Goal: Task Accomplishment & Management: Use online tool/utility

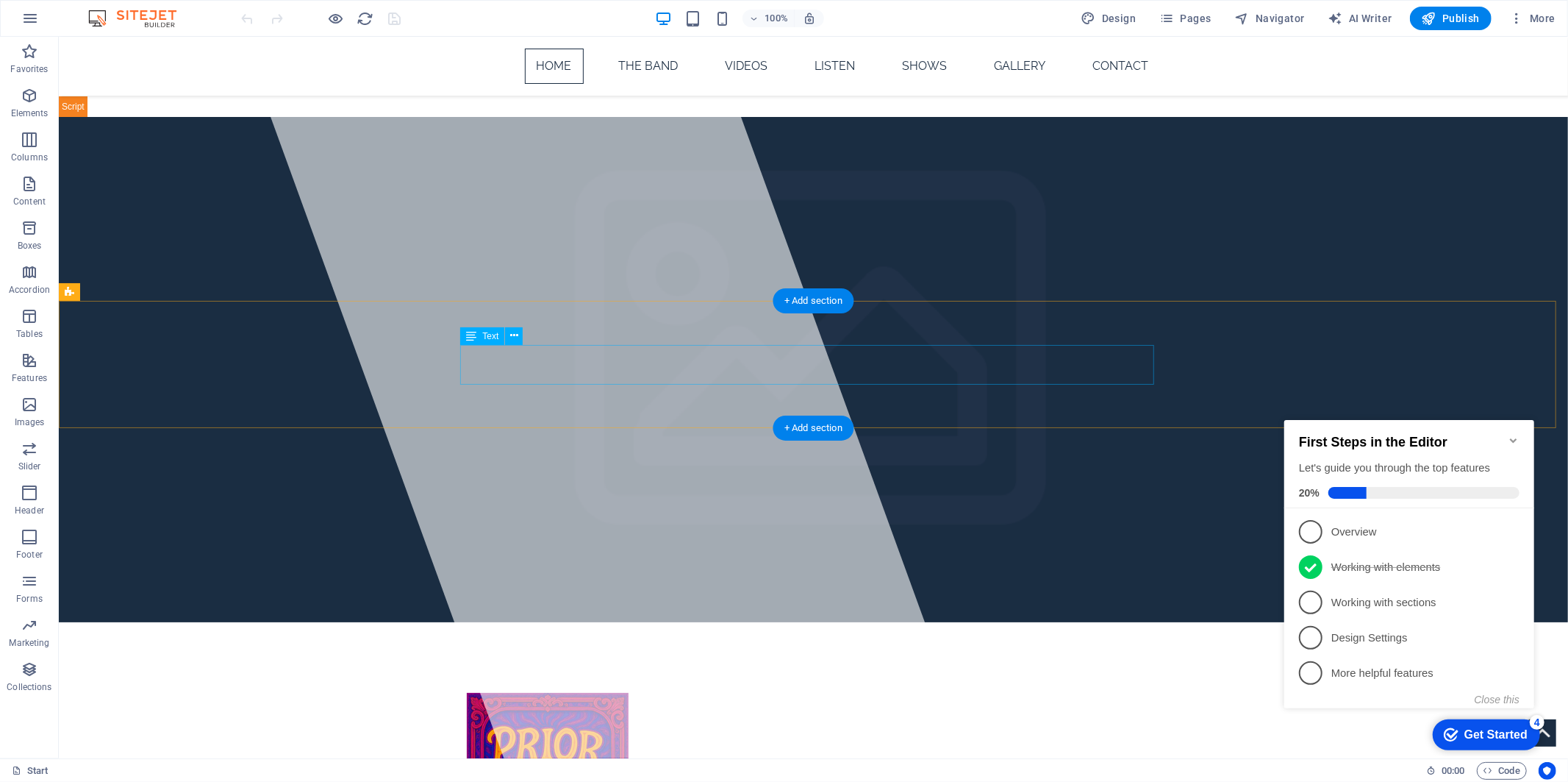
scroll to position [490, 0]
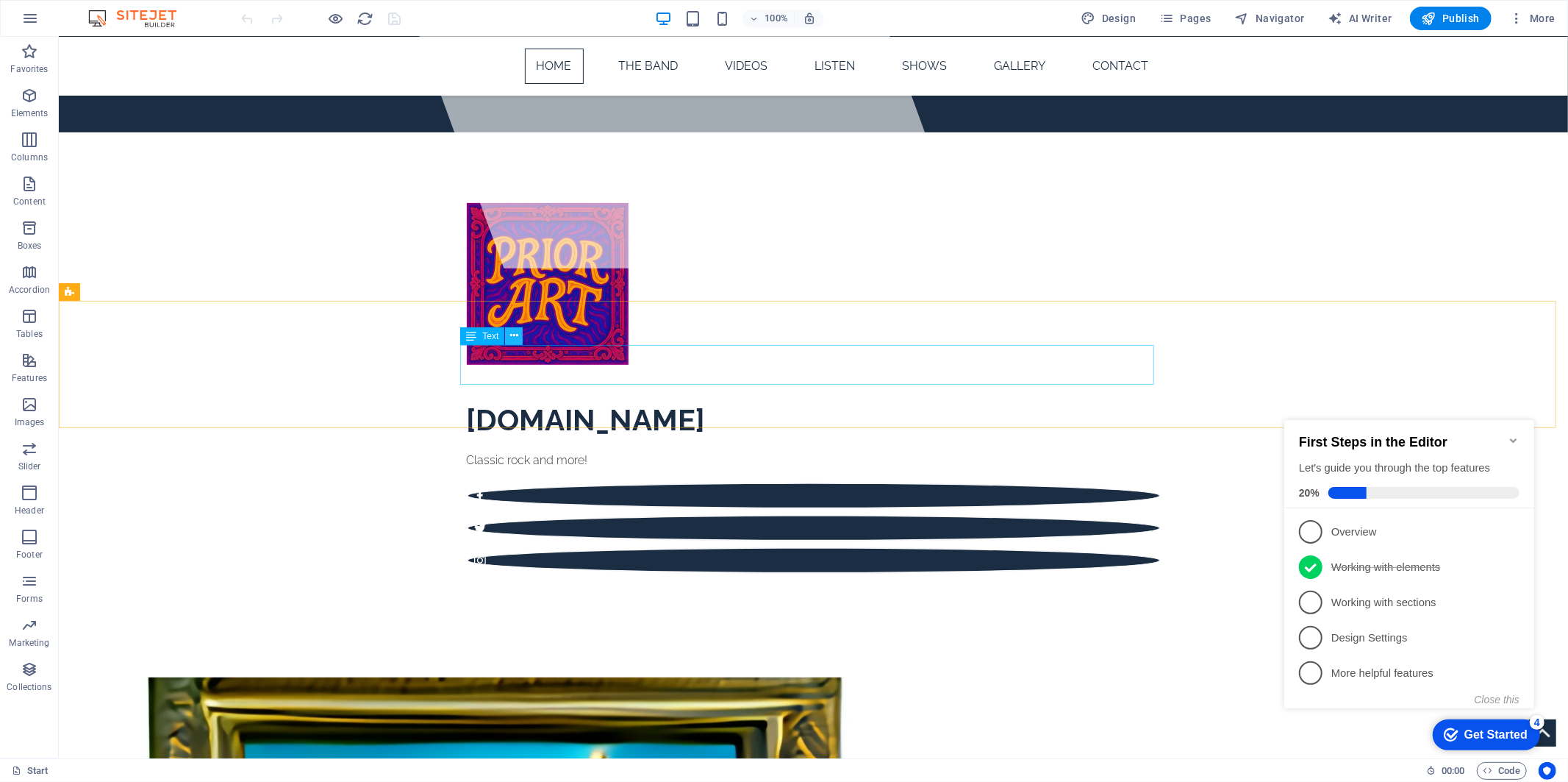
click at [517, 336] on icon at bounding box center [513, 336] width 8 height 16
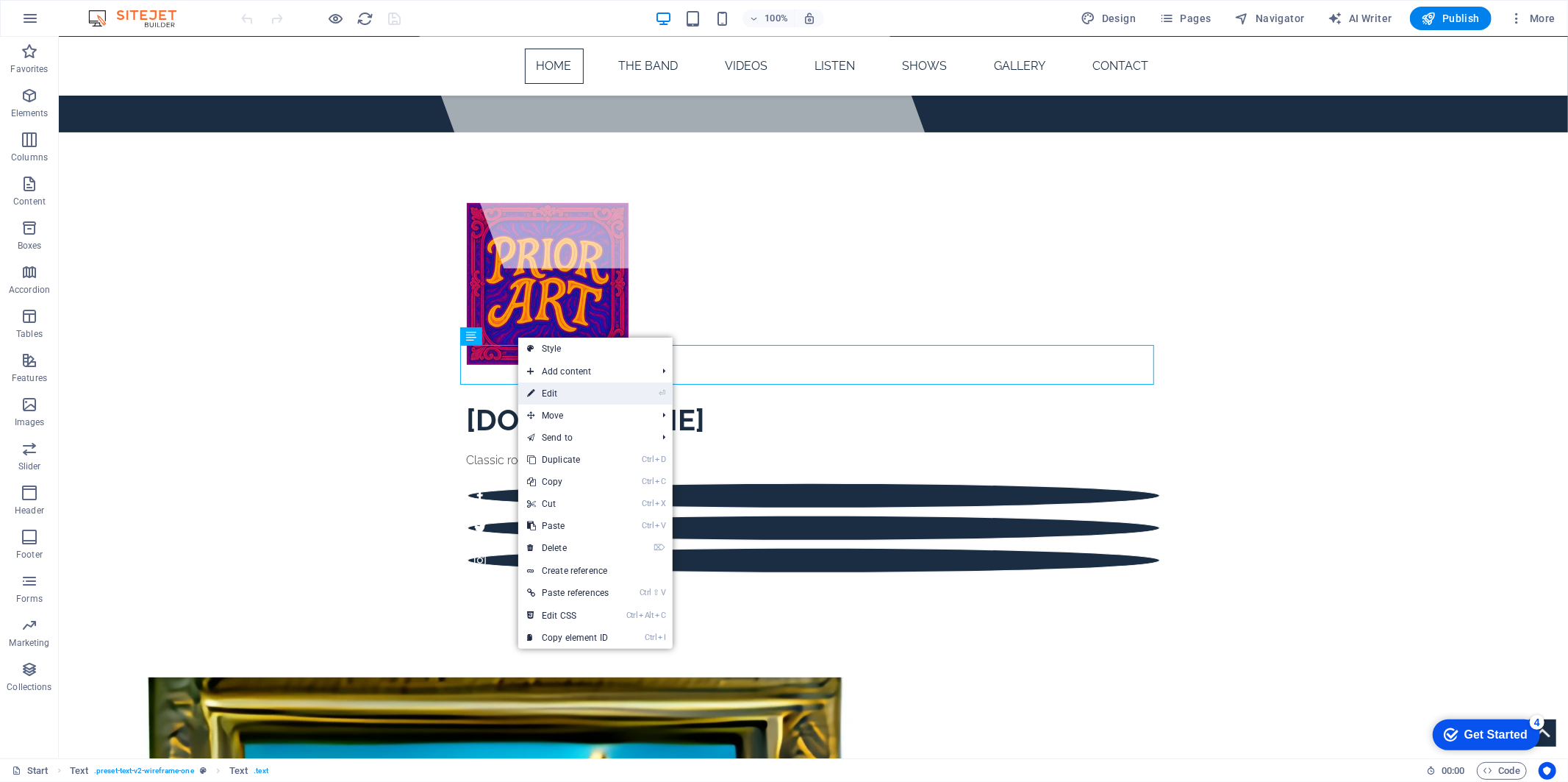
click at [561, 398] on link "⏎ Edit" at bounding box center [568, 393] width 100 height 22
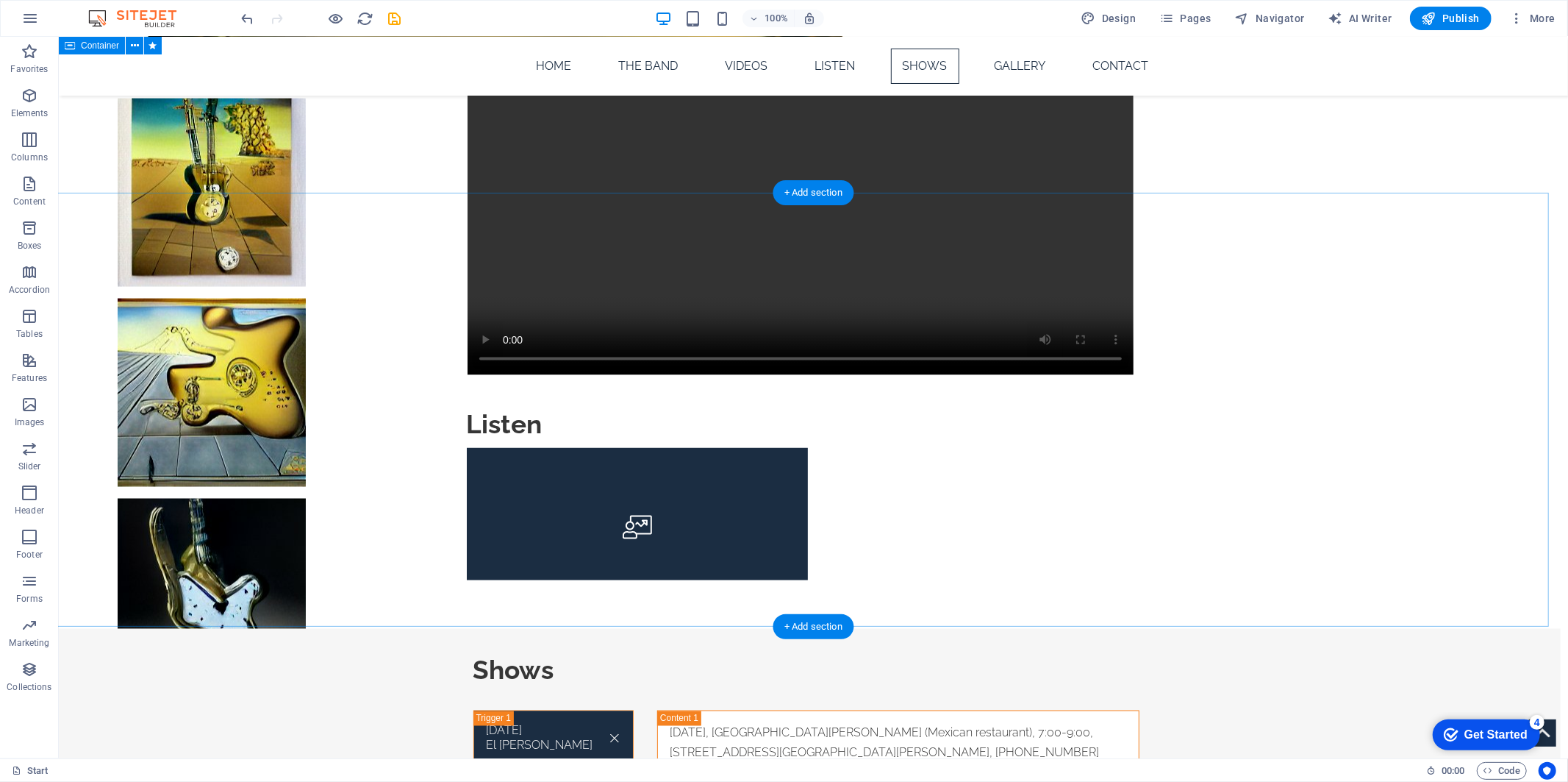
scroll to position [1797, 0]
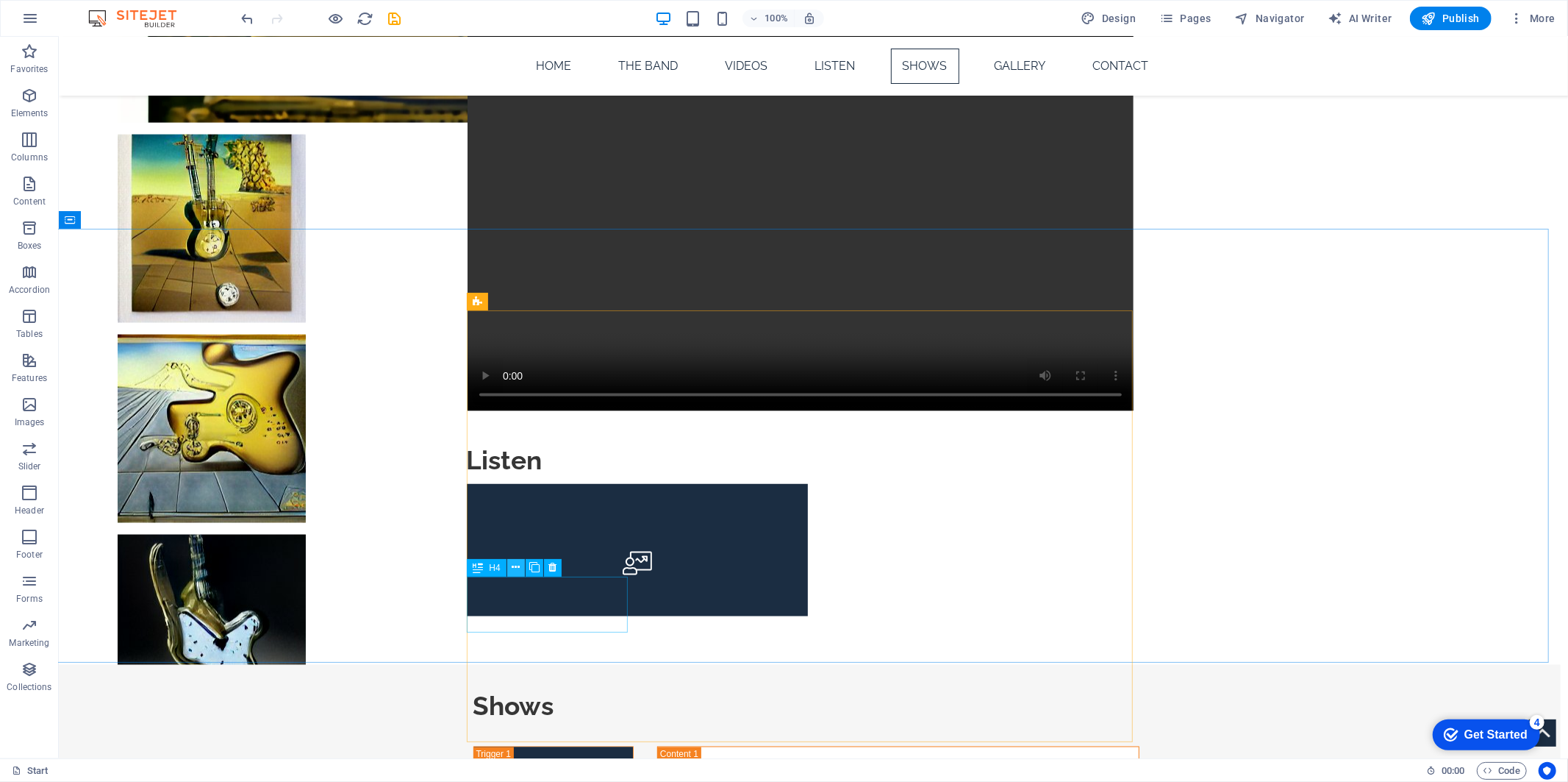
click at [519, 568] on icon at bounding box center [515, 567] width 8 height 16
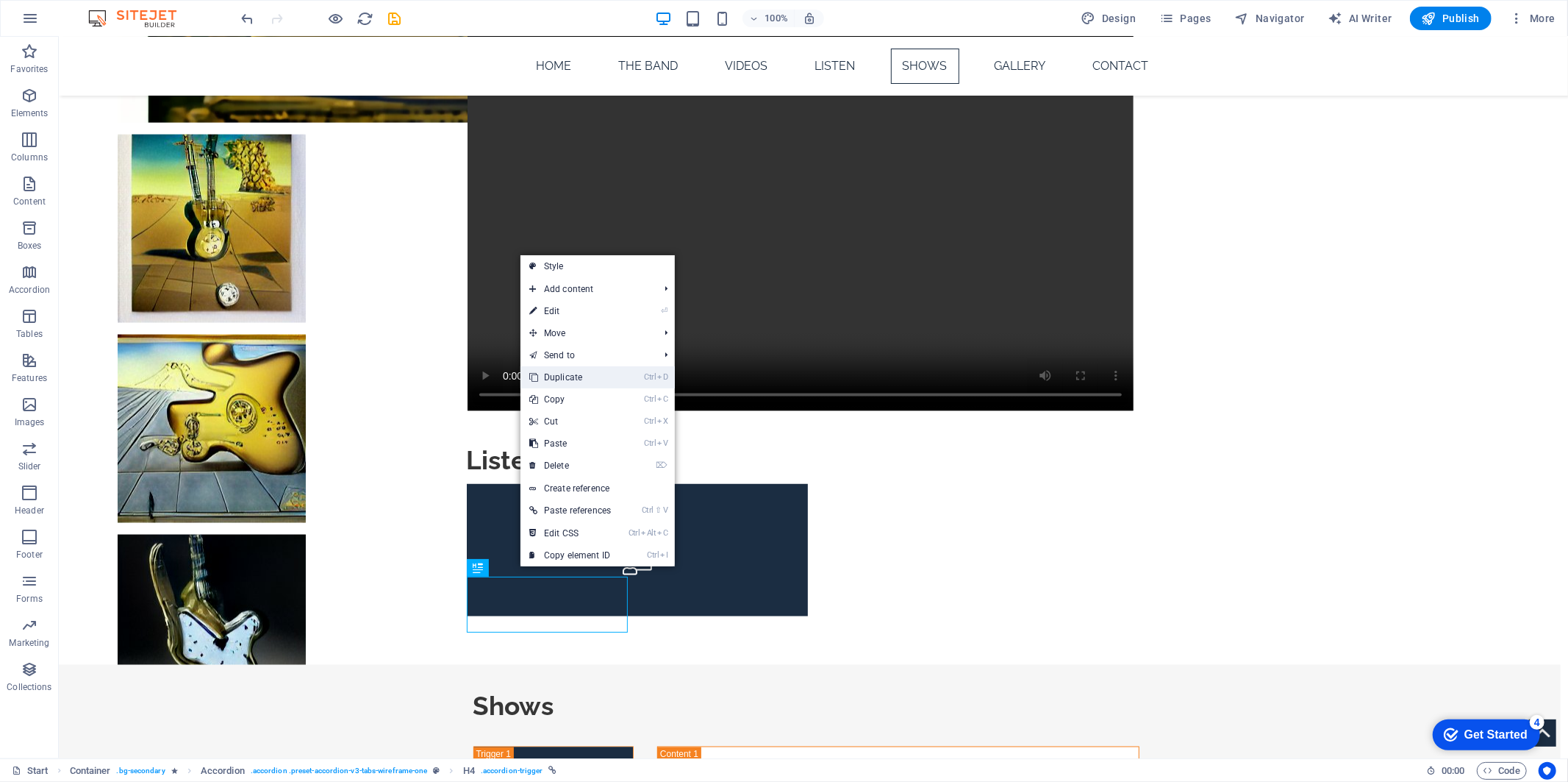
click at [578, 381] on link "Ctrl D Duplicate" at bounding box center [570, 377] width 100 height 22
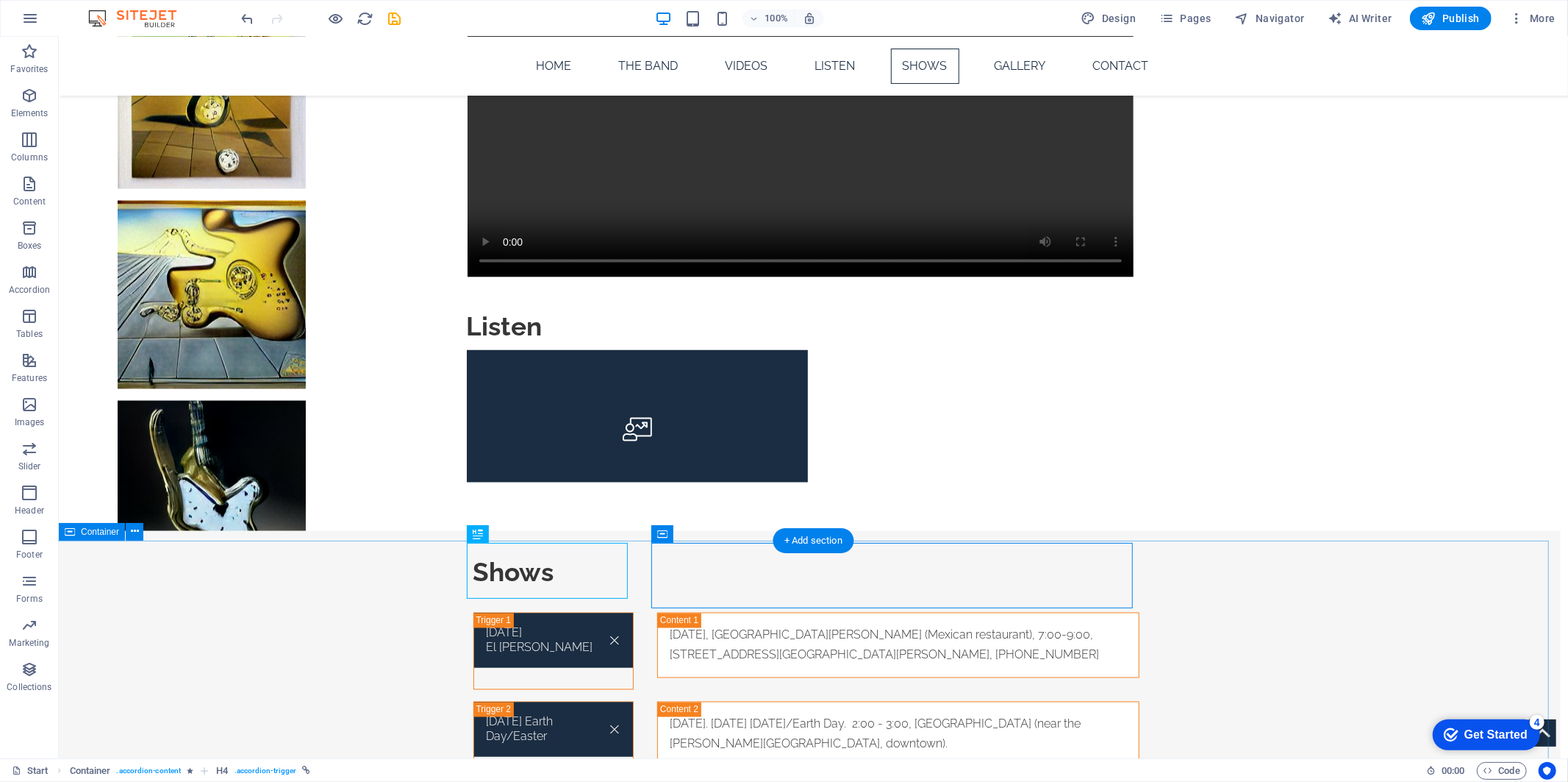
scroll to position [1961, 0]
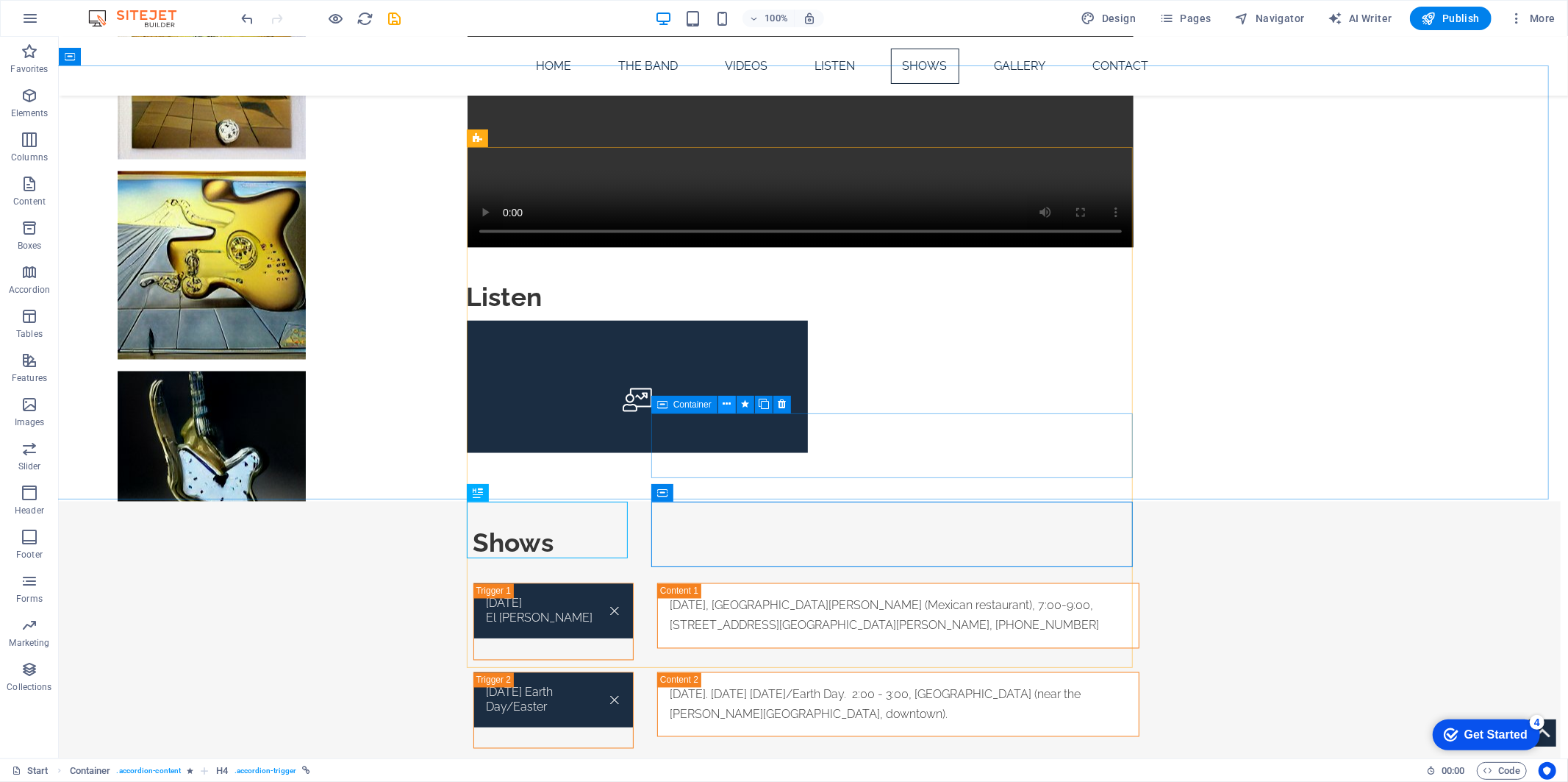
click at [729, 402] on icon at bounding box center [726, 404] width 8 height 16
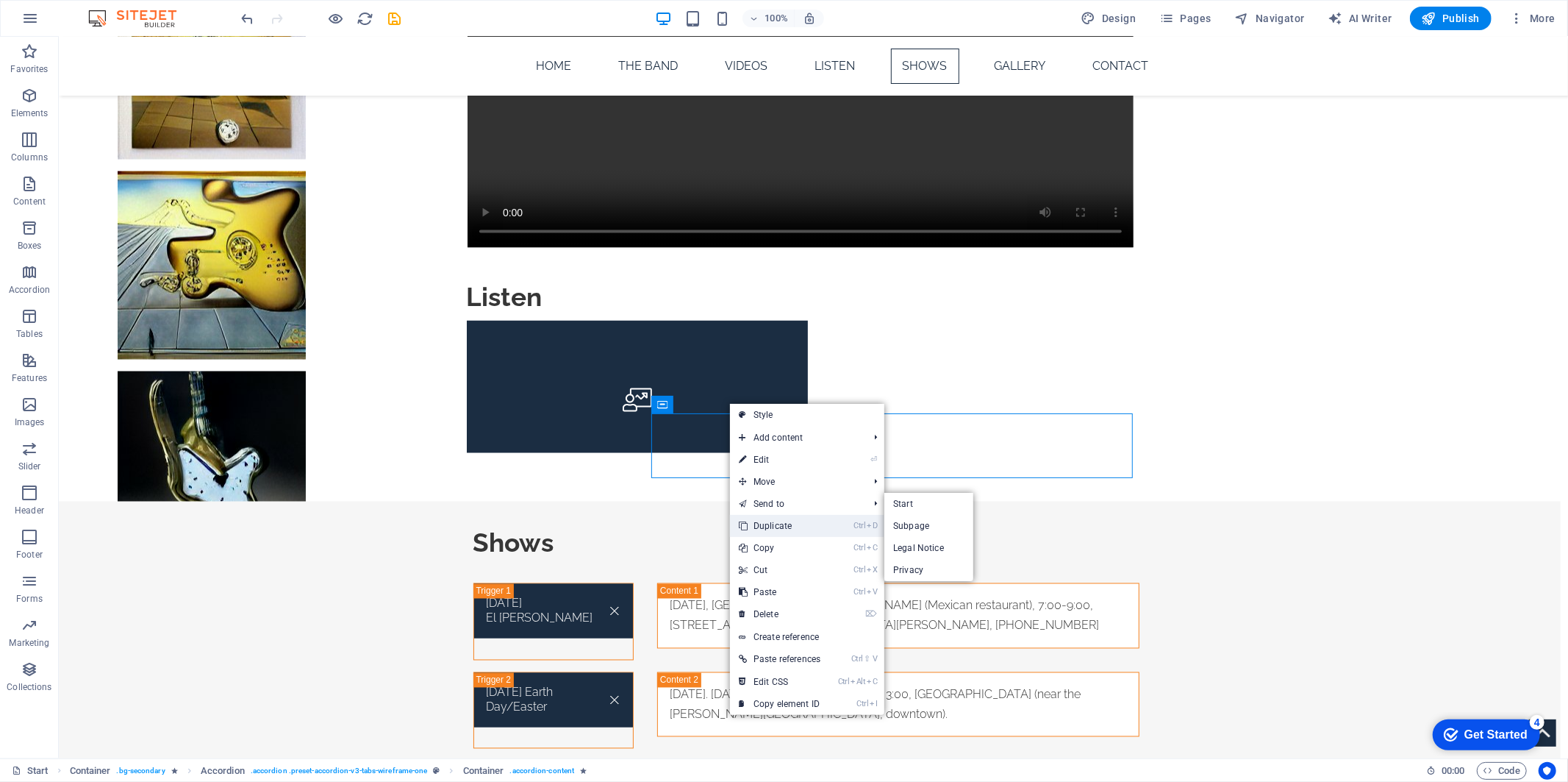
click at [763, 524] on link "Ctrl D Duplicate" at bounding box center [779, 525] width 100 height 22
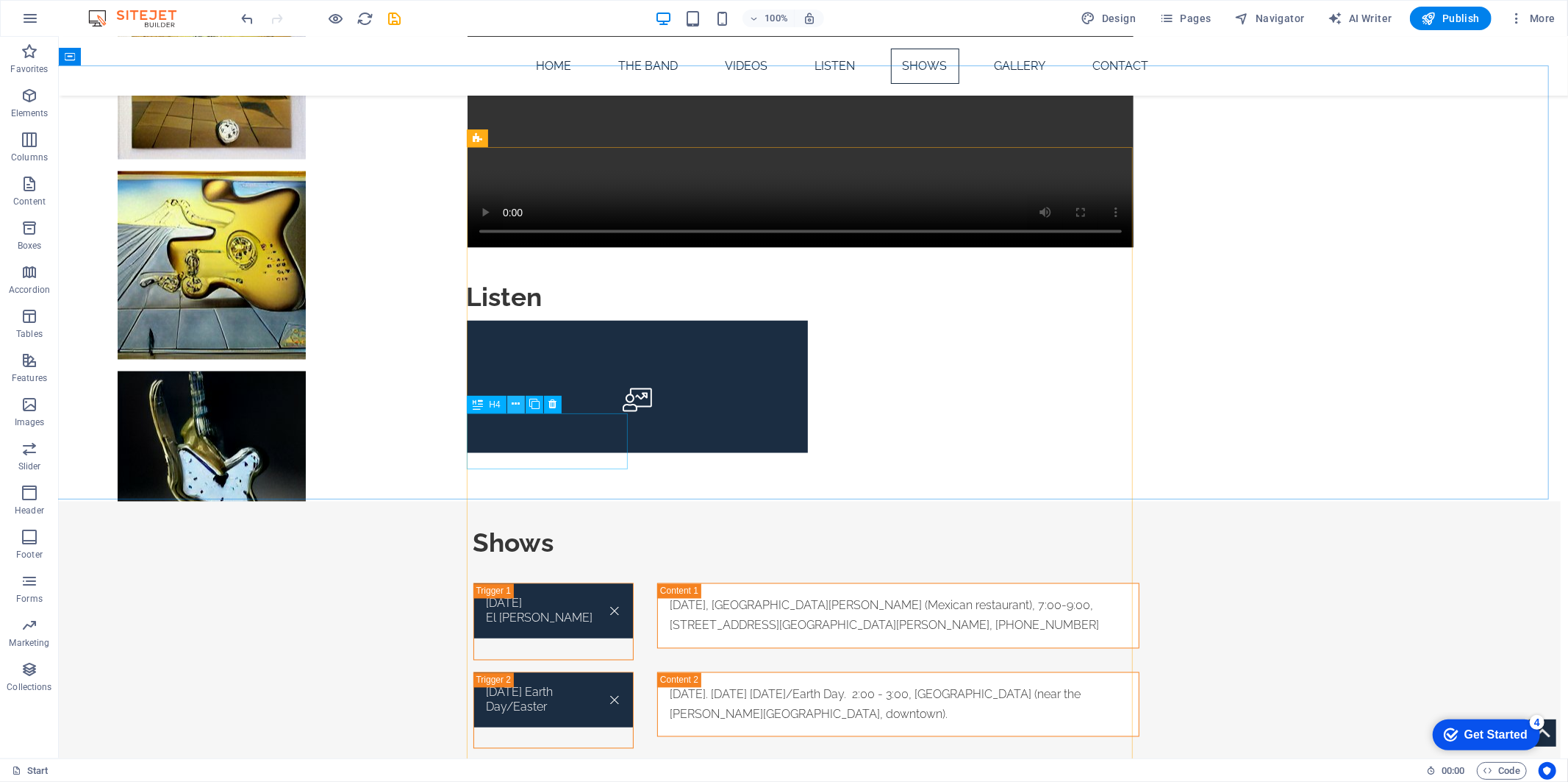
click at [517, 406] on icon at bounding box center [515, 404] width 8 height 16
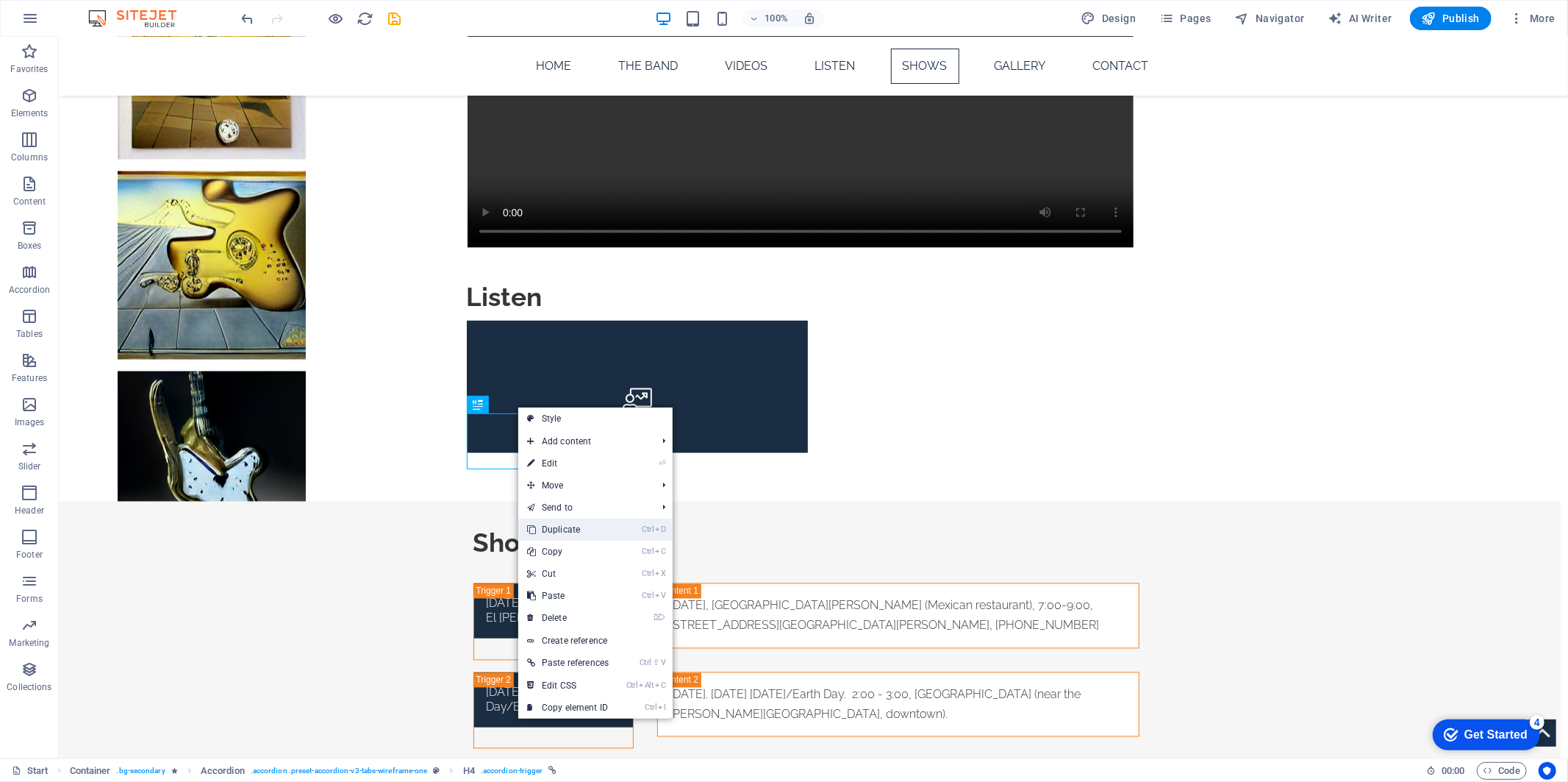
click at [575, 527] on link "Ctrl D Duplicate" at bounding box center [568, 529] width 100 height 22
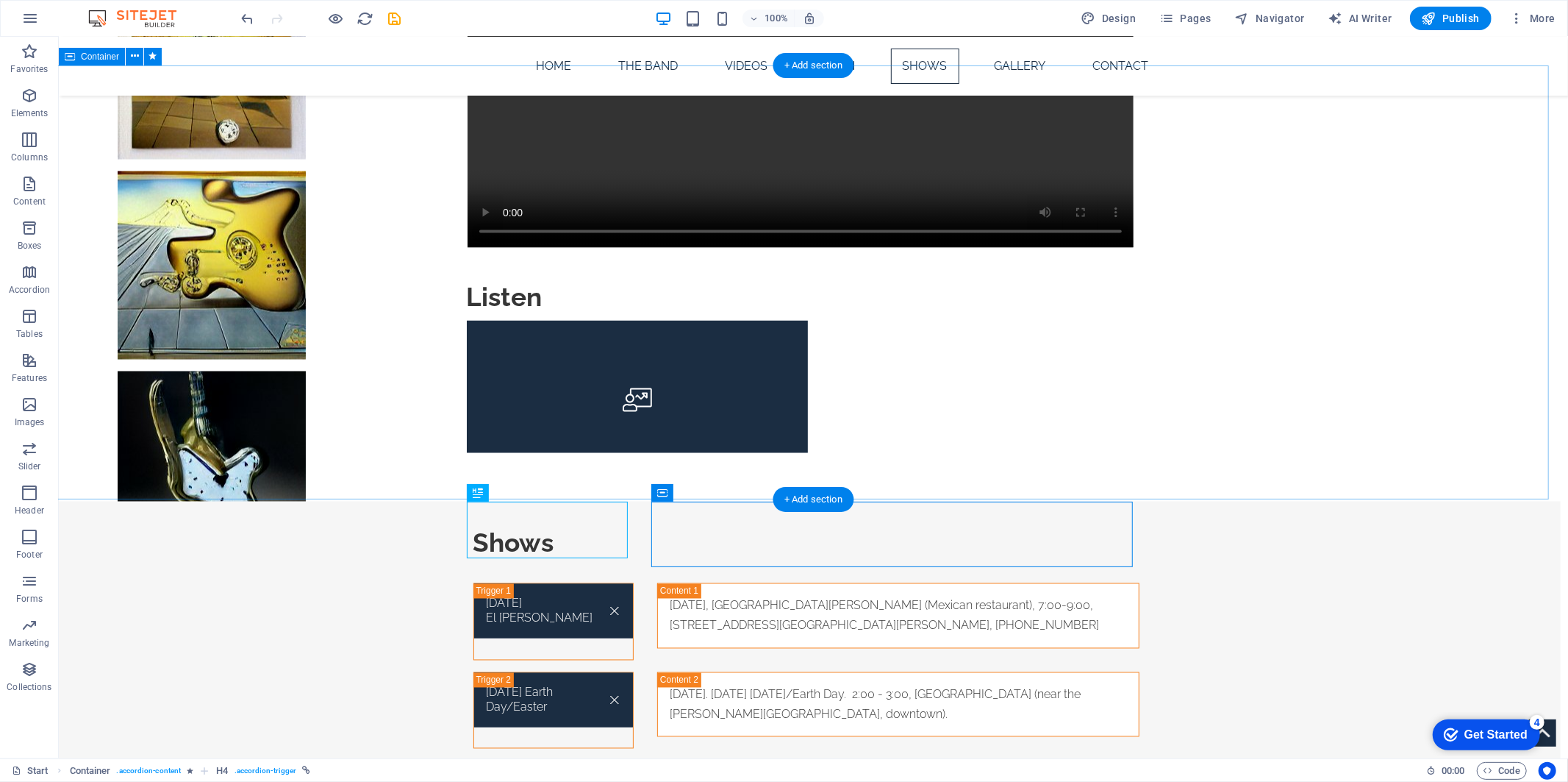
click at [172, 501] on div "Shows [DATE] [GEOGRAPHIC_DATA][PERSON_NAME] [DATE], [GEOGRAPHIC_DATA][PERSON_NA…" at bounding box center [805, 717] width 1509 height 434
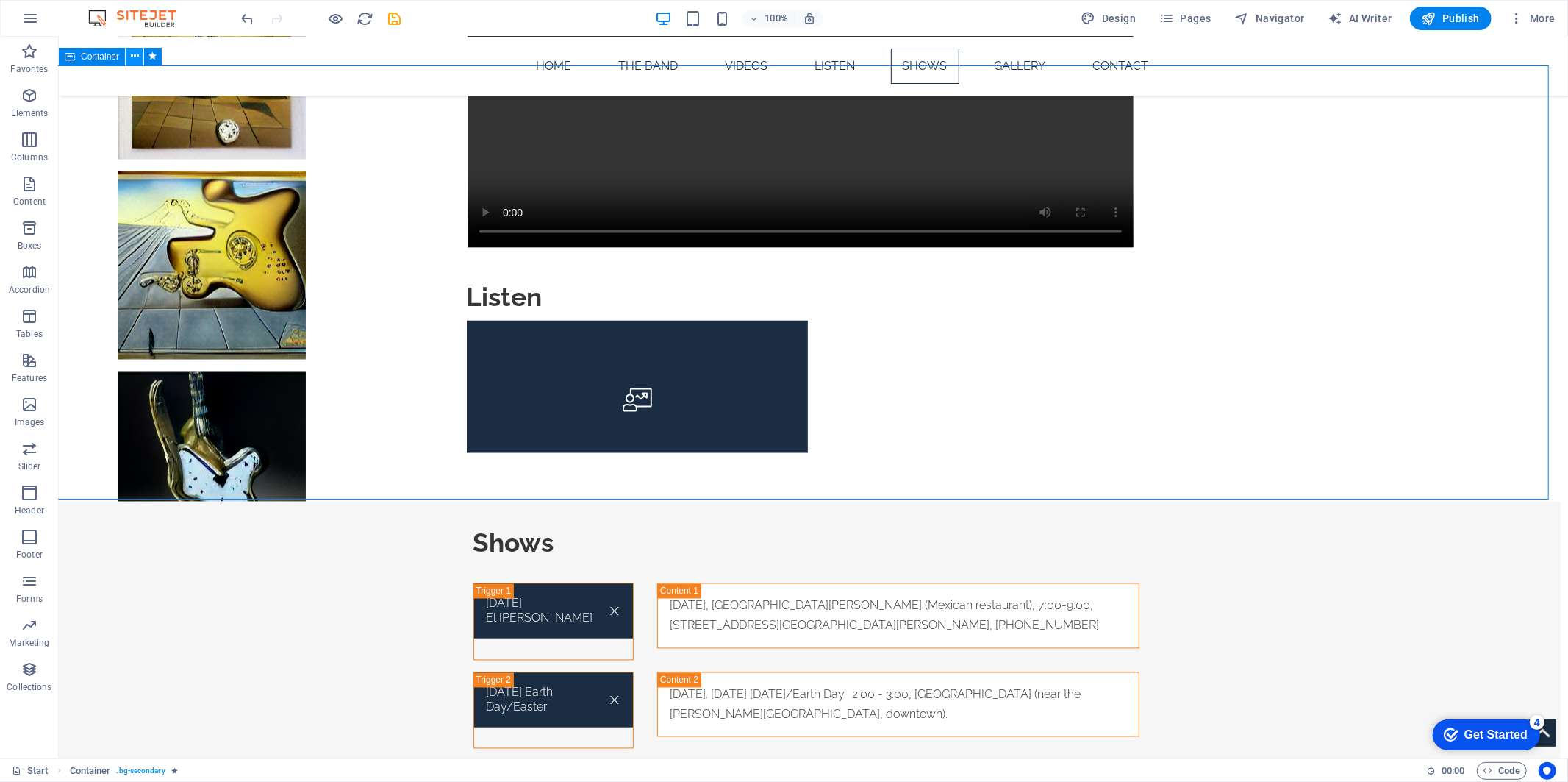
click at [134, 56] on icon at bounding box center [134, 56] width 8 height 16
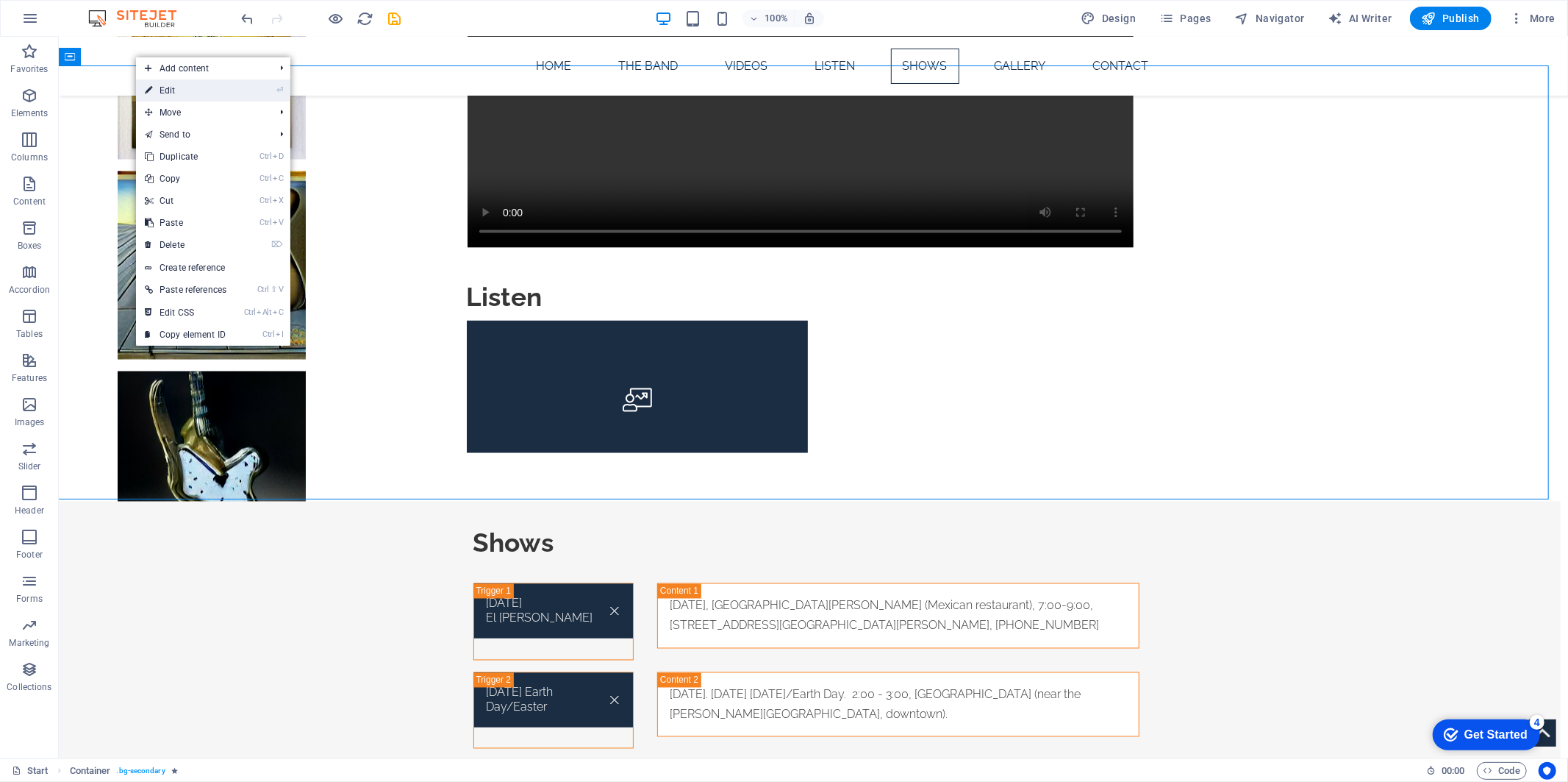
click at [184, 88] on link "⏎ Edit" at bounding box center [185, 90] width 100 height 22
select select "px"
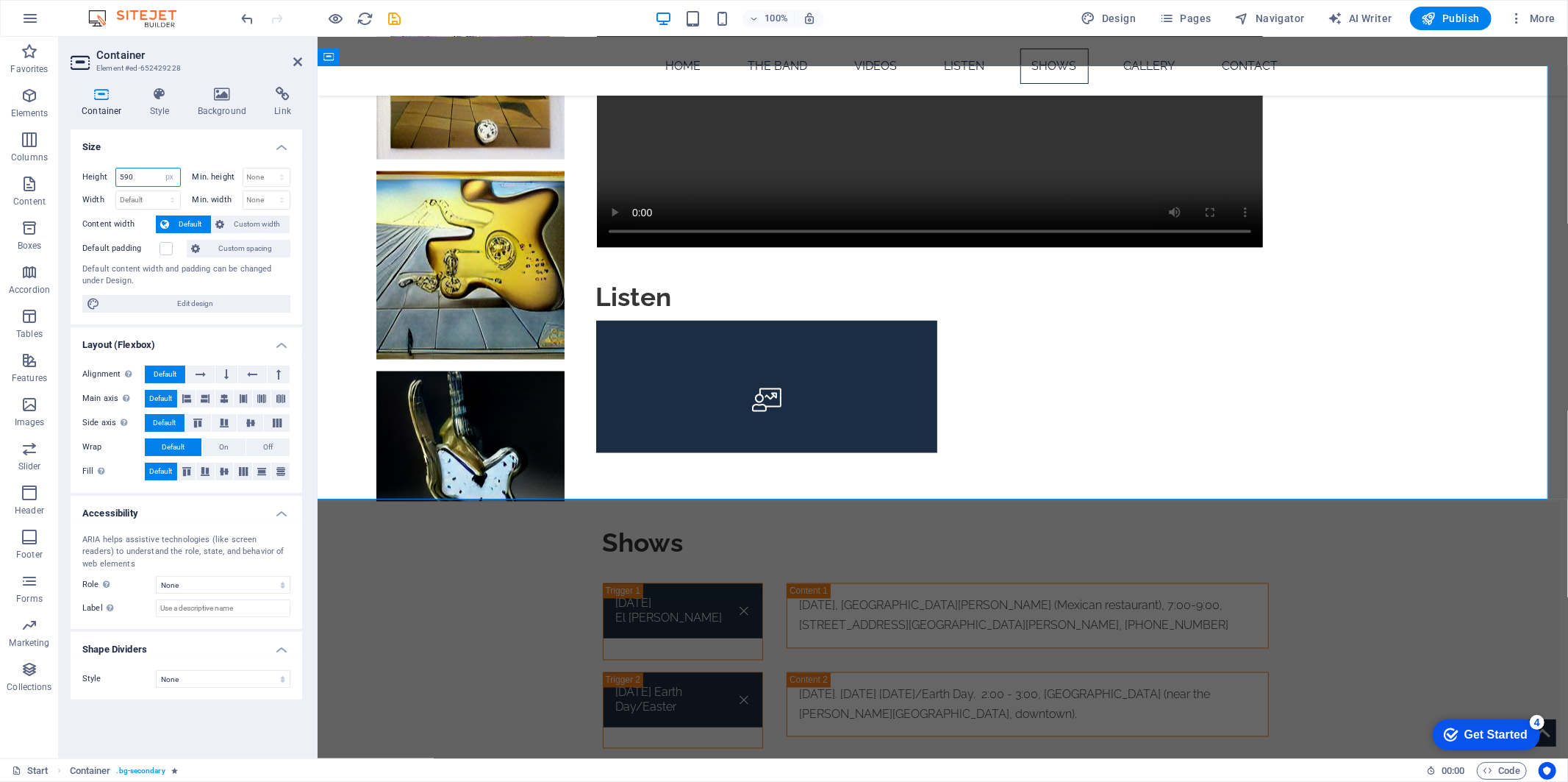
drag, startPoint x: 126, startPoint y: 177, endPoint x: 97, endPoint y: 171, distance: 29.6
click at [97, 171] on div "Height 590 Default px rem % vh vw" at bounding box center [132, 178] width 99 height 19
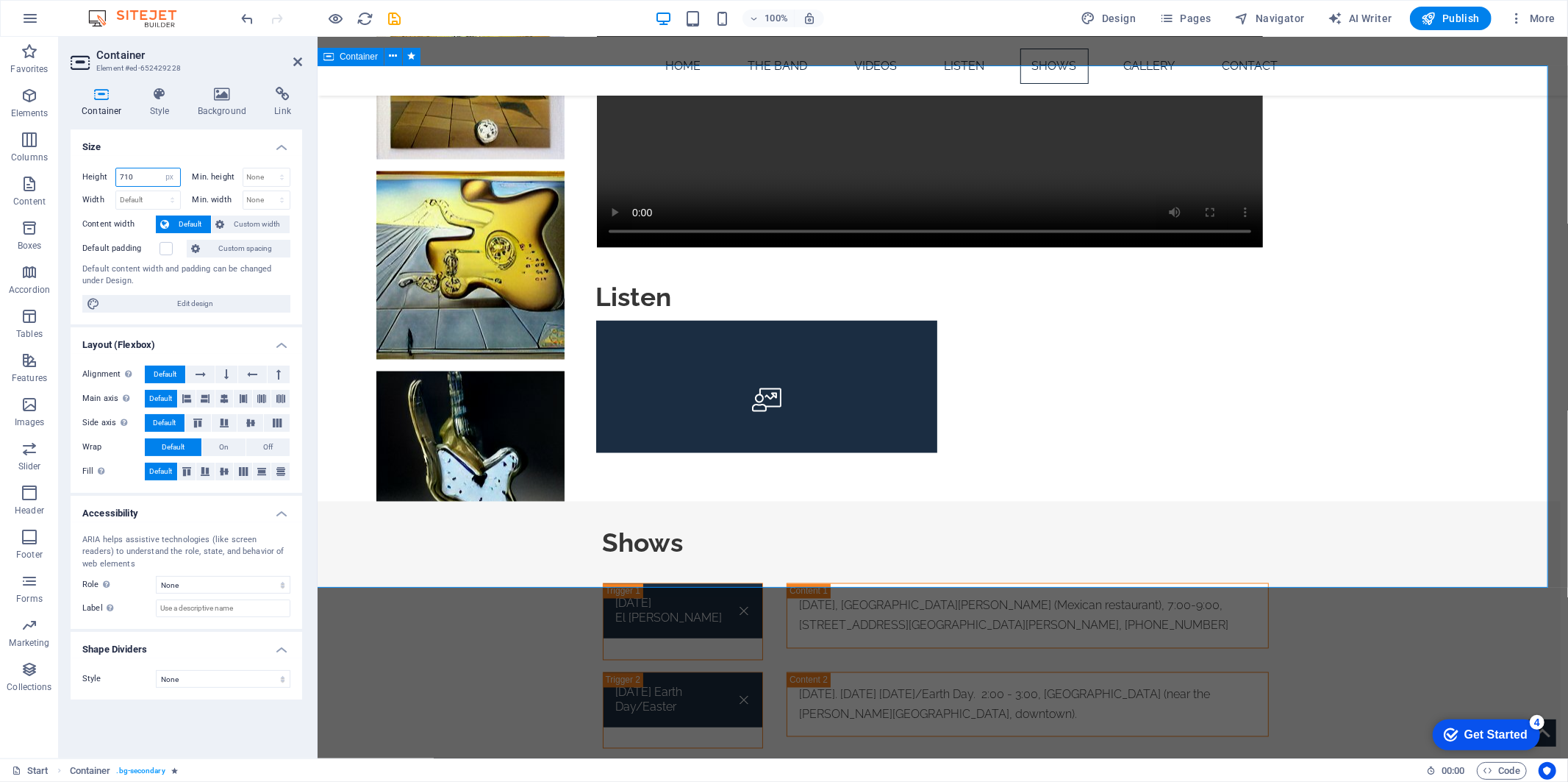
type input "710"
click at [419, 501] on div "Shows [DATE] [GEOGRAPHIC_DATA][PERSON_NAME] [DATE], [GEOGRAPHIC_DATA][PERSON_NA…" at bounding box center [934, 761] width 1250 height 522
click at [295, 60] on icon at bounding box center [298, 62] width 9 height 12
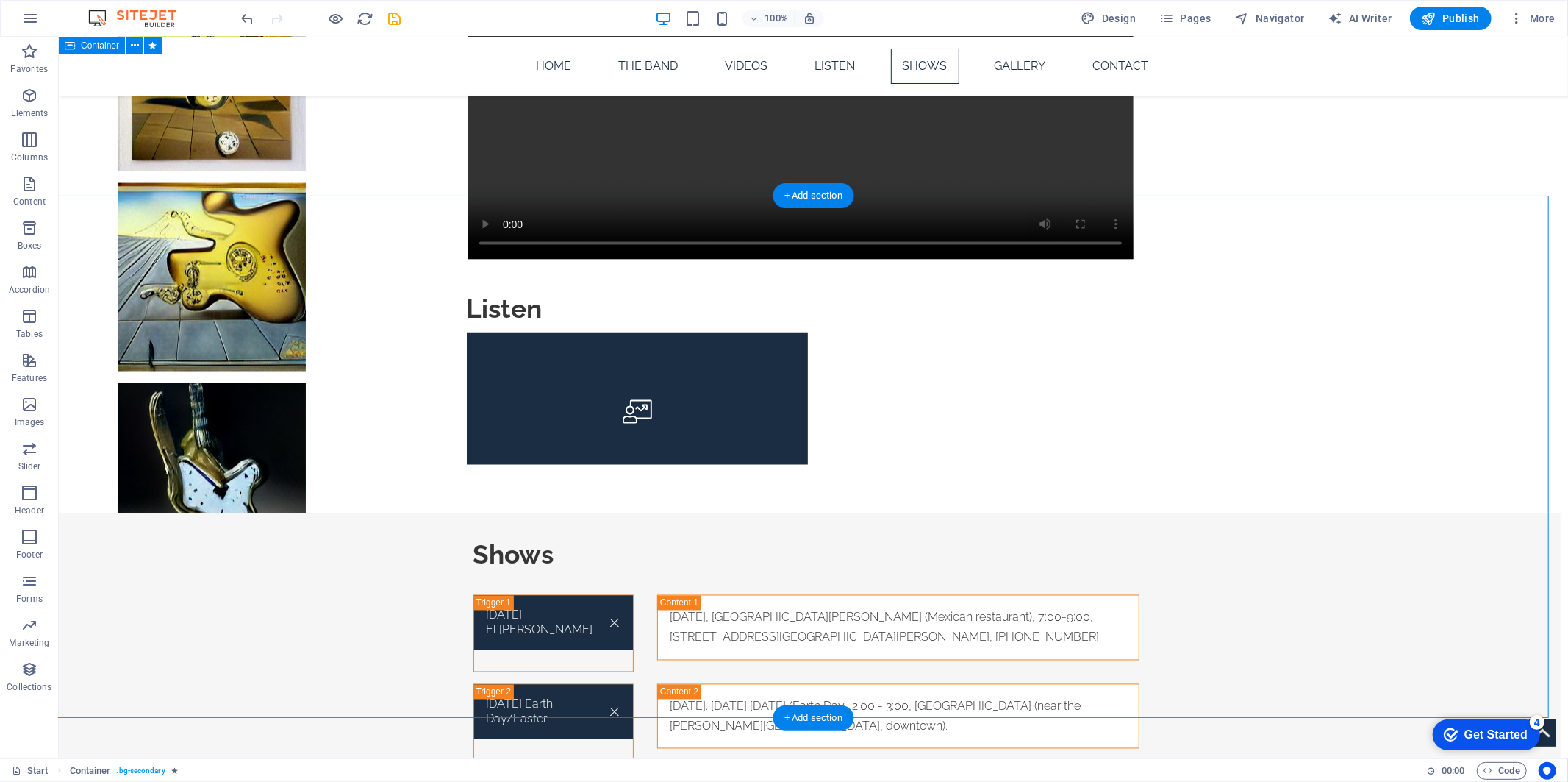
scroll to position [1797, 0]
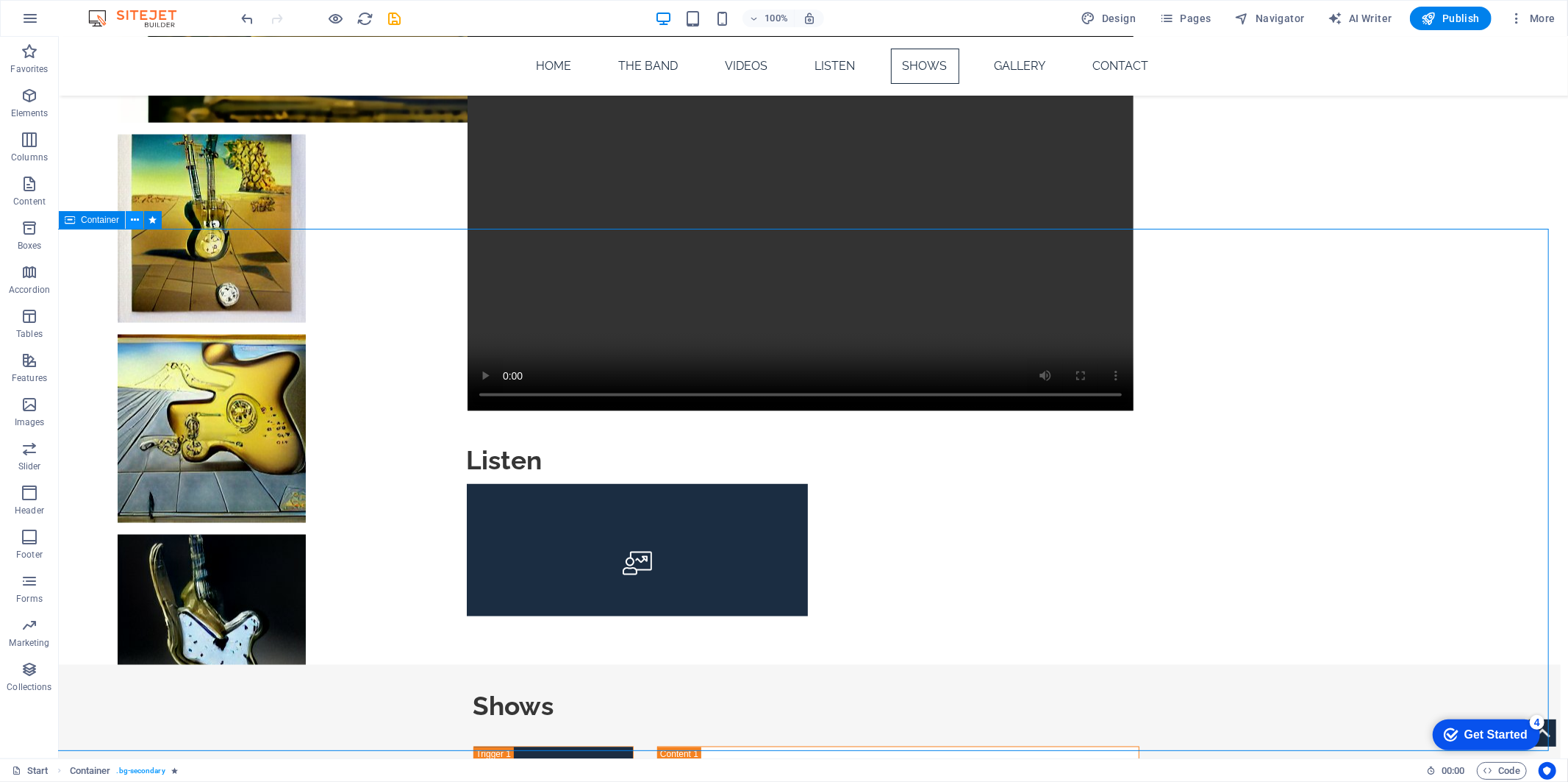
click at [139, 226] on button at bounding box center [134, 220] width 17 height 17
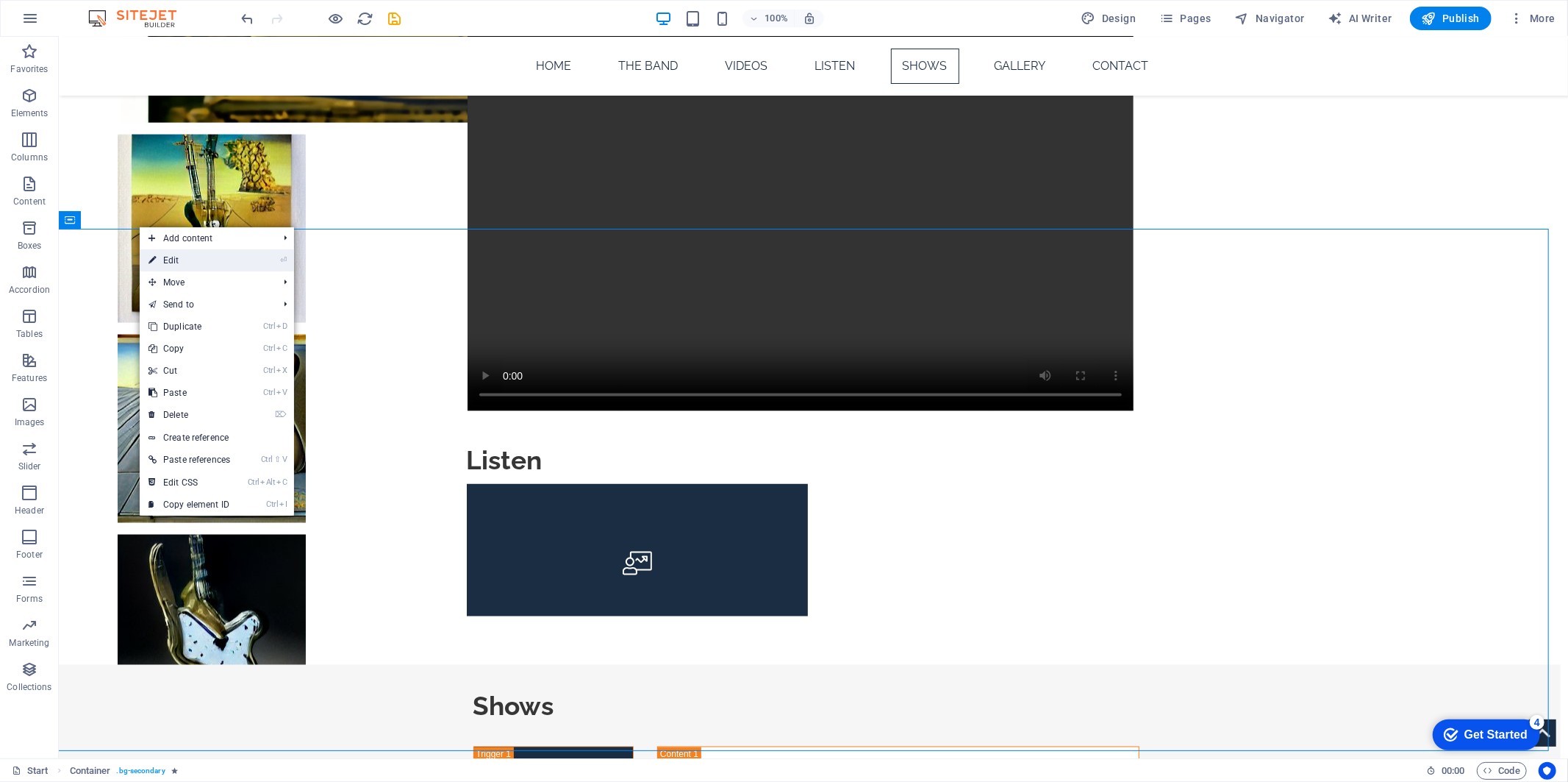
click at [154, 255] on icon at bounding box center [152, 260] width 7 height 22
select select "px"
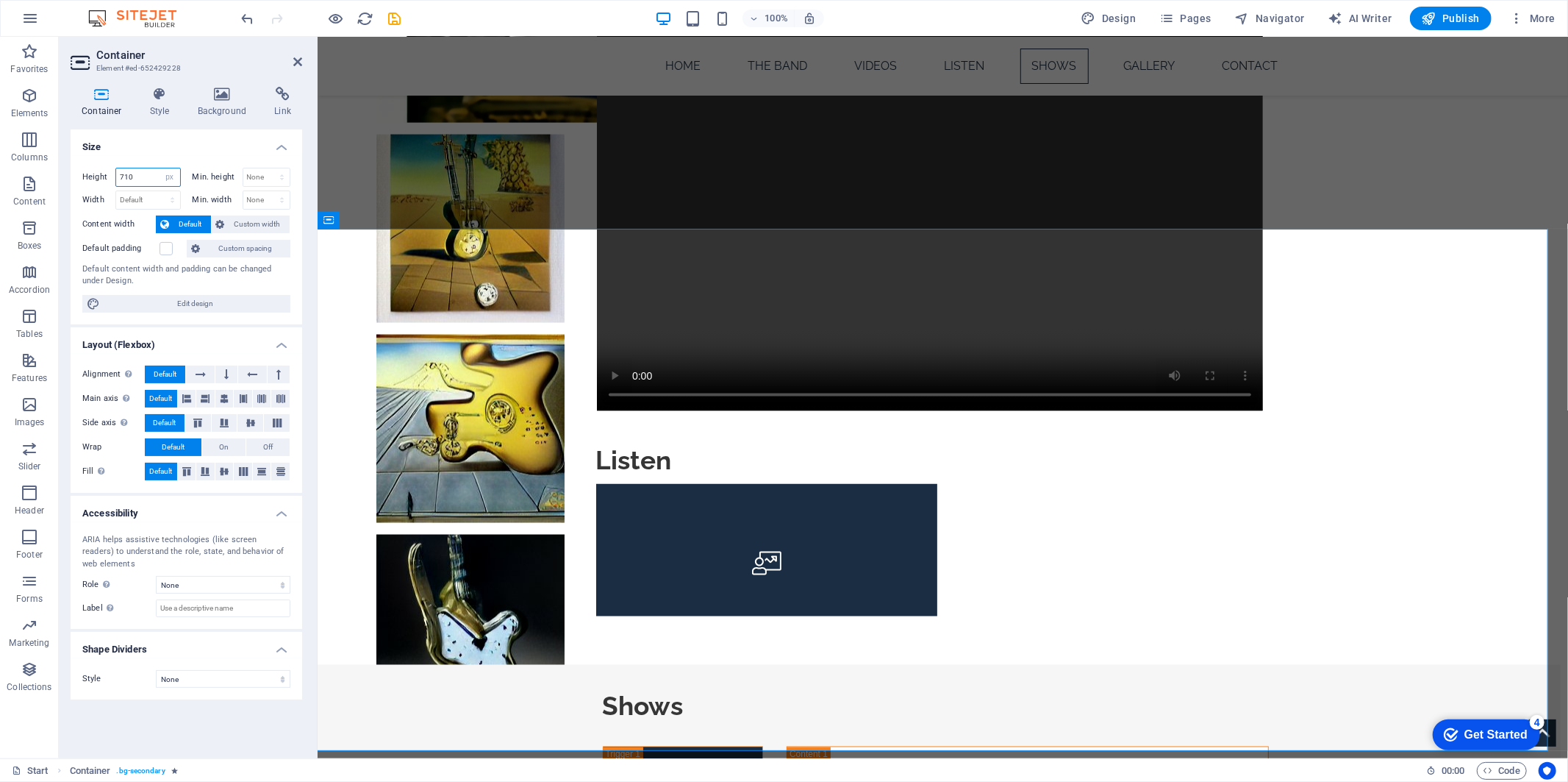
drag, startPoint x: 124, startPoint y: 177, endPoint x: 108, endPoint y: 173, distance: 16.5
click at [108, 173] on div "Height 710 Default px rem % vh vw" at bounding box center [132, 178] width 99 height 19
type input "910"
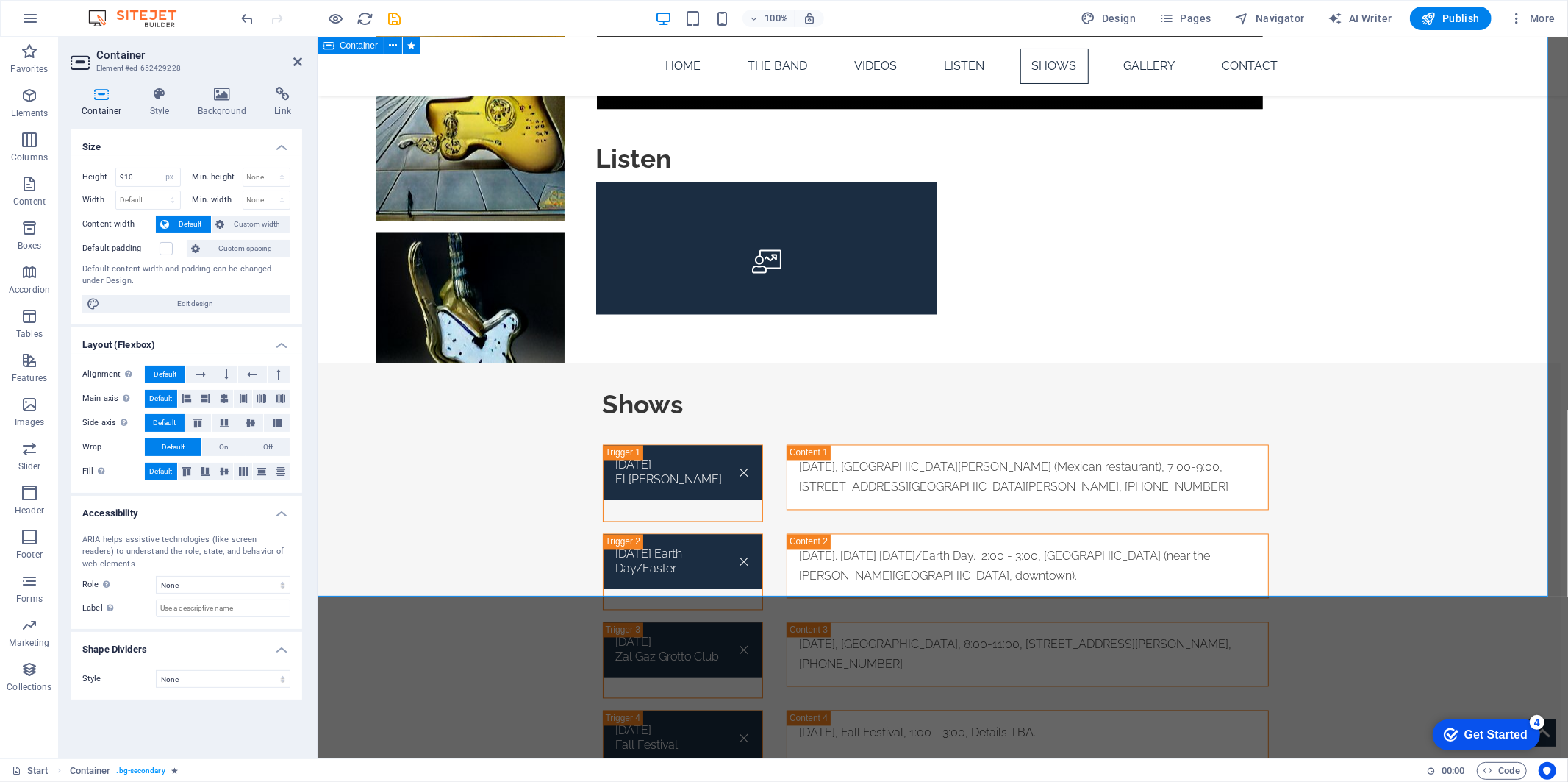
scroll to position [2123, 0]
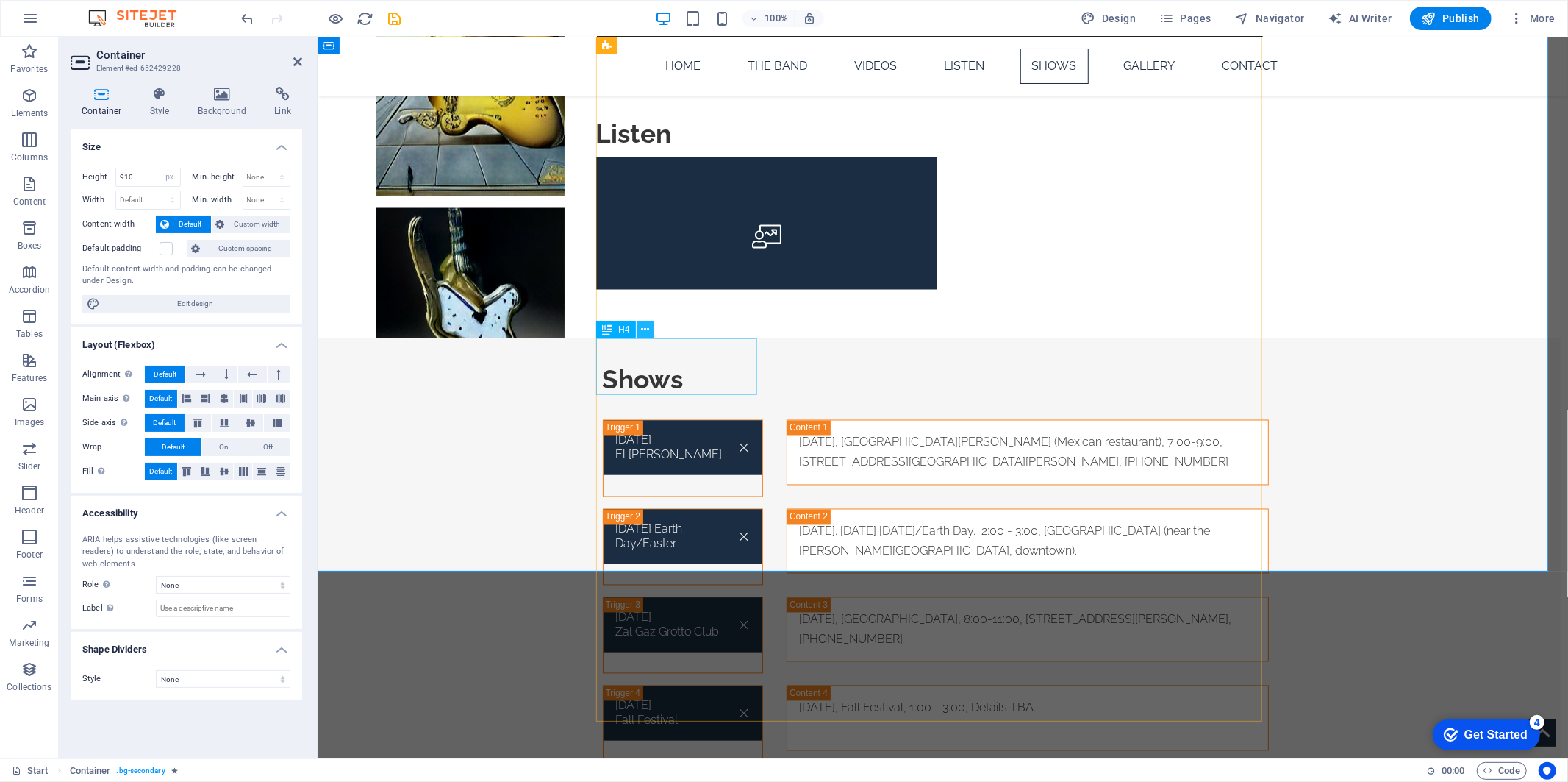
click at [645, 327] on icon at bounding box center [644, 330] width 8 height 16
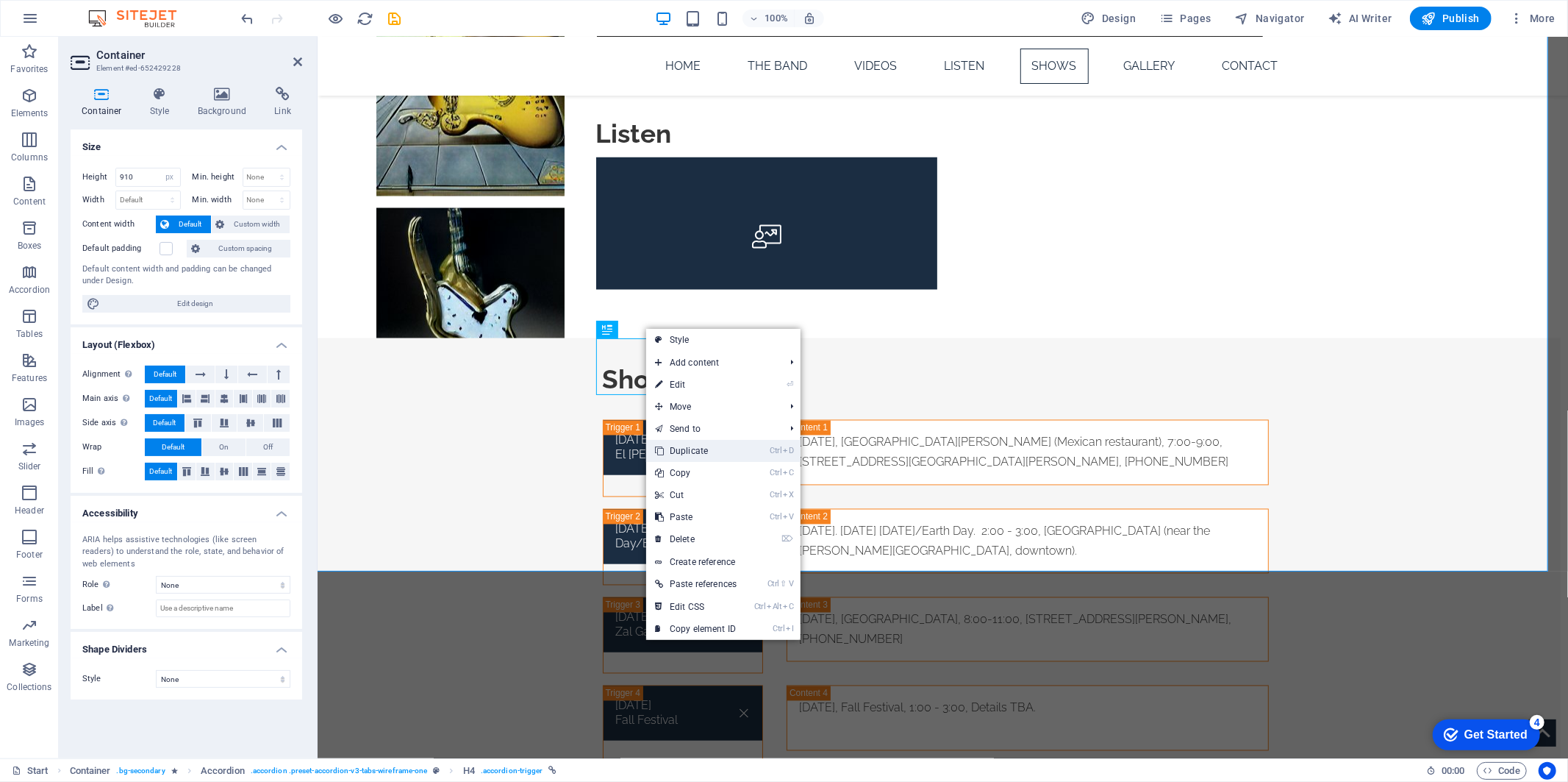
click at [685, 446] on link "Ctrl D Duplicate" at bounding box center [695, 450] width 100 height 22
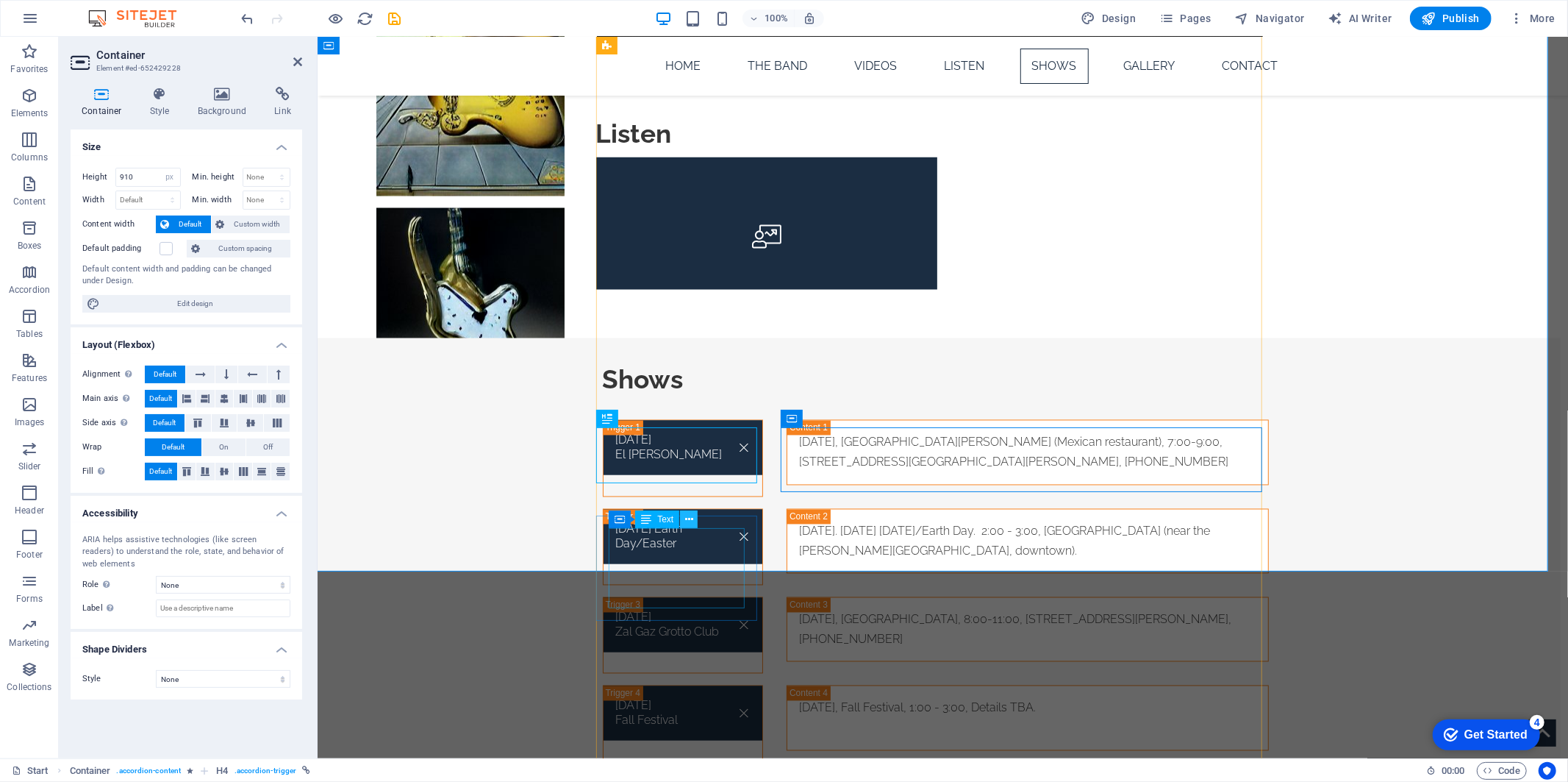
click at [689, 519] on icon at bounding box center [688, 520] width 8 height 16
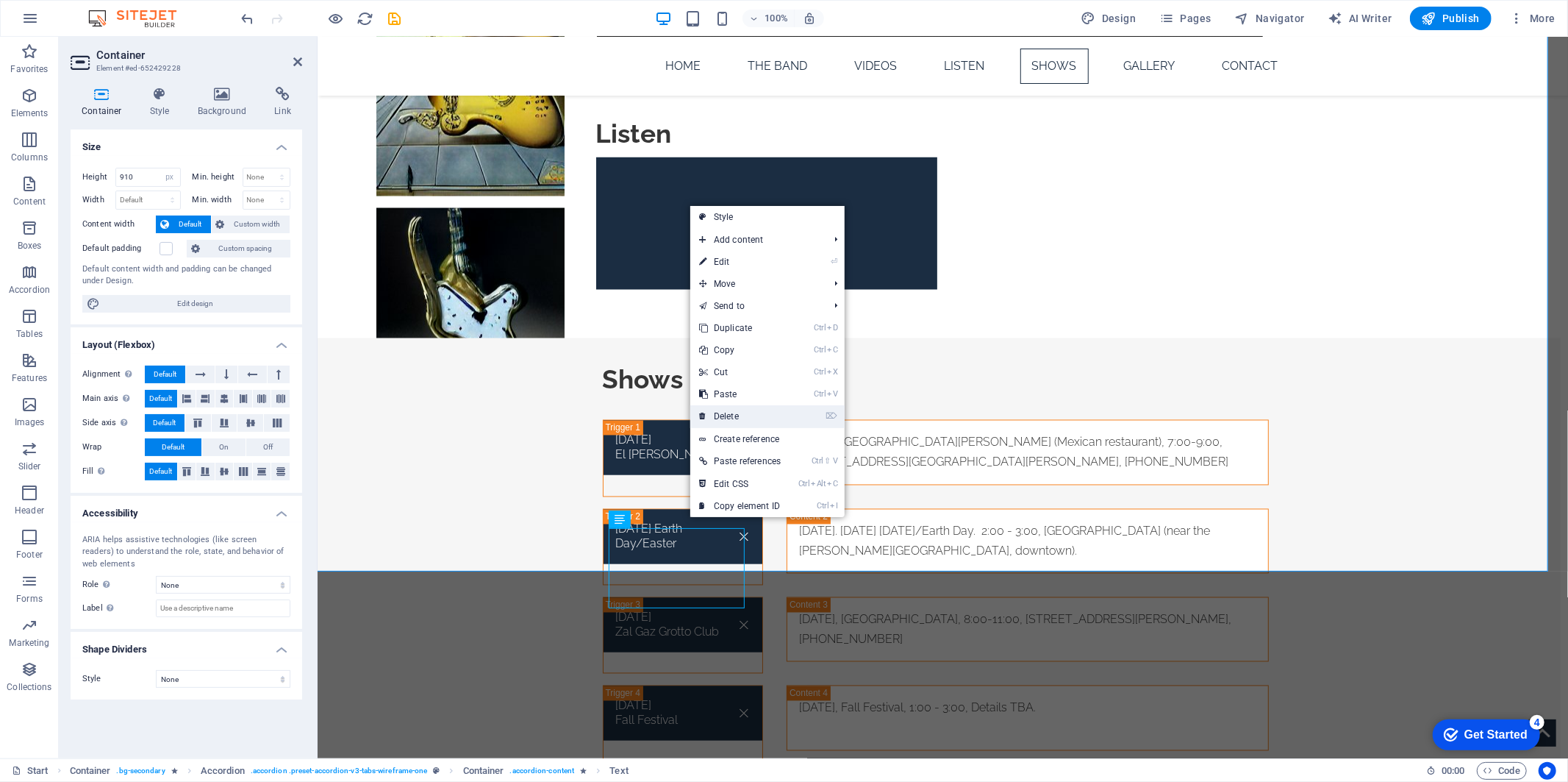
click at [732, 408] on link "⌦ Delete" at bounding box center [739, 416] width 100 height 22
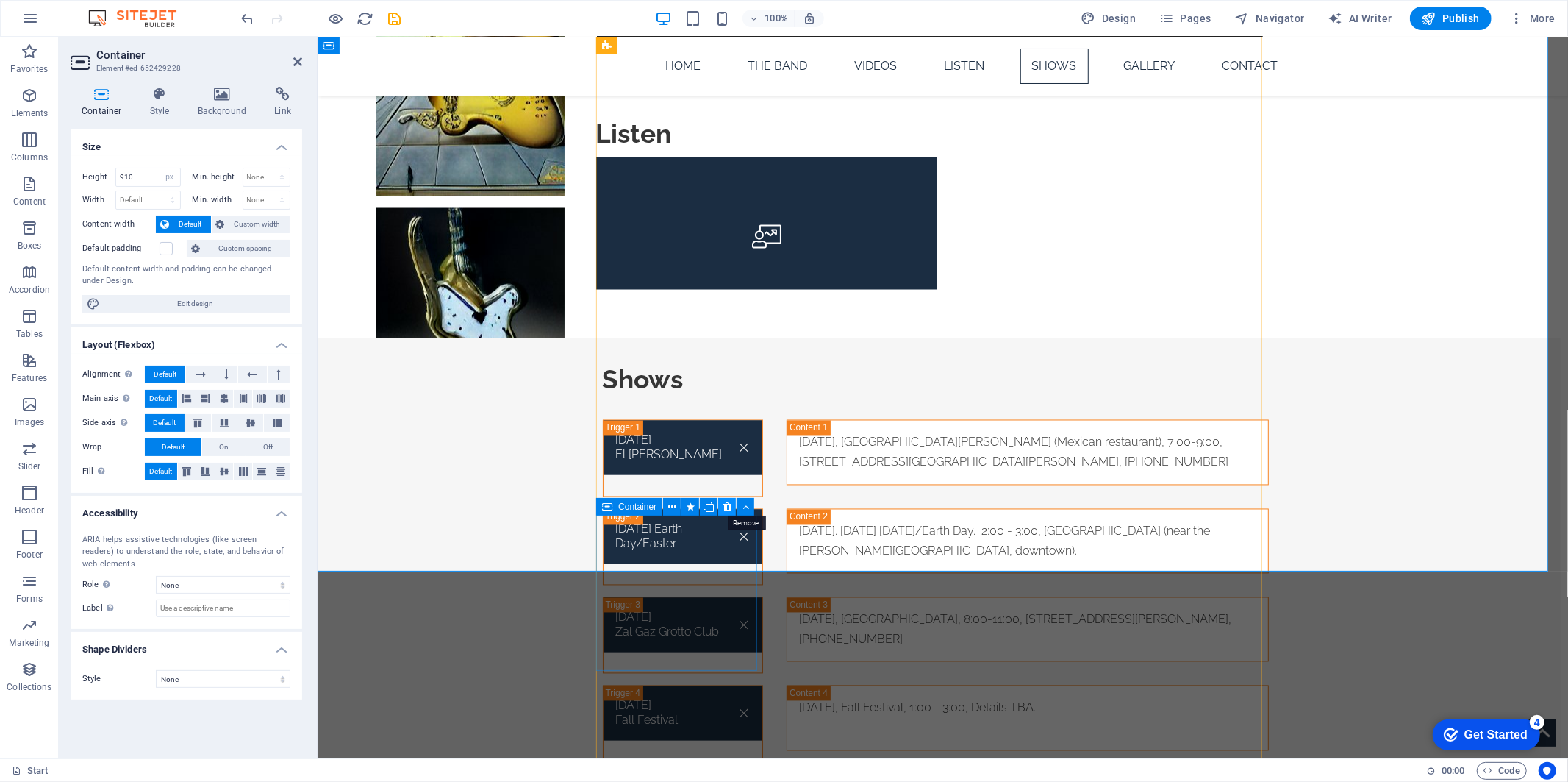
click at [725, 505] on icon at bounding box center [727, 507] width 8 height 16
click at [646, 505] on icon at bounding box center [644, 507] width 8 height 16
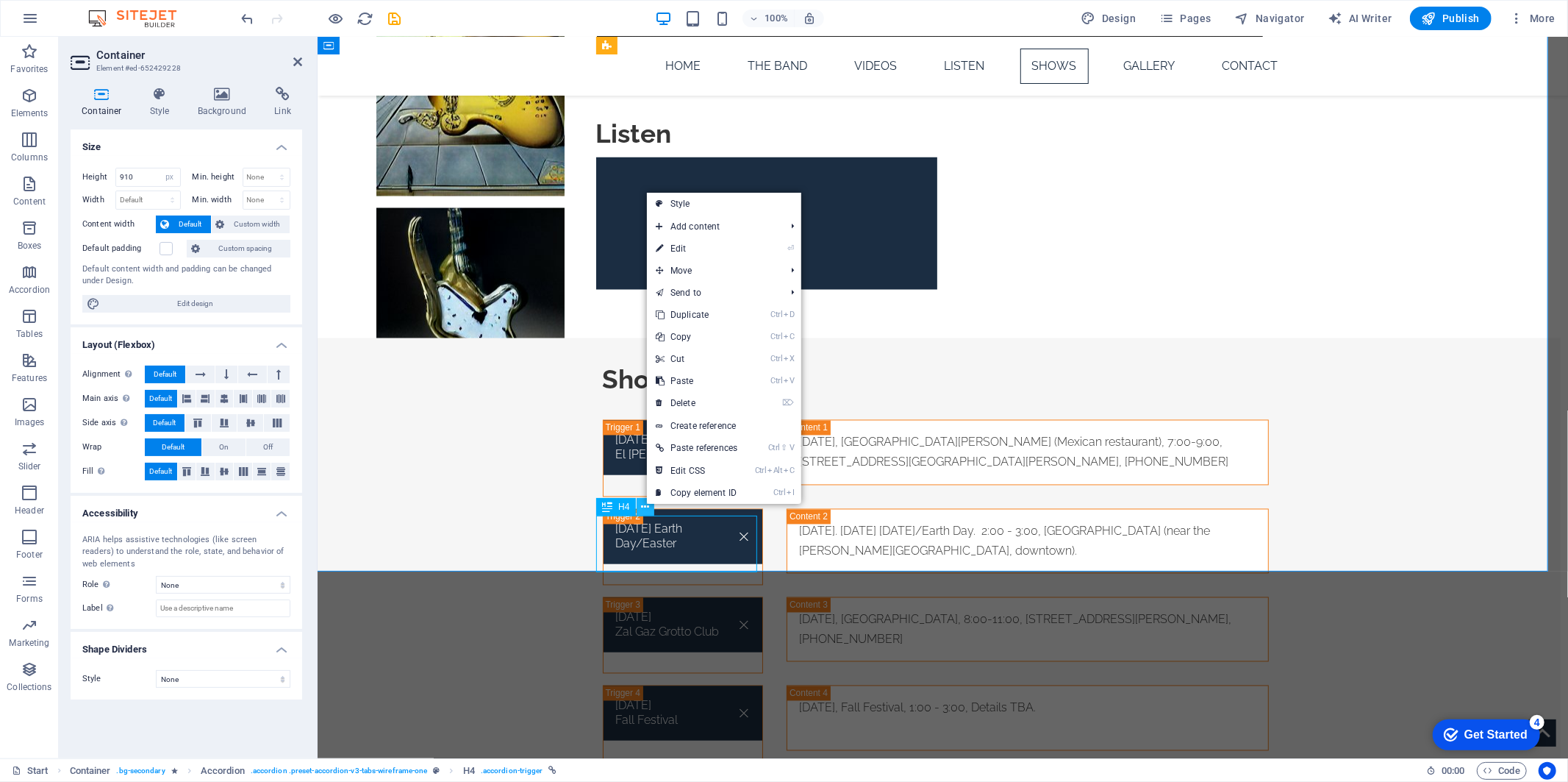
click at [646, 505] on icon at bounding box center [644, 507] width 8 height 16
click at [682, 404] on link "⌦ Delete" at bounding box center [696, 403] width 100 height 22
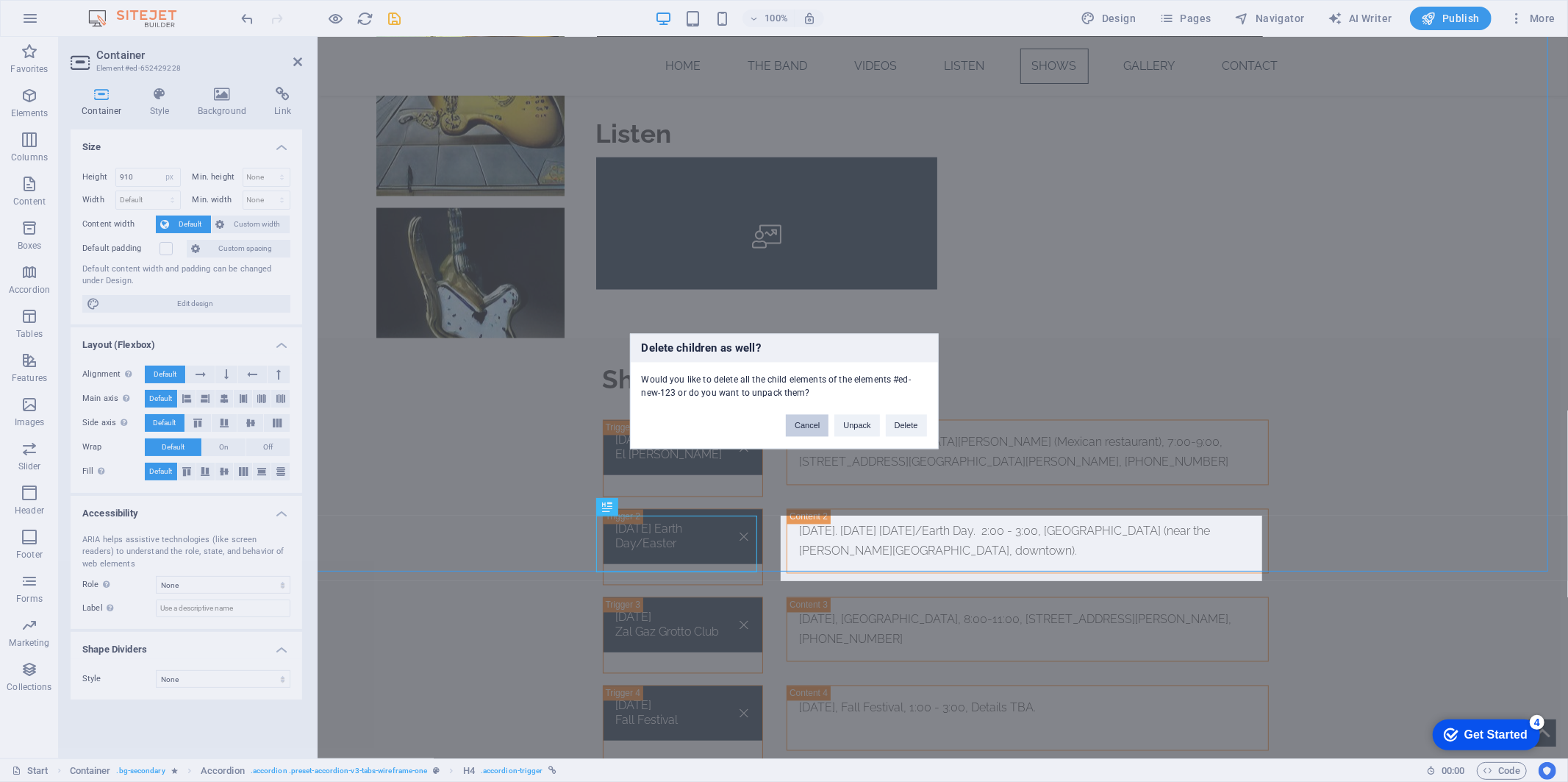
click at [820, 422] on button "Cancel" at bounding box center [807, 424] width 42 height 22
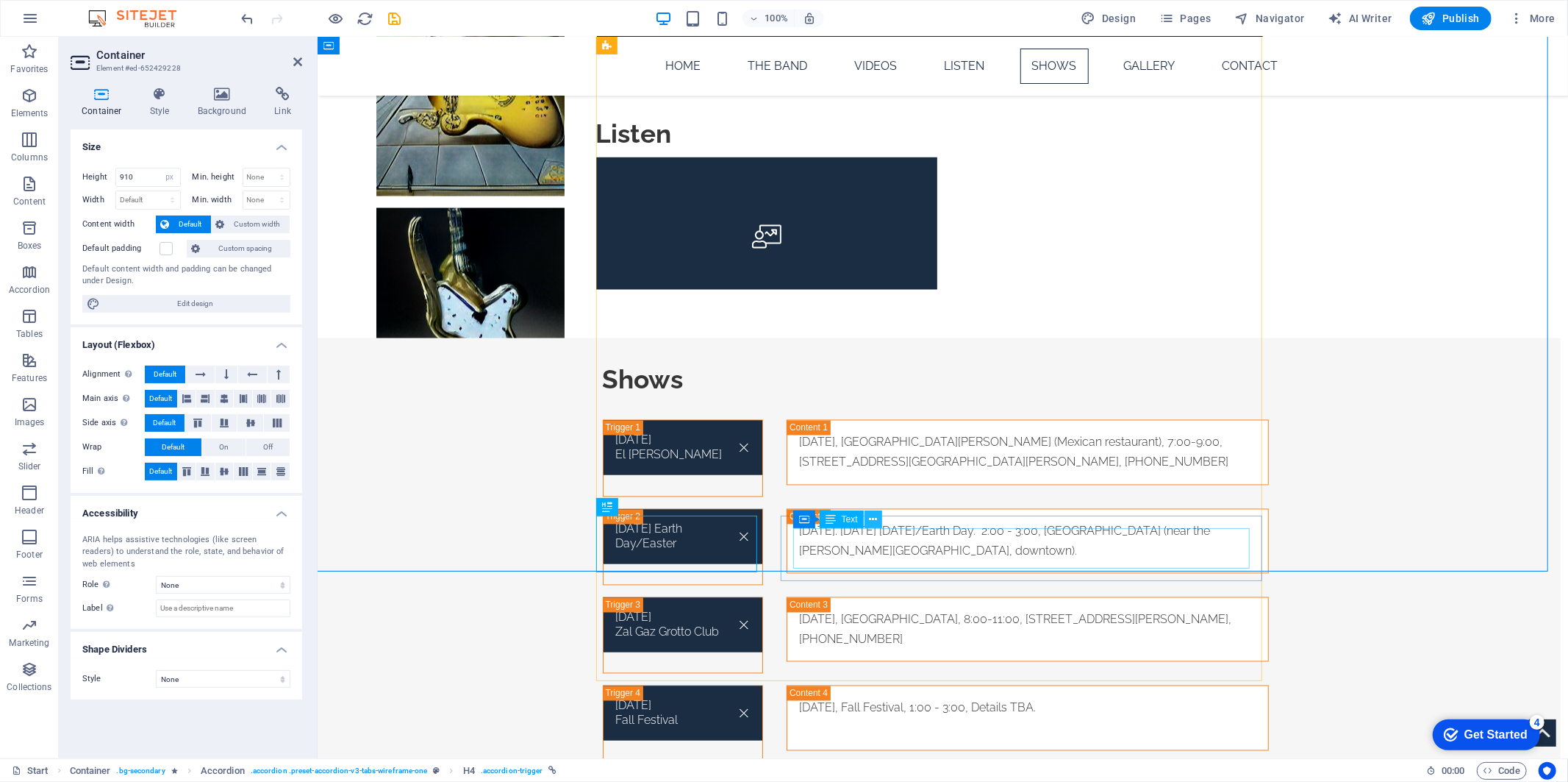
click at [870, 520] on icon at bounding box center [873, 520] width 8 height 16
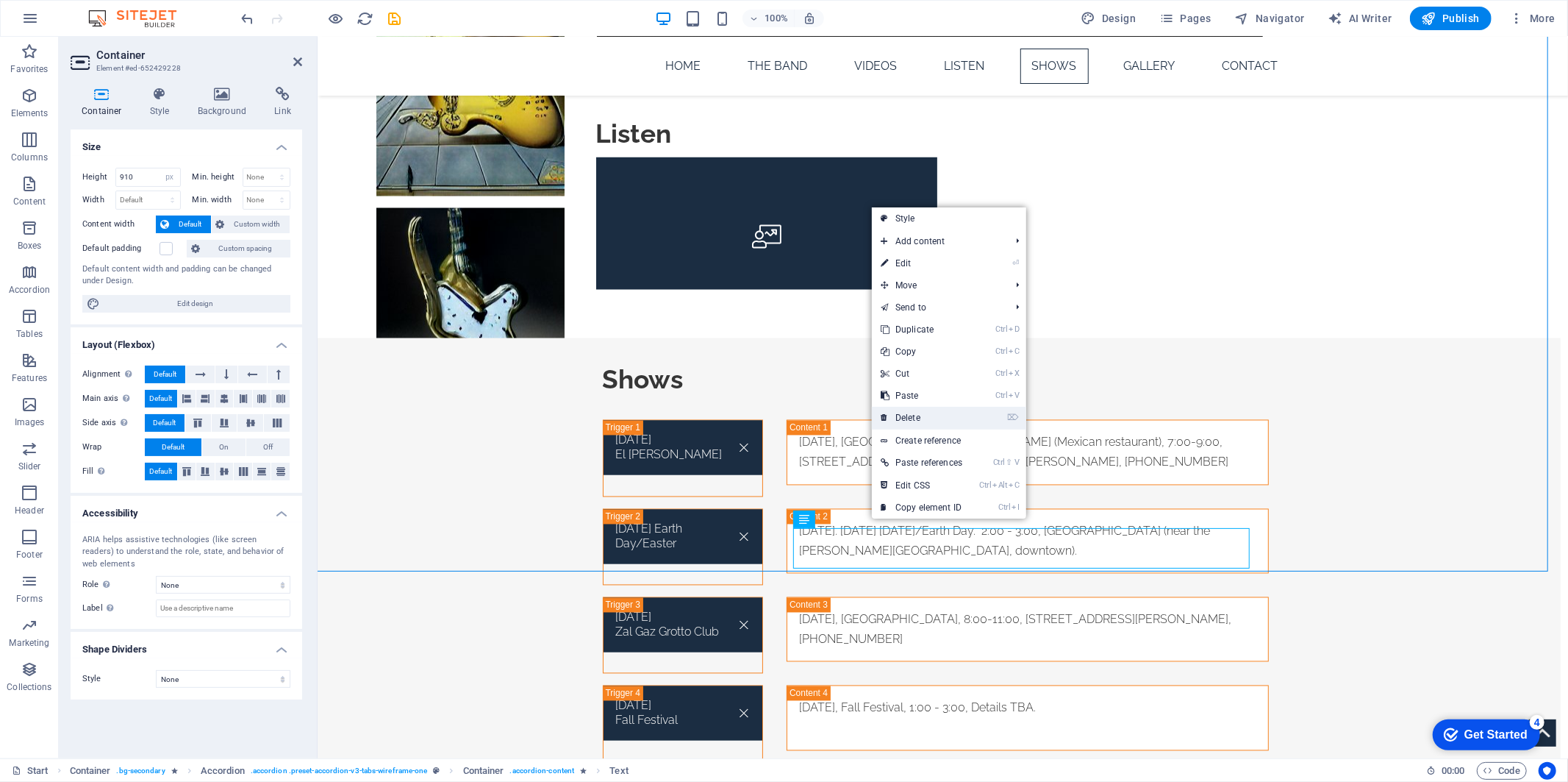
click at [917, 412] on link "⌦ Delete" at bounding box center [921, 417] width 100 height 22
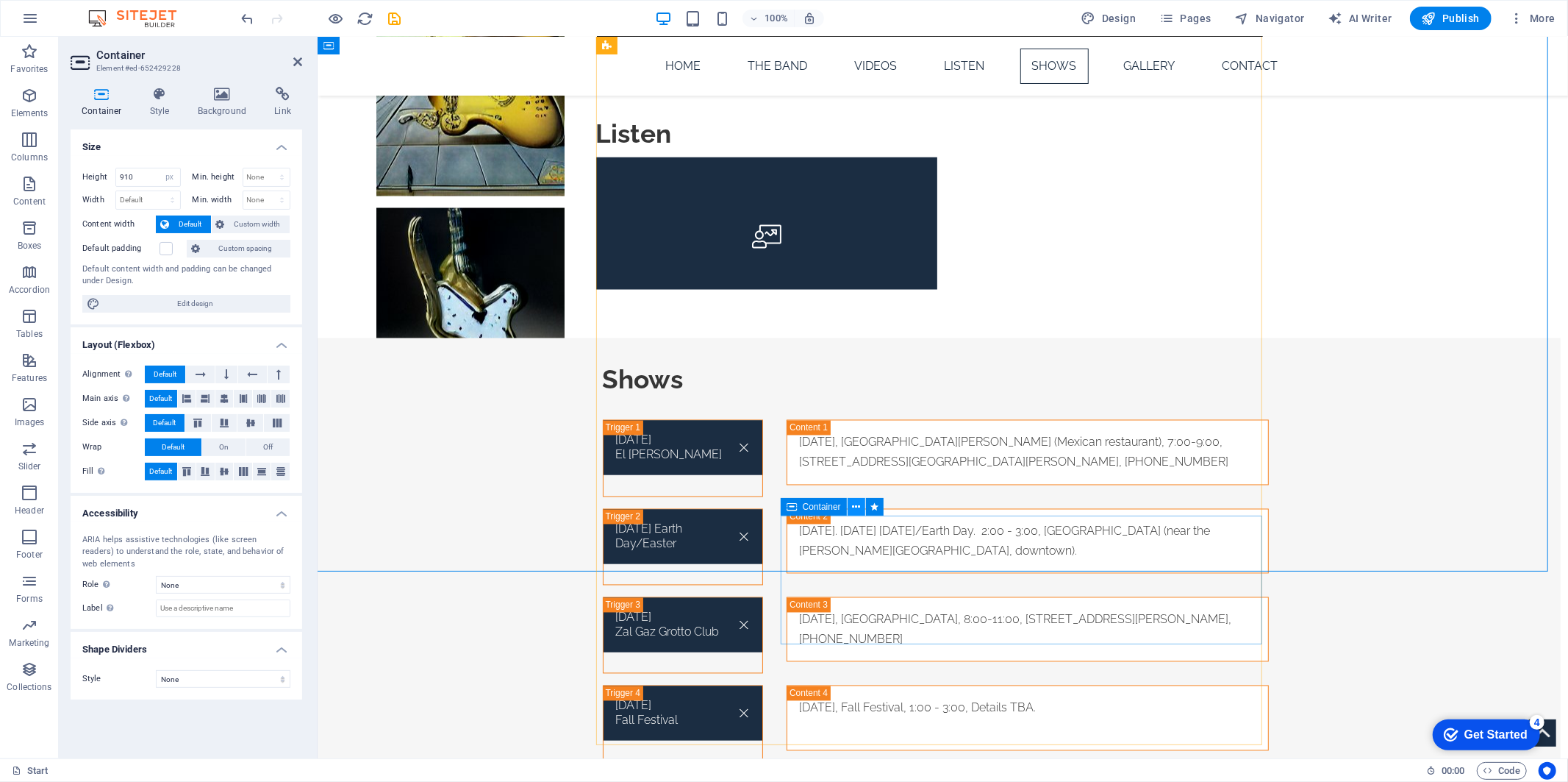
click at [856, 509] on icon at bounding box center [855, 507] width 8 height 16
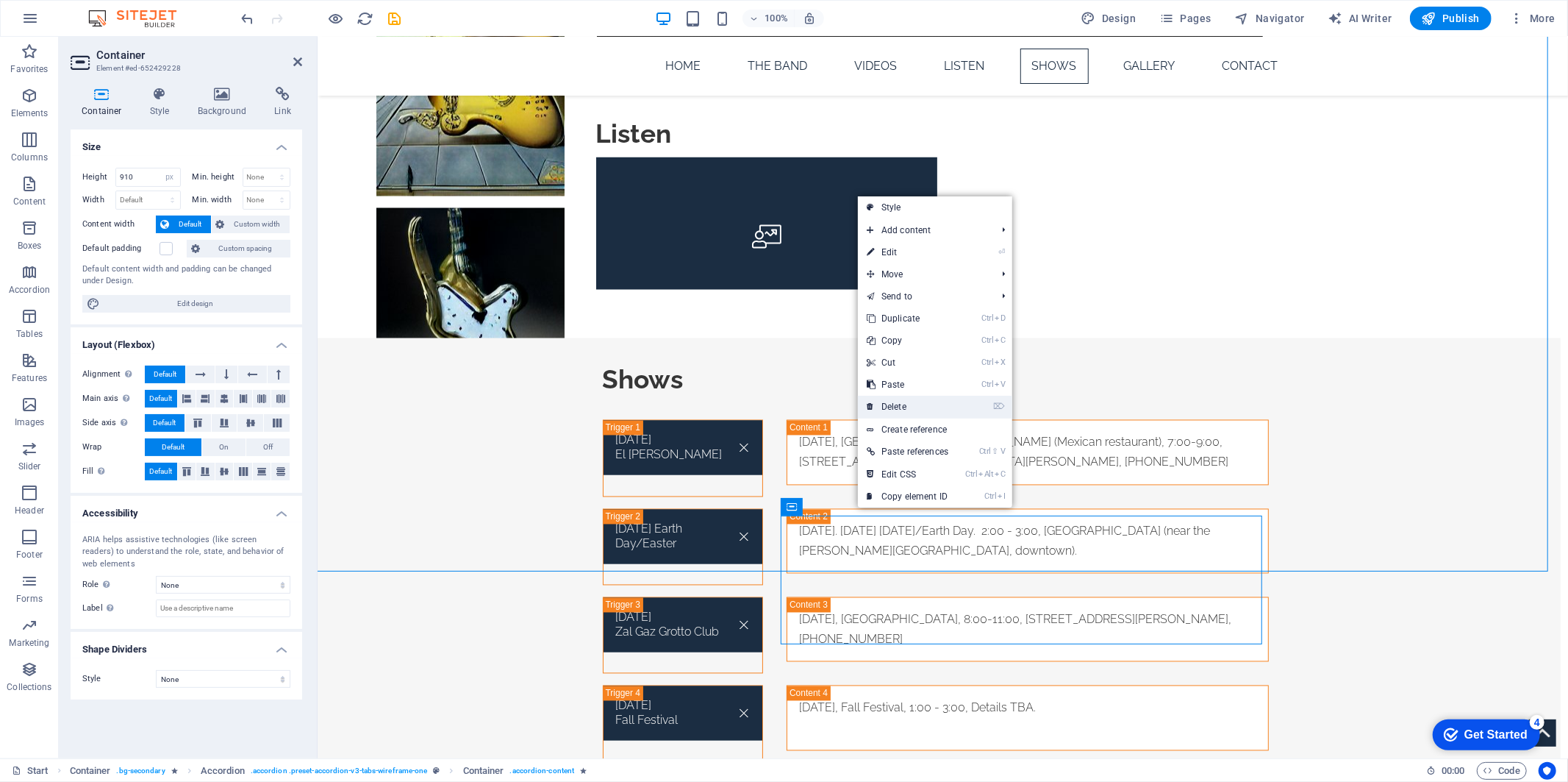
click at [894, 407] on link "⌦ Delete" at bounding box center [907, 406] width 100 height 22
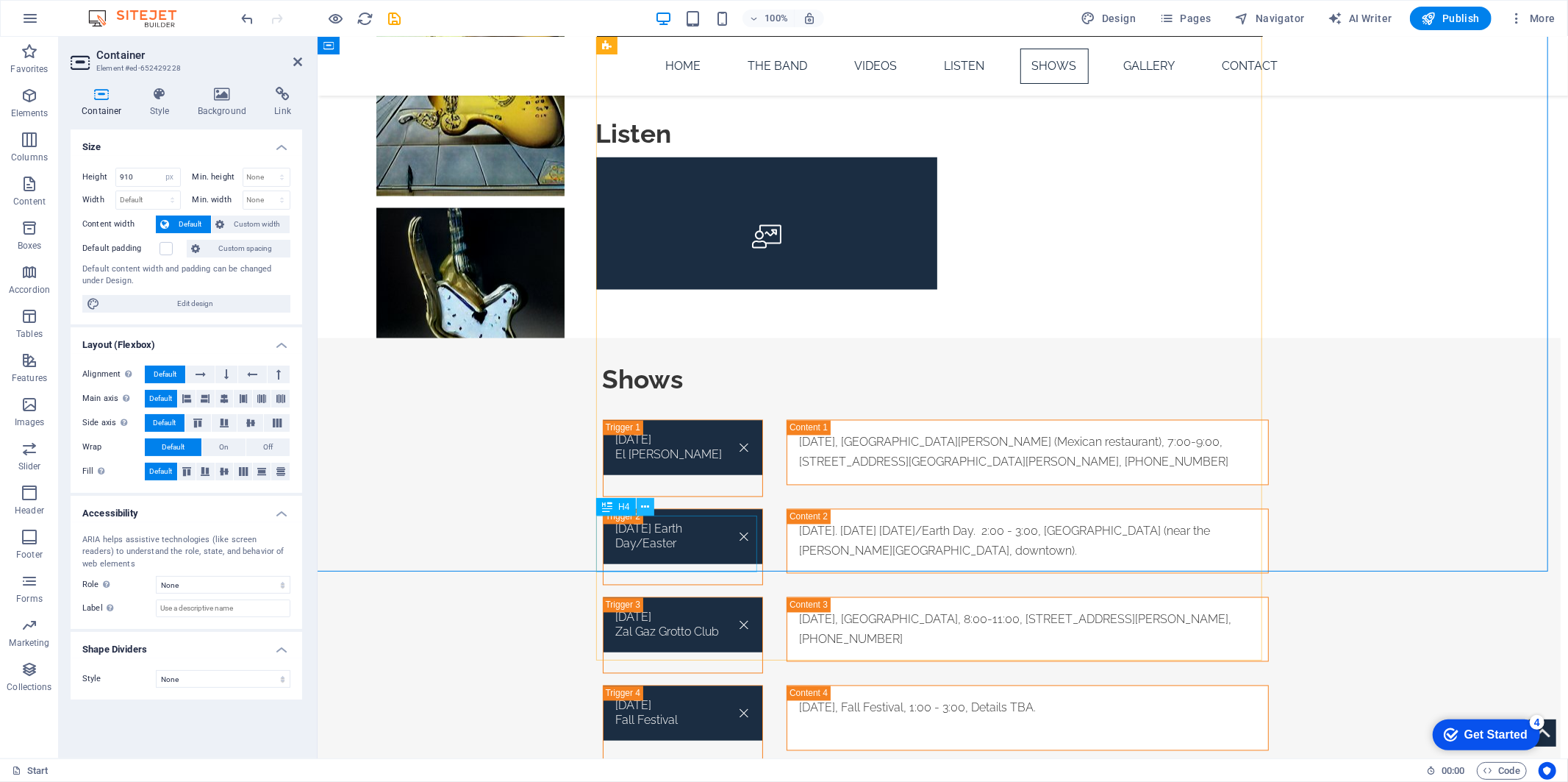
click at [645, 511] on icon at bounding box center [644, 507] width 8 height 16
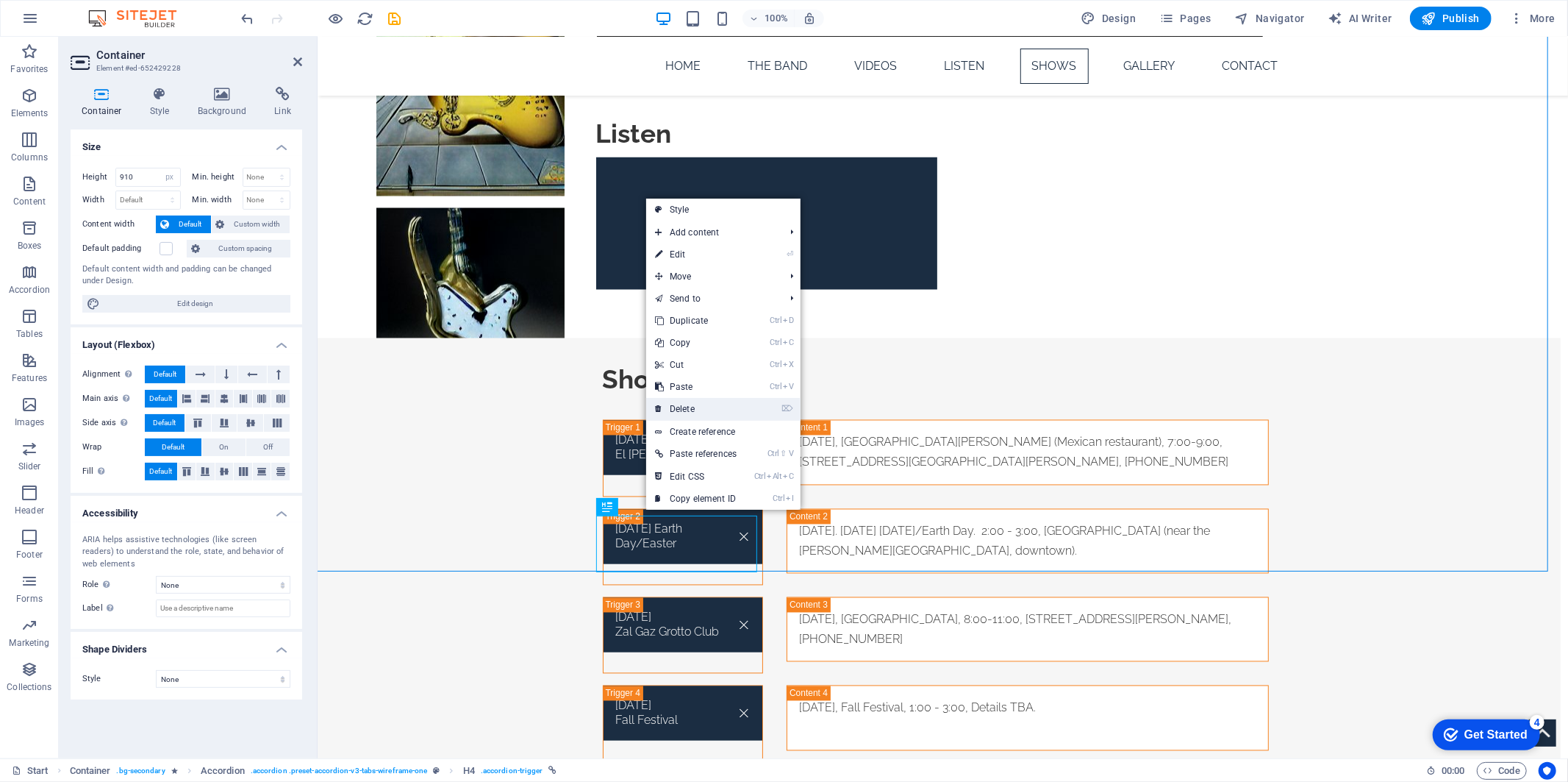
click at [691, 402] on link "⌦ Delete" at bounding box center [695, 408] width 100 height 22
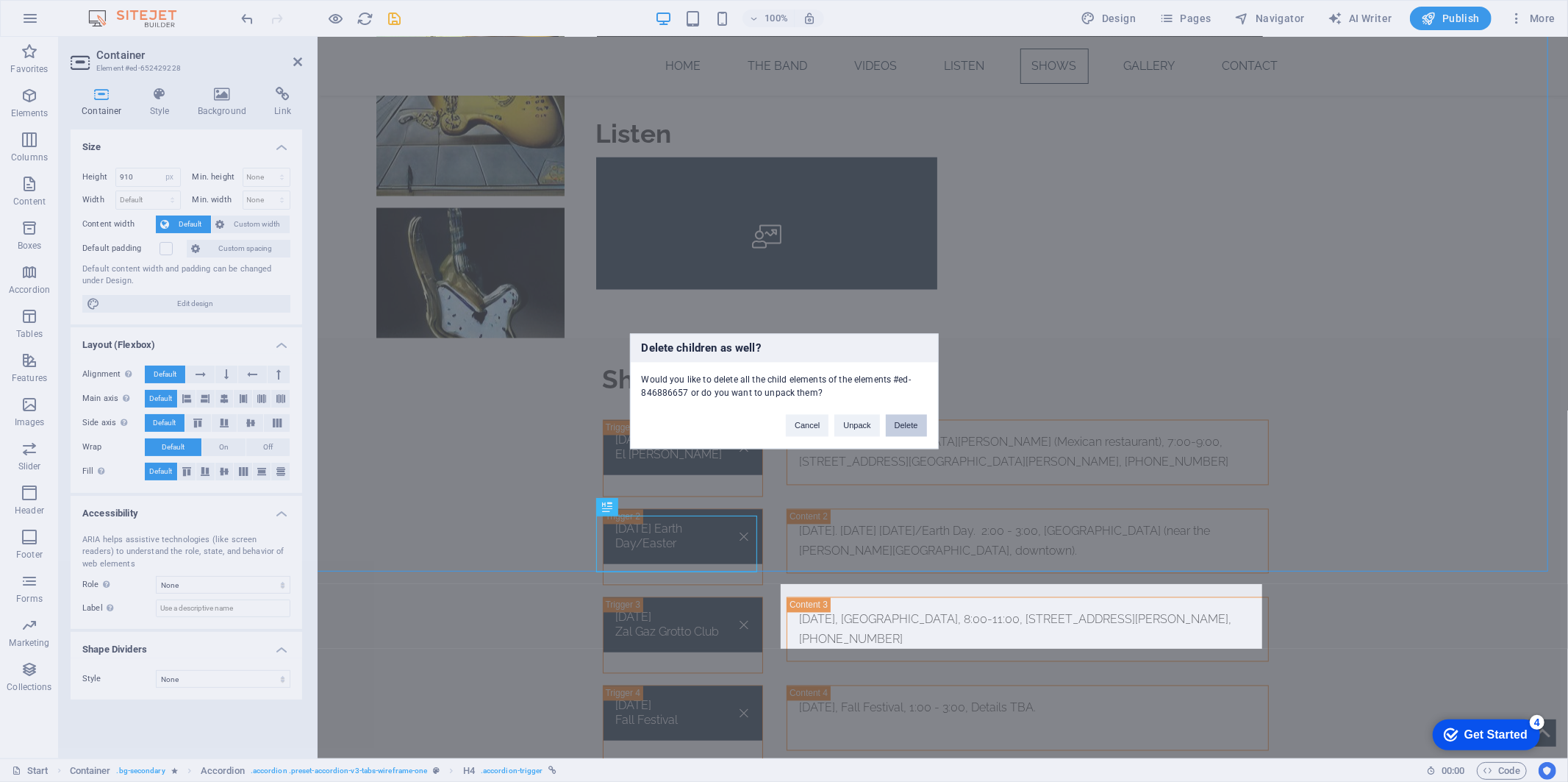
click at [905, 423] on button "Delete" at bounding box center [907, 424] width 42 height 22
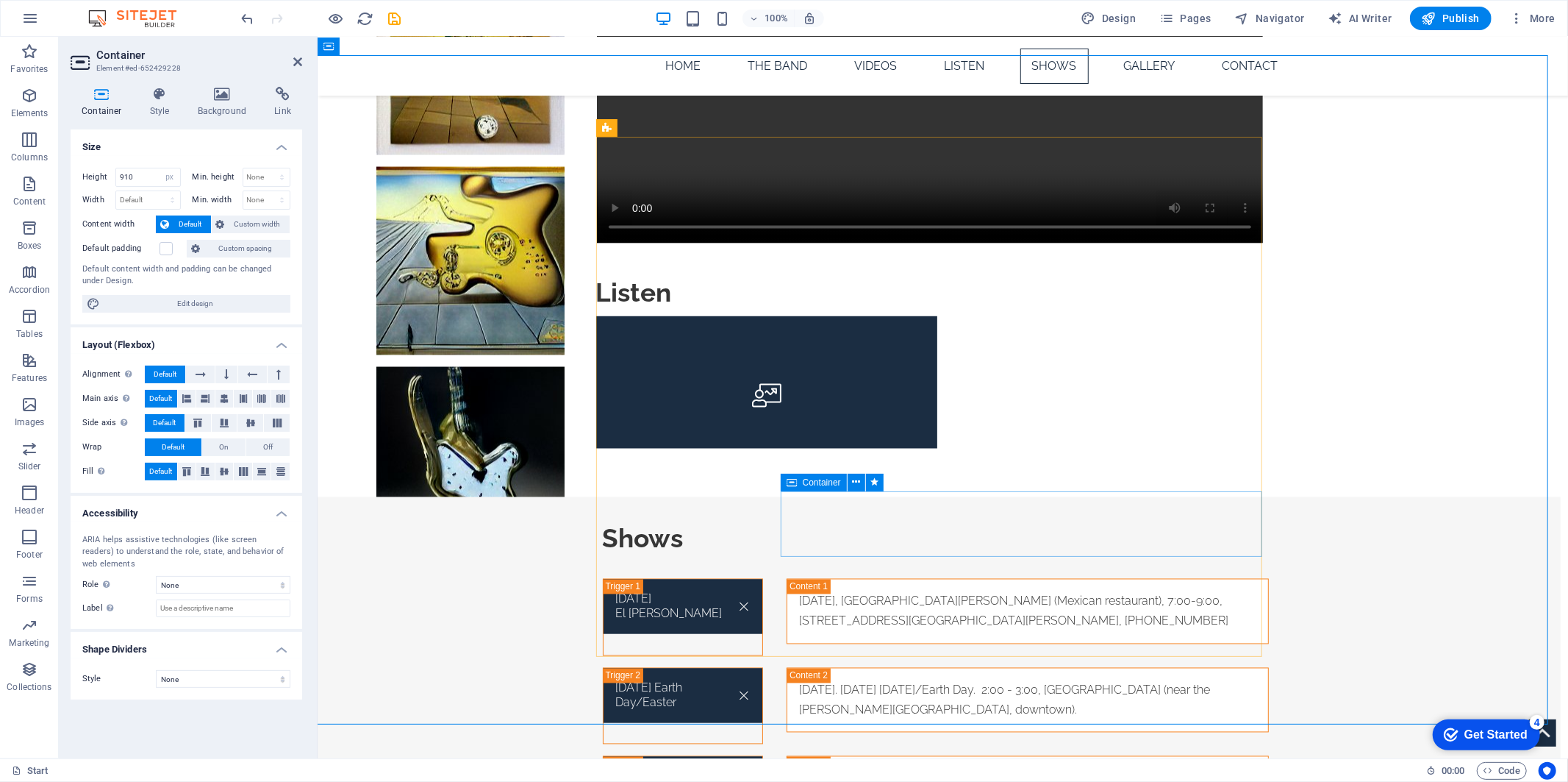
scroll to position [1961, 0]
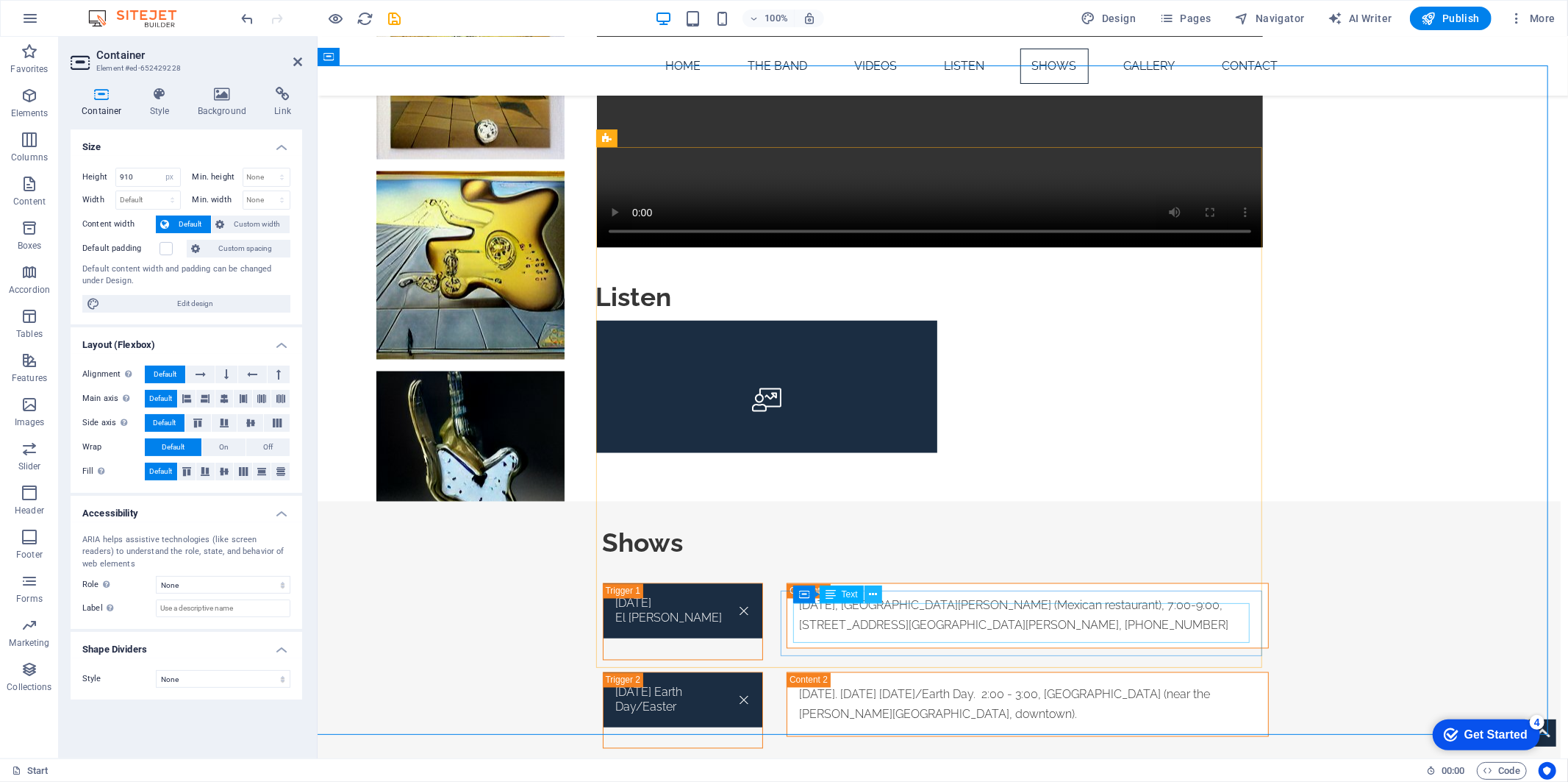
click at [872, 596] on icon at bounding box center [873, 595] width 8 height 16
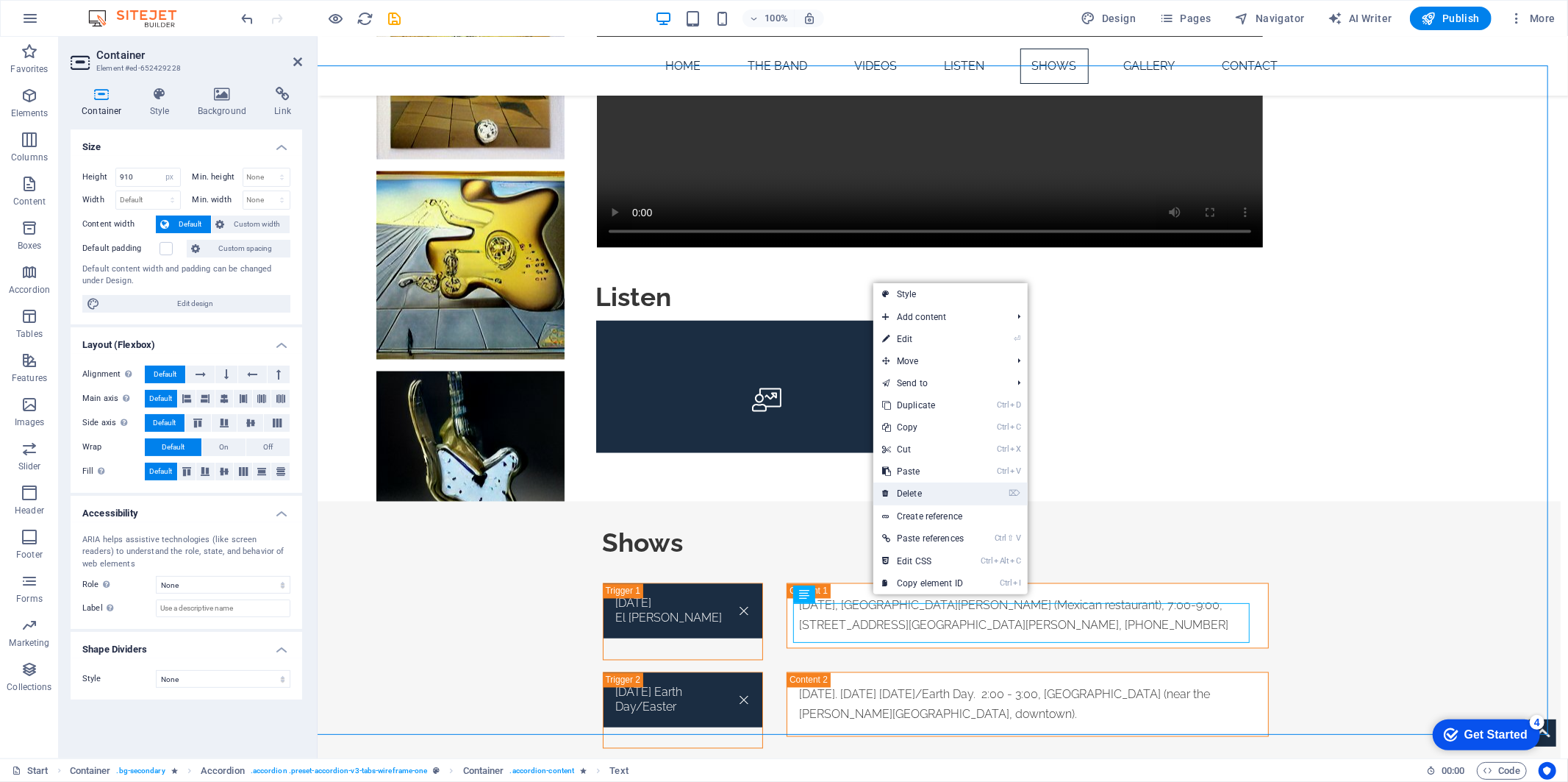
click at [913, 494] on link "⌦ Delete" at bounding box center [923, 493] width 100 height 22
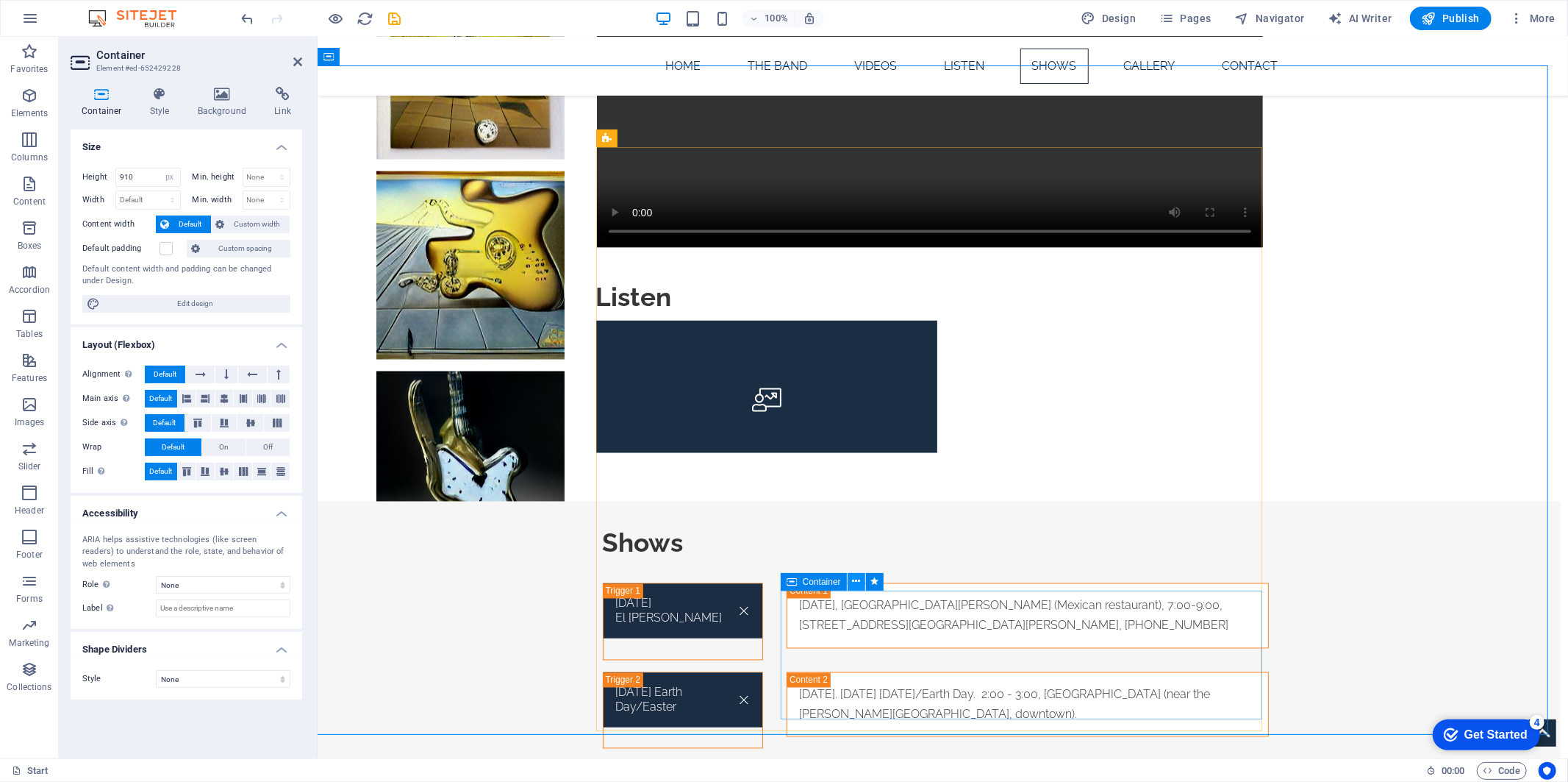
click at [855, 578] on icon at bounding box center [855, 581] width 8 height 16
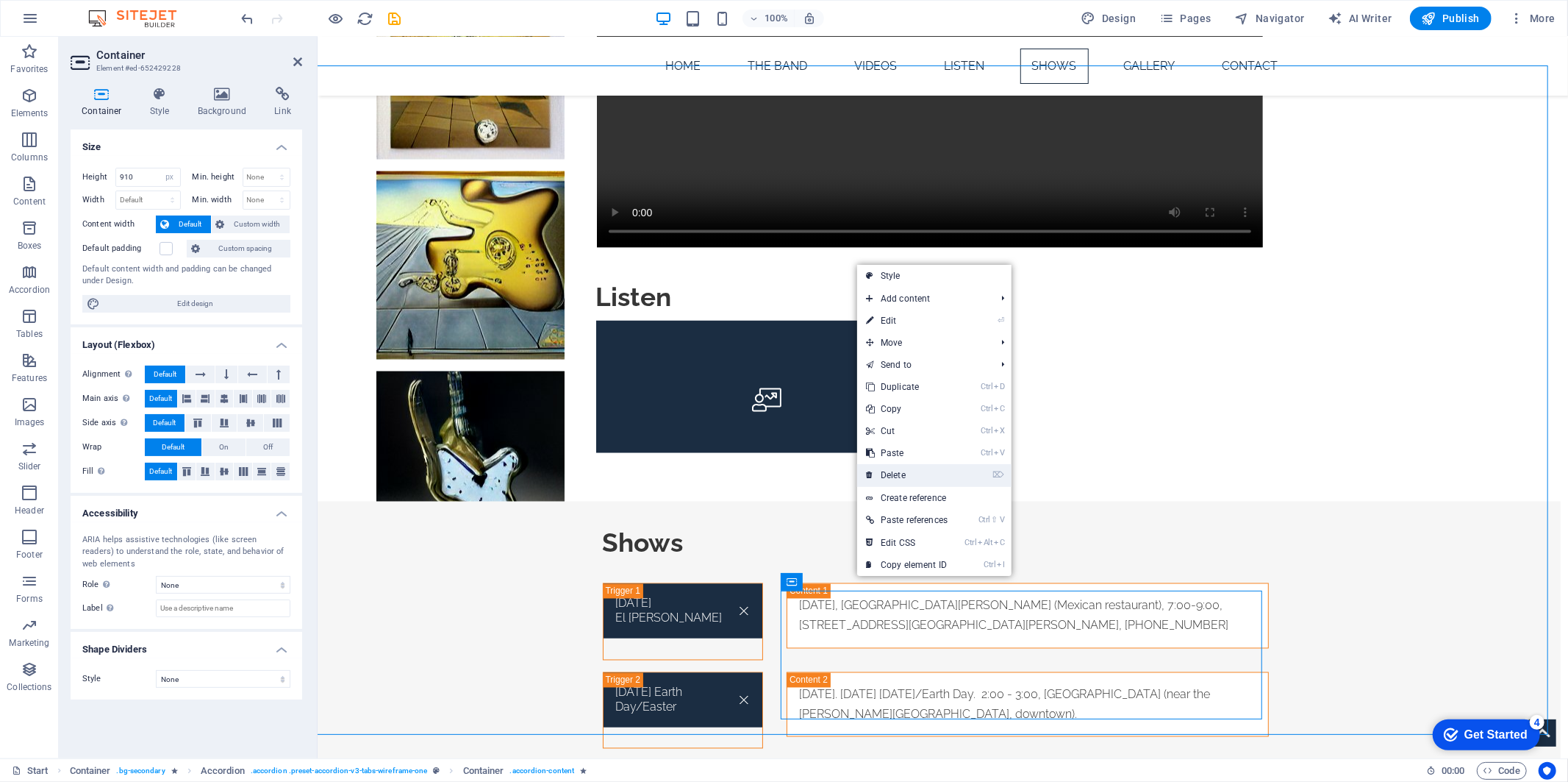
click at [887, 468] on link "⌦ Delete" at bounding box center [907, 475] width 100 height 22
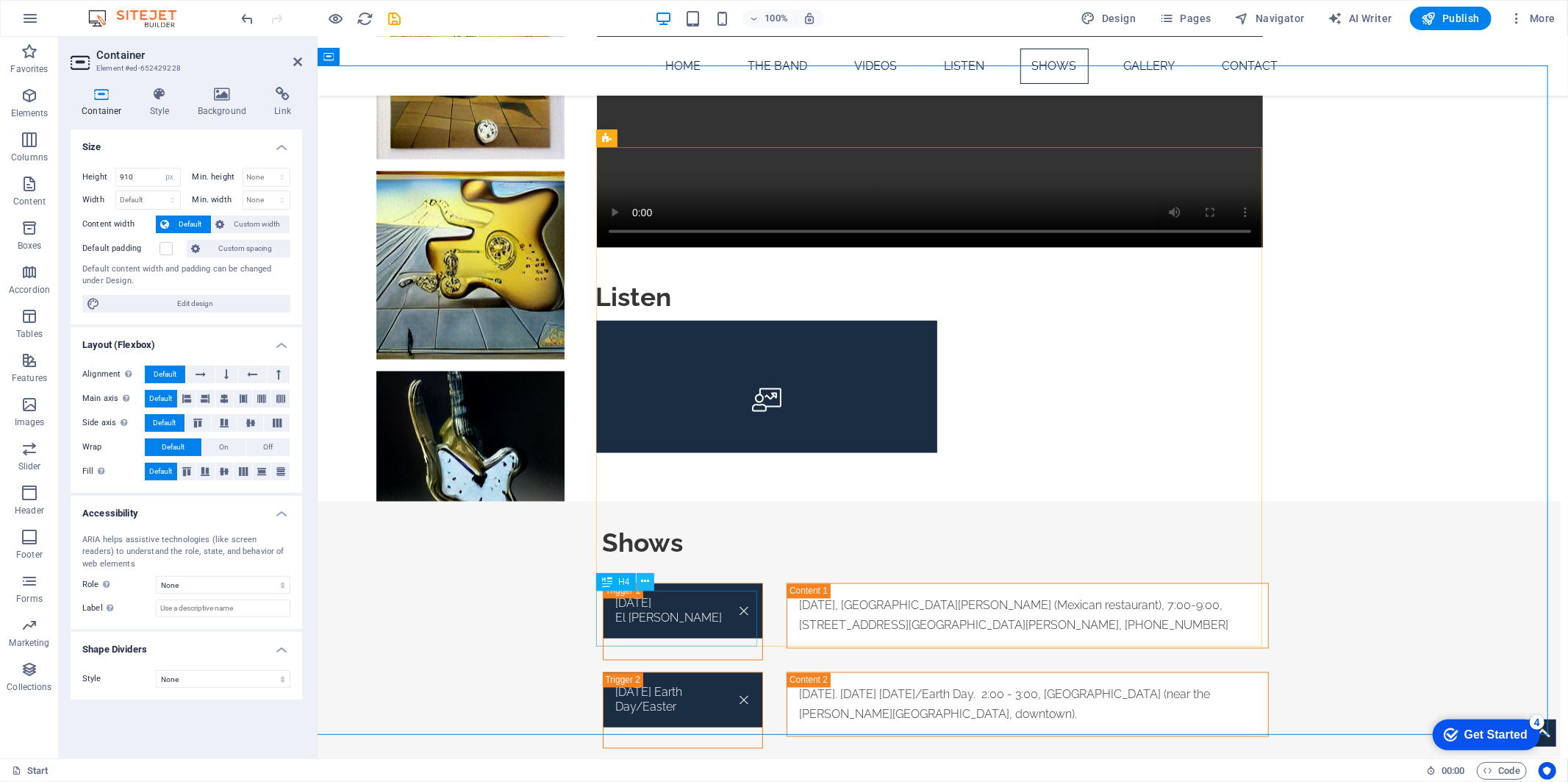
click at [643, 582] on icon at bounding box center [644, 581] width 8 height 16
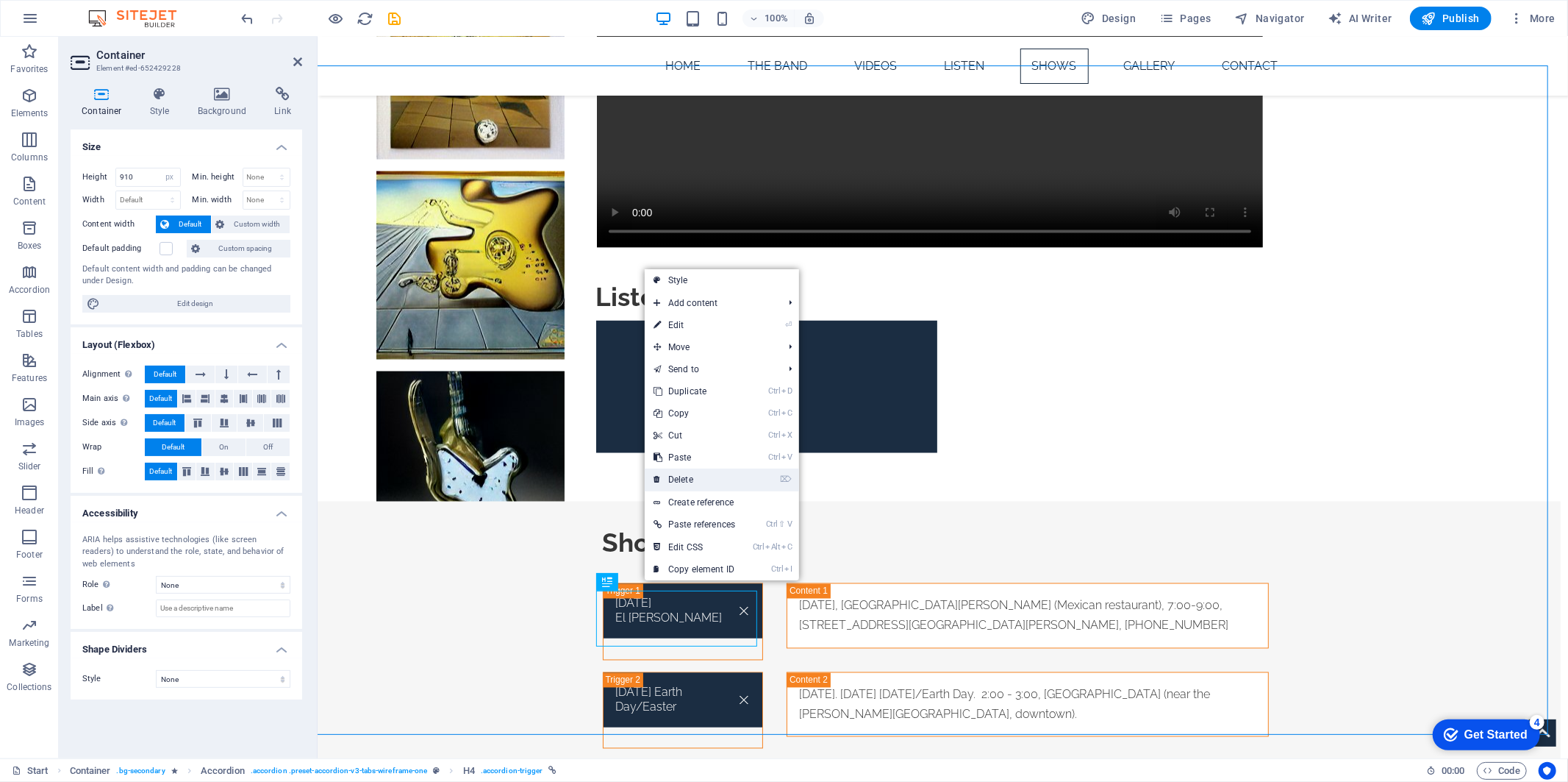
drag, startPoint x: 689, startPoint y: 484, endPoint x: 371, endPoint y: 445, distance: 320.4
click at [689, 484] on link "⌦ Delete" at bounding box center [694, 479] width 100 height 22
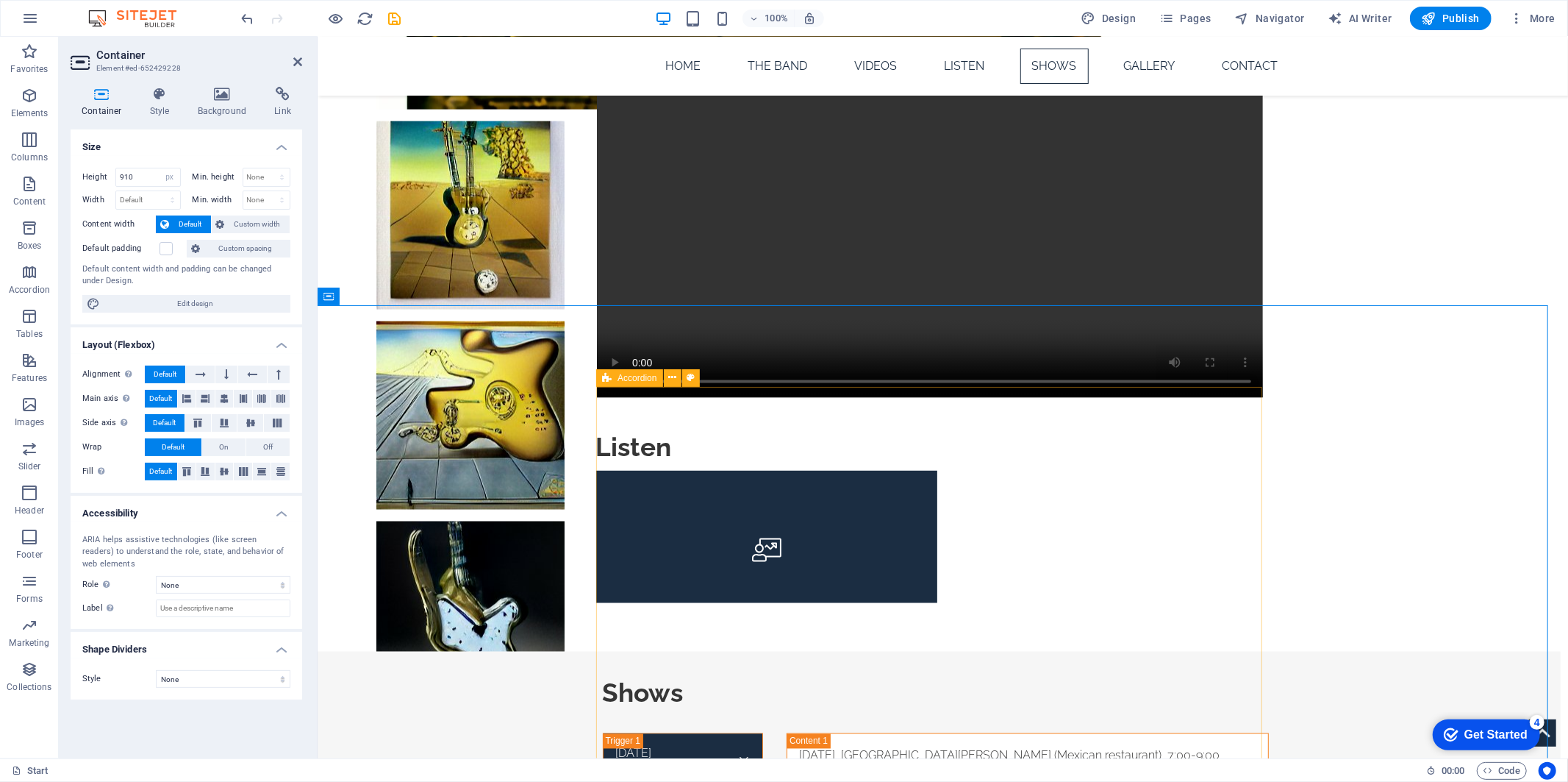
scroll to position [1879, 0]
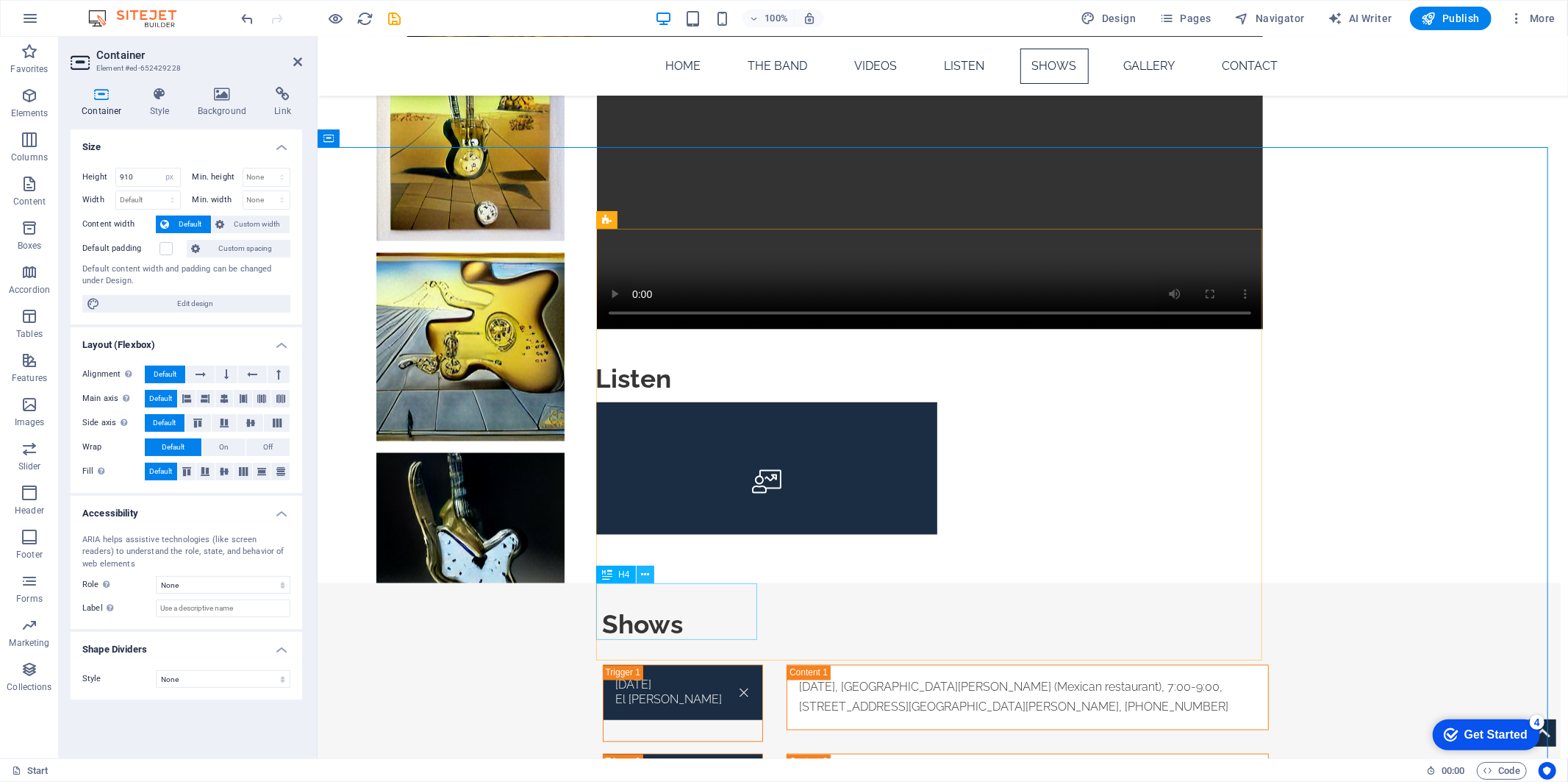
click at [645, 575] on icon at bounding box center [644, 575] width 8 height 16
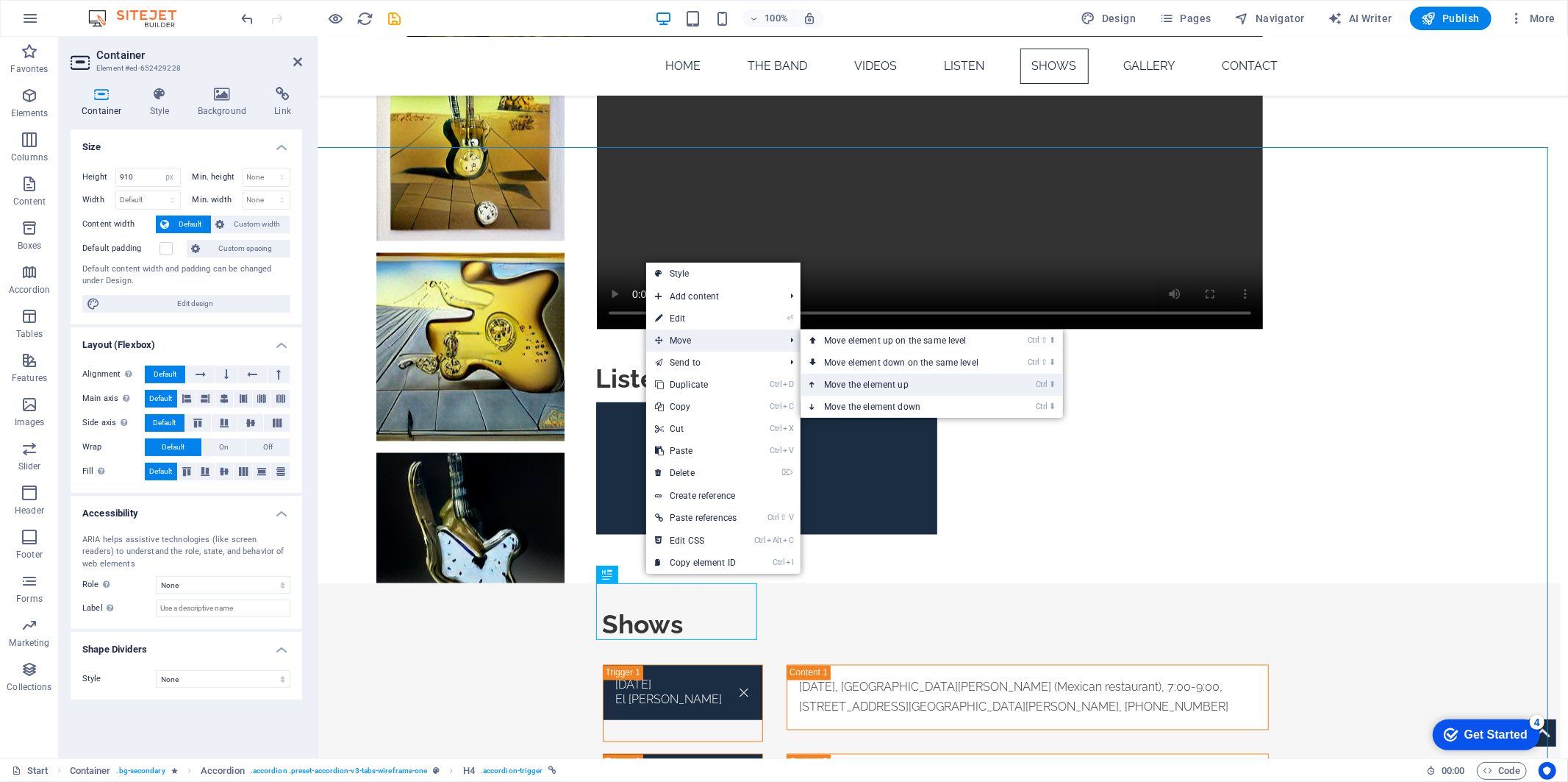
click at [894, 384] on link "Ctrl ⬆ Move the element up" at bounding box center [904, 384] width 207 height 22
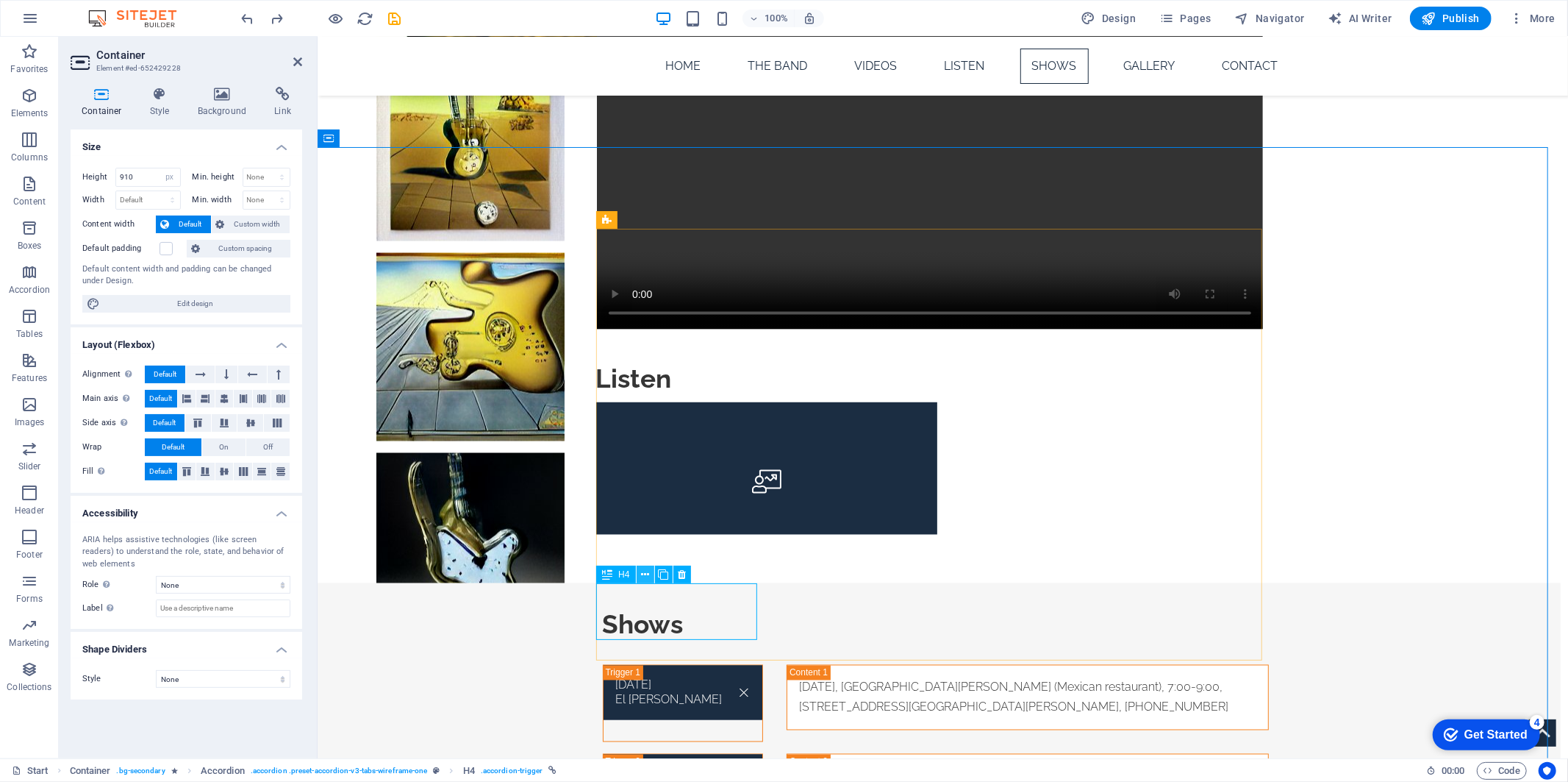
click at [647, 577] on icon at bounding box center [644, 575] width 8 height 16
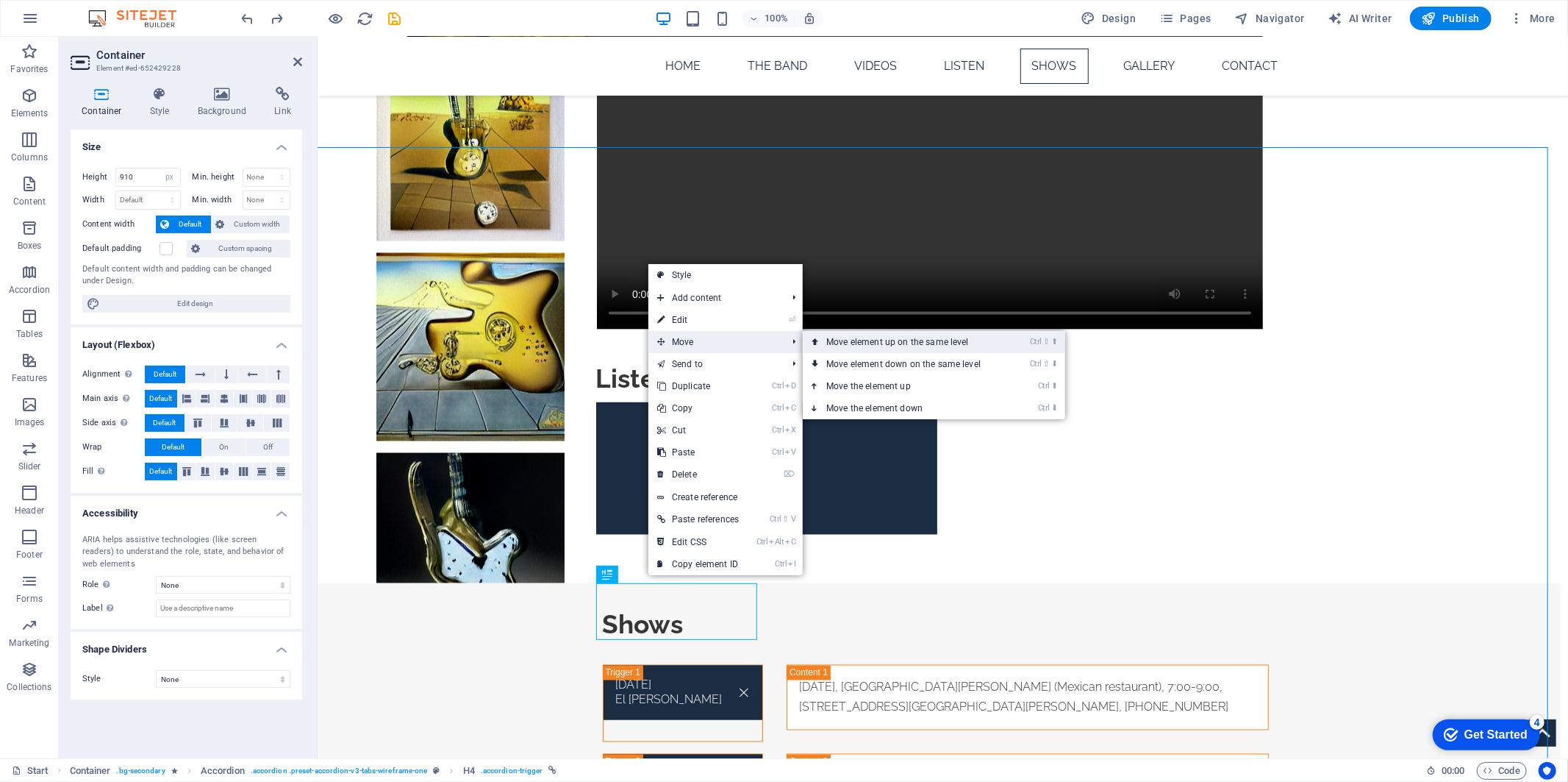
click at [848, 344] on link "Ctrl ⇧ ⬆ Move element up on the same level" at bounding box center [906, 341] width 207 height 22
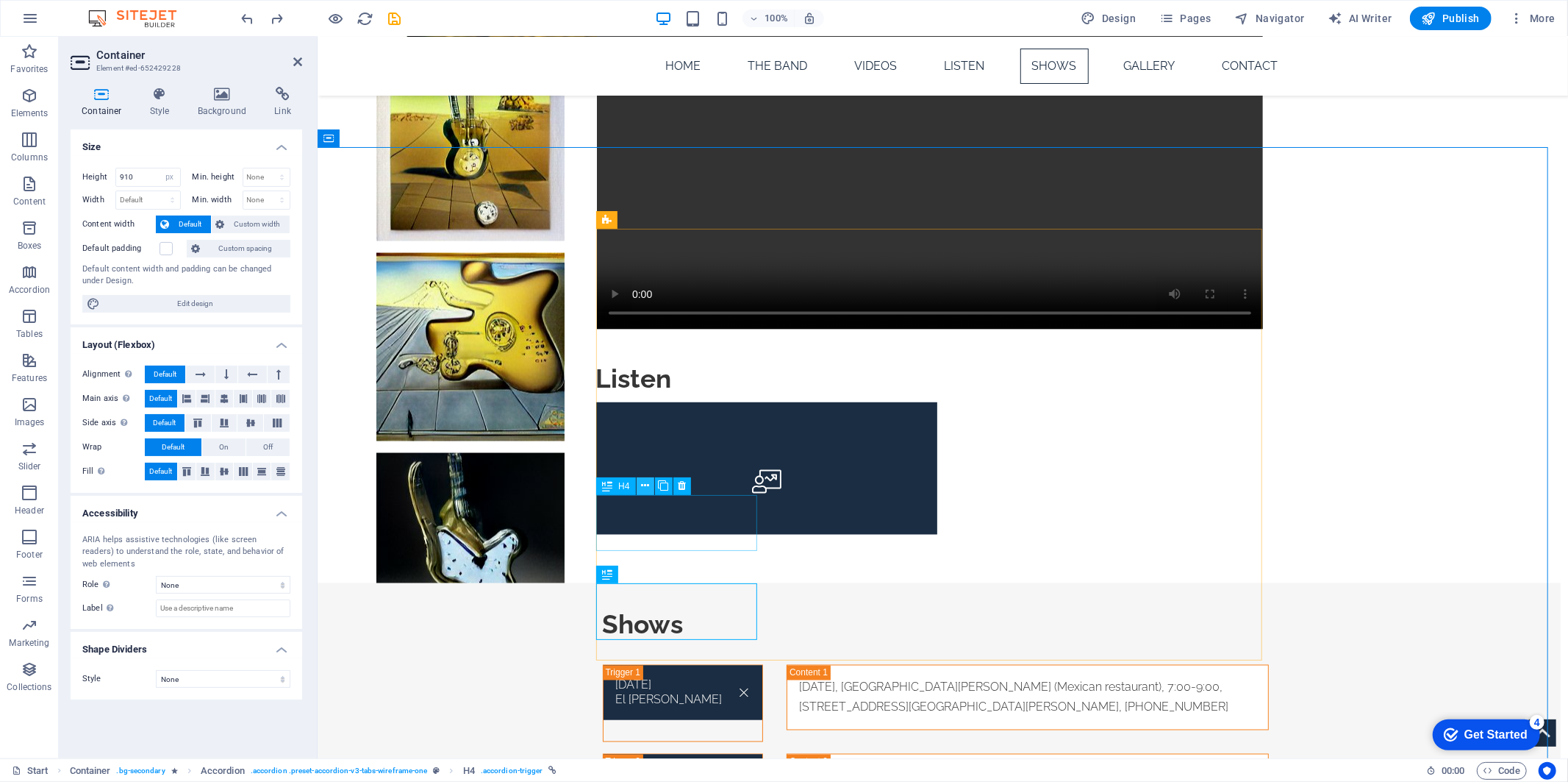
click at [644, 484] on icon at bounding box center [644, 486] width 8 height 16
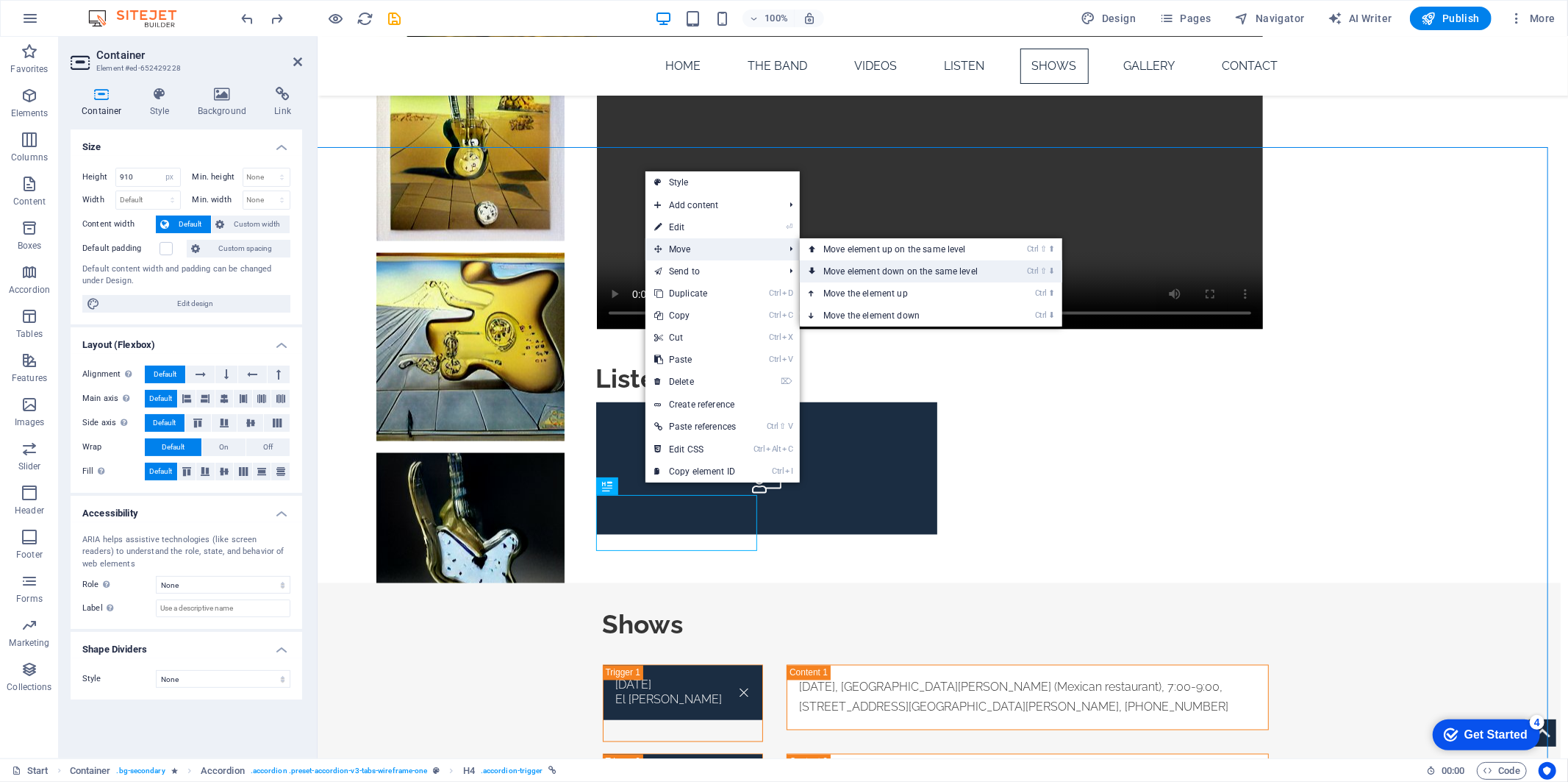
click at [879, 266] on link "Ctrl ⇧ ⬇ Move element down on the same level" at bounding box center [903, 271] width 207 height 22
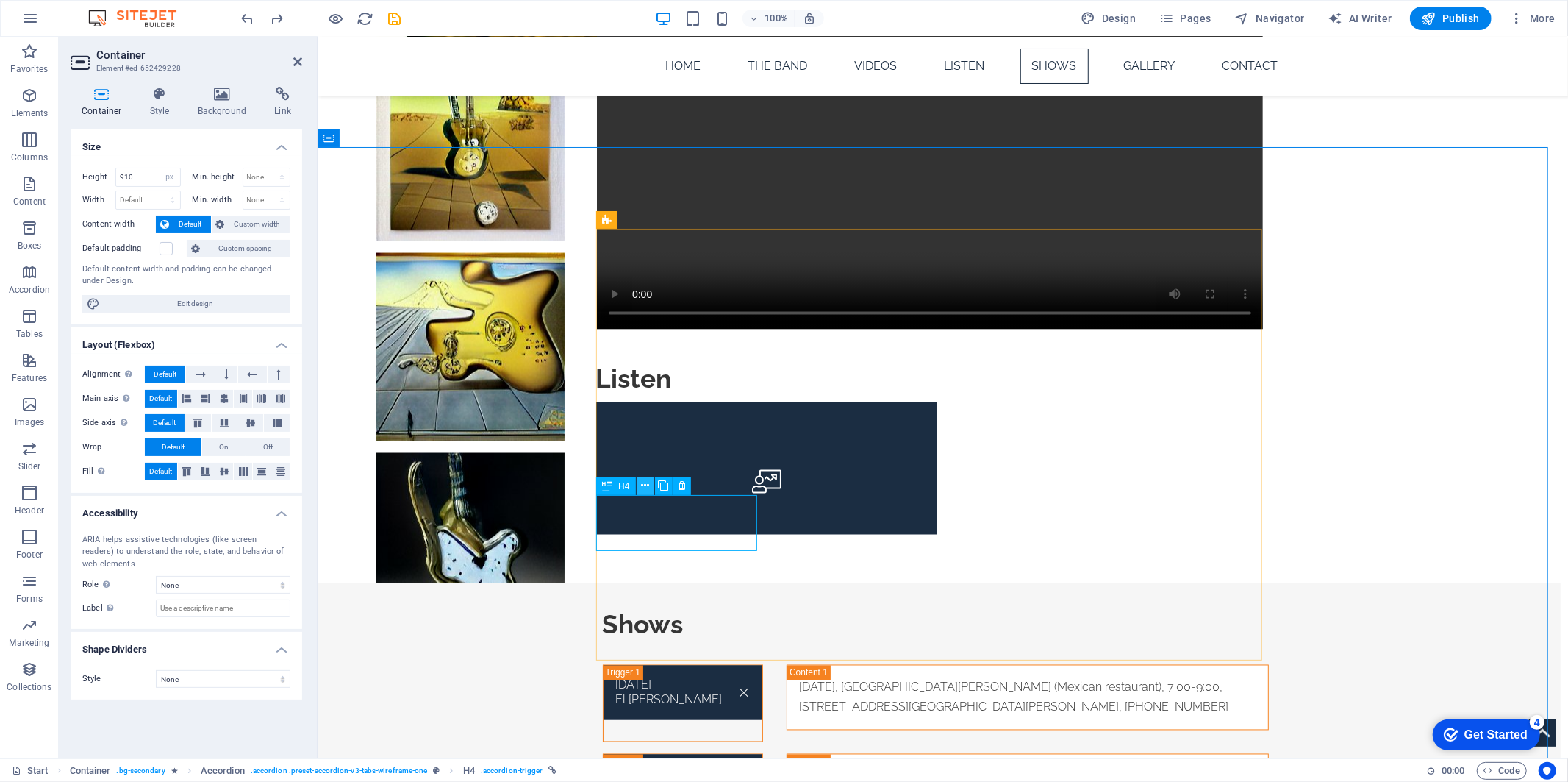
click at [645, 478] on icon at bounding box center [644, 486] width 8 height 16
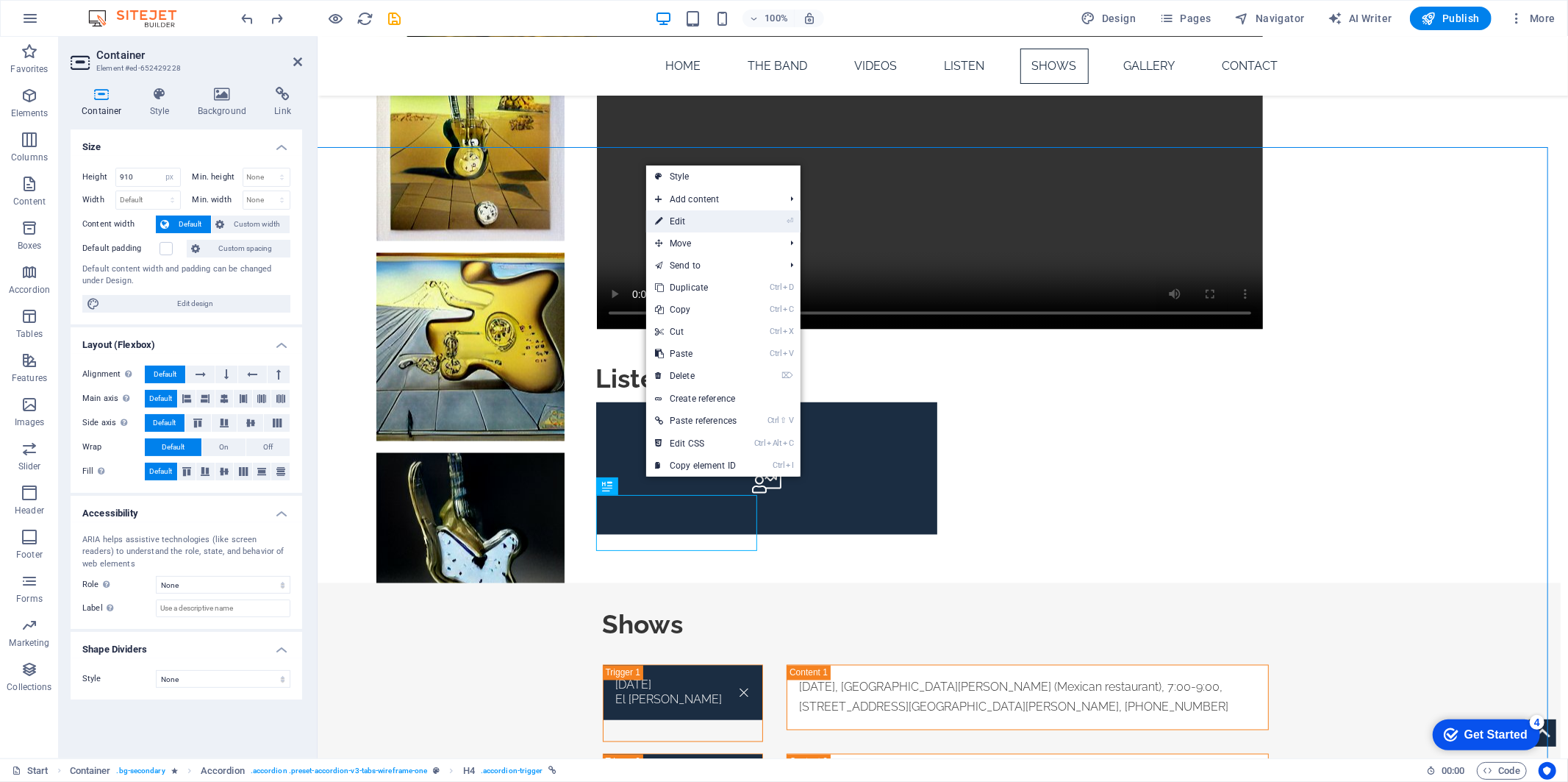
drag, startPoint x: 711, startPoint y: 218, endPoint x: 384, endPoint y: 297, distance: 336.4
click at [711, 218] on link "⏎ Edit" at bounding box center [695, 221] width 100 height 22
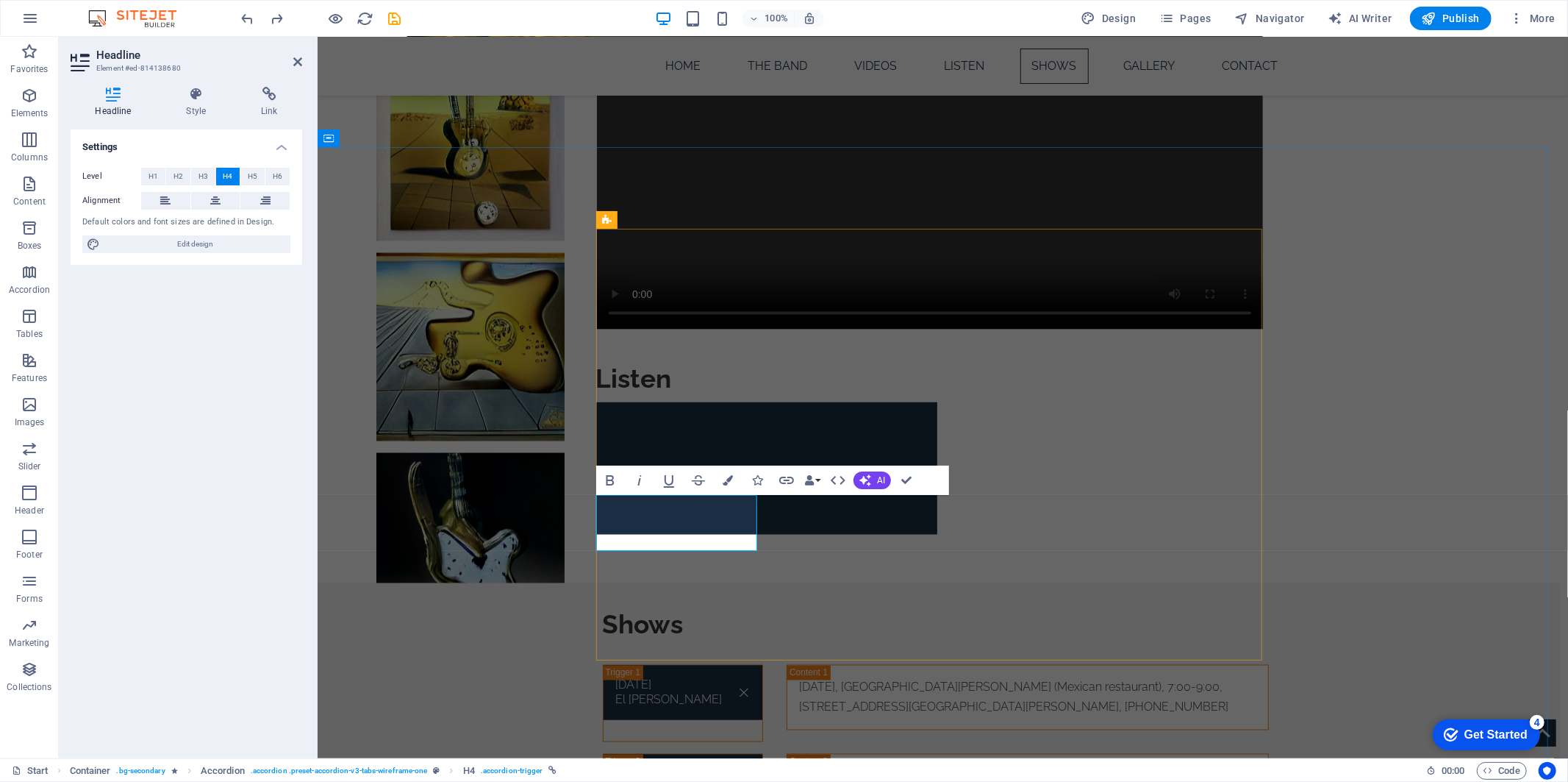
drag, startPoint x: 654, startPoint y: 516, endPoint x: 676, endPoint y: 514, distance: 22.1
drag, startPoint x: 607, startPoint y: 529, endPoint x: 674, endPoint y: 529, distance: 67.0
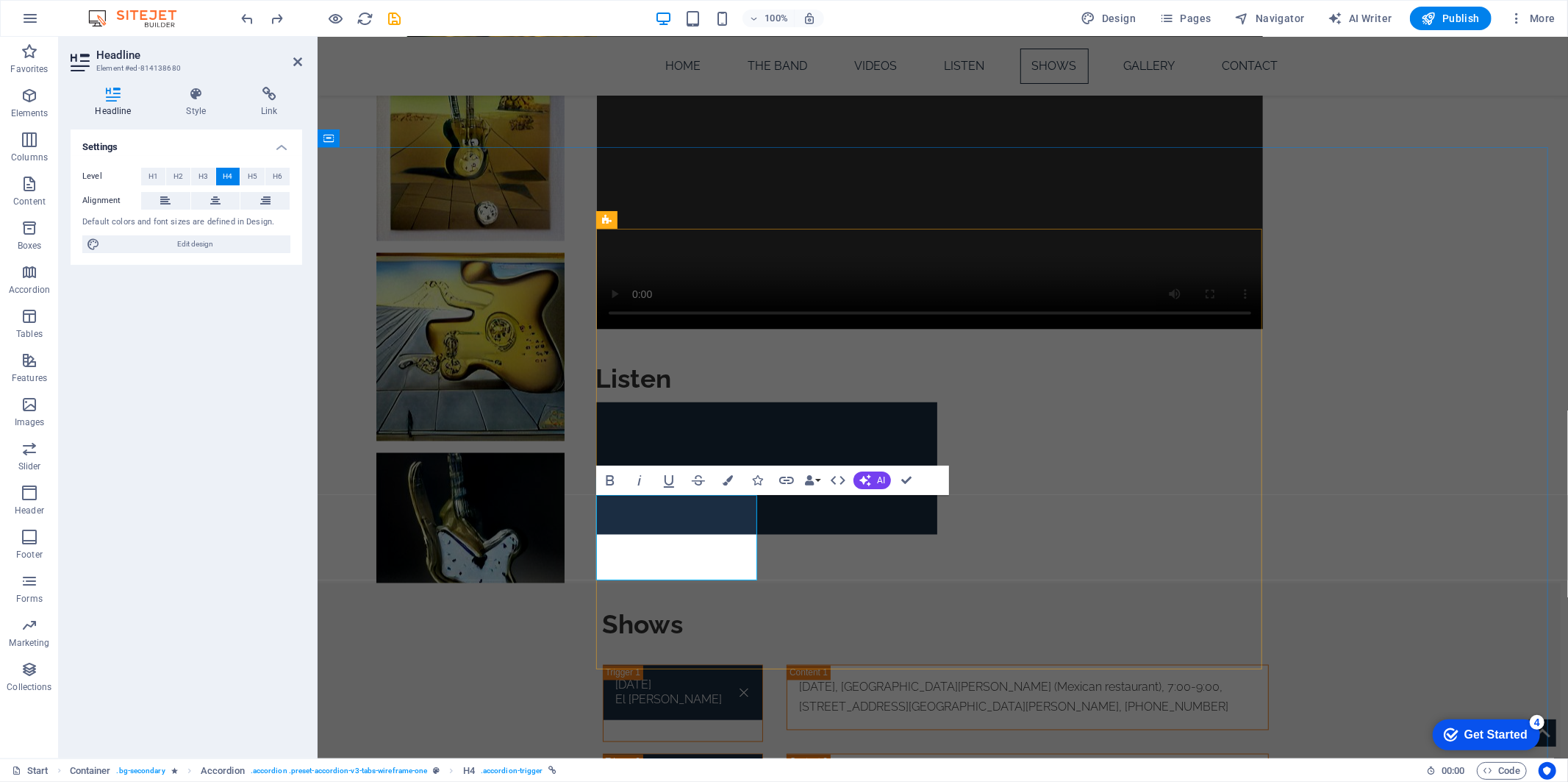
drag, startPoint x: 606, startPoint y: 512, endPoint x: 662, endPoint y: 566, distance: 77.8
copy link "[DATE] United Nations International [DATE]"
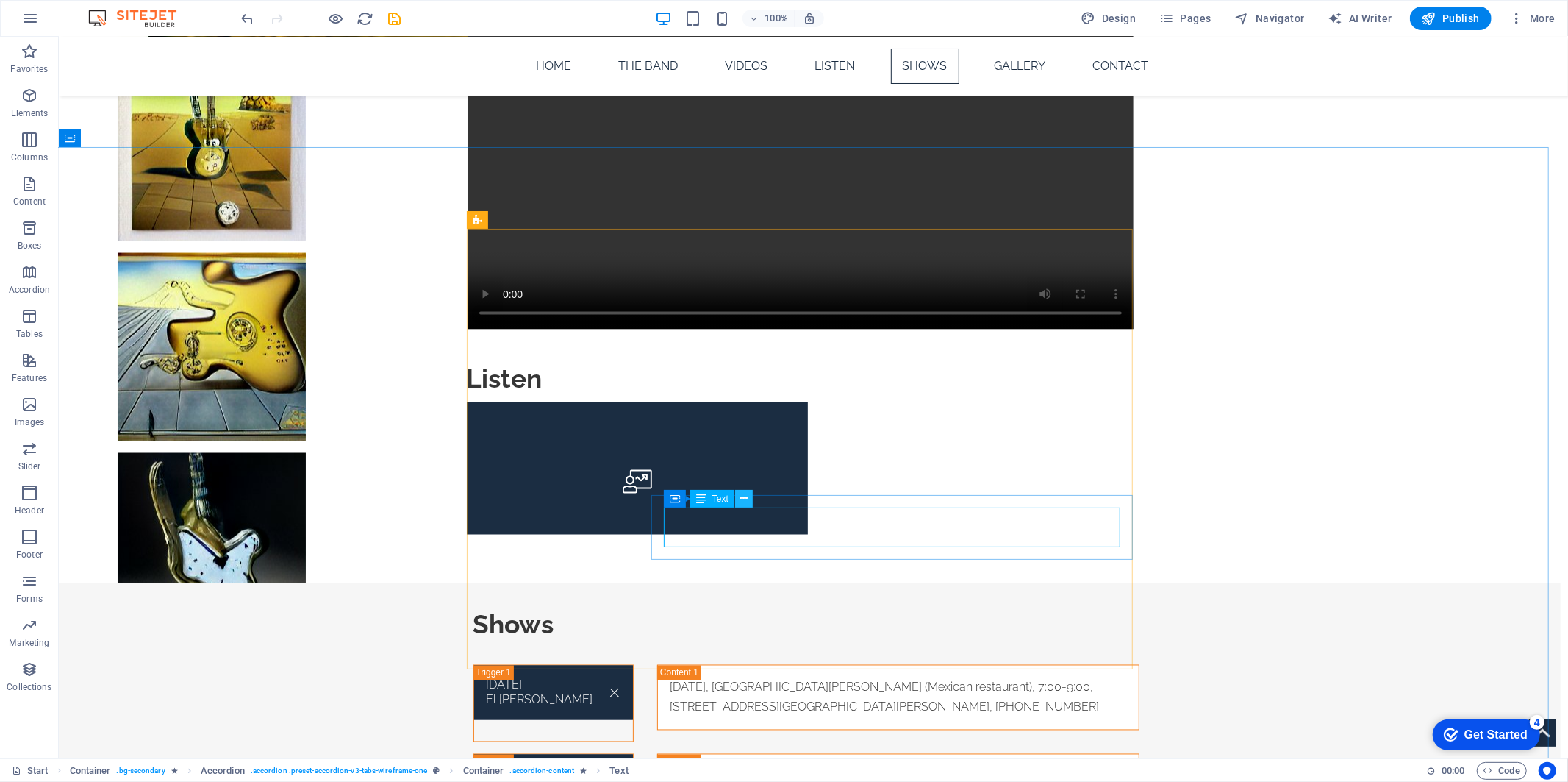
click at [744, 497] on icon at bounding box center [743, 498] width 8 height 16
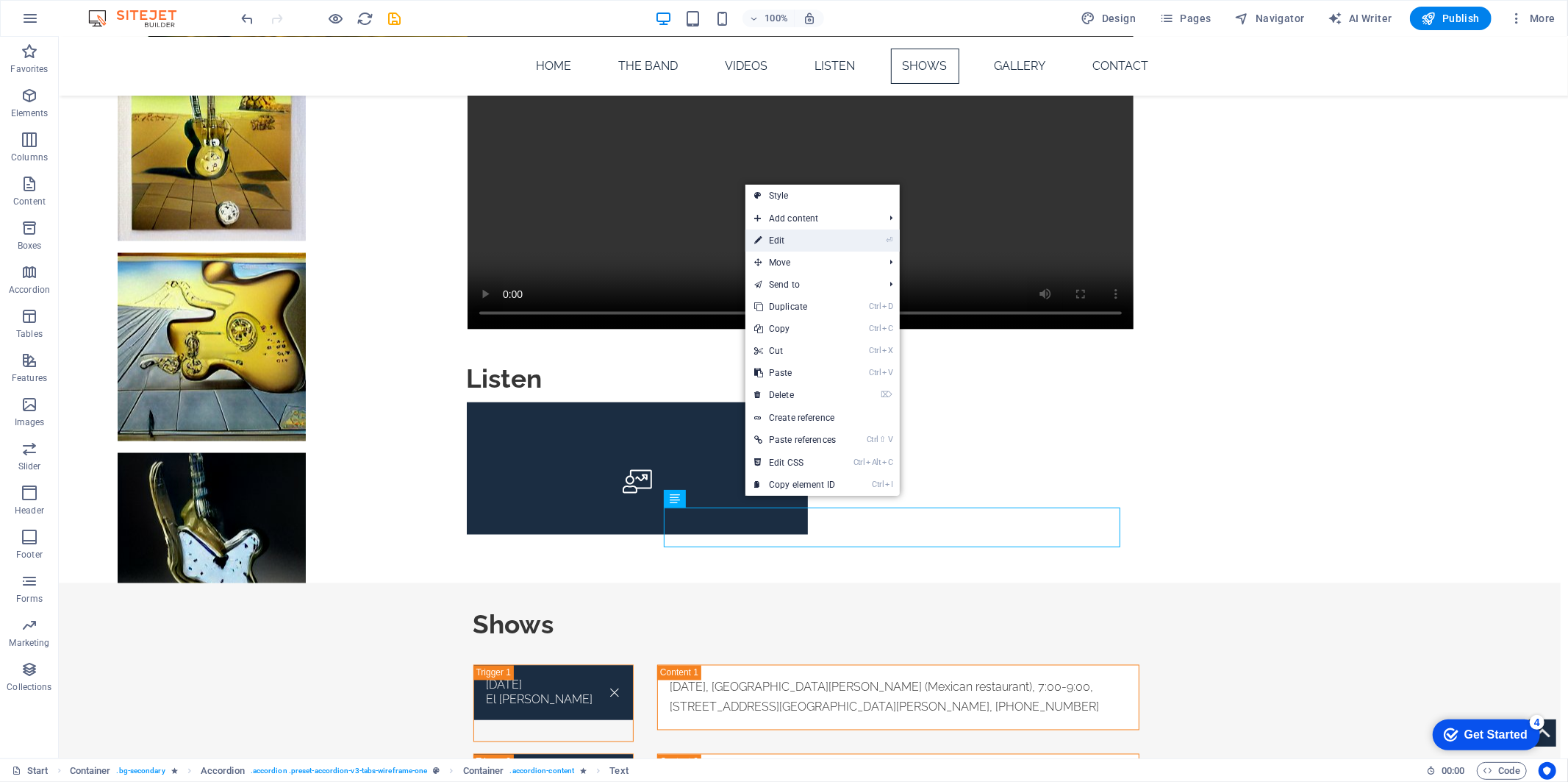
click at [797, 234] on link "⏎ Edit" at bounding box center [795, 240] width 100 height 22
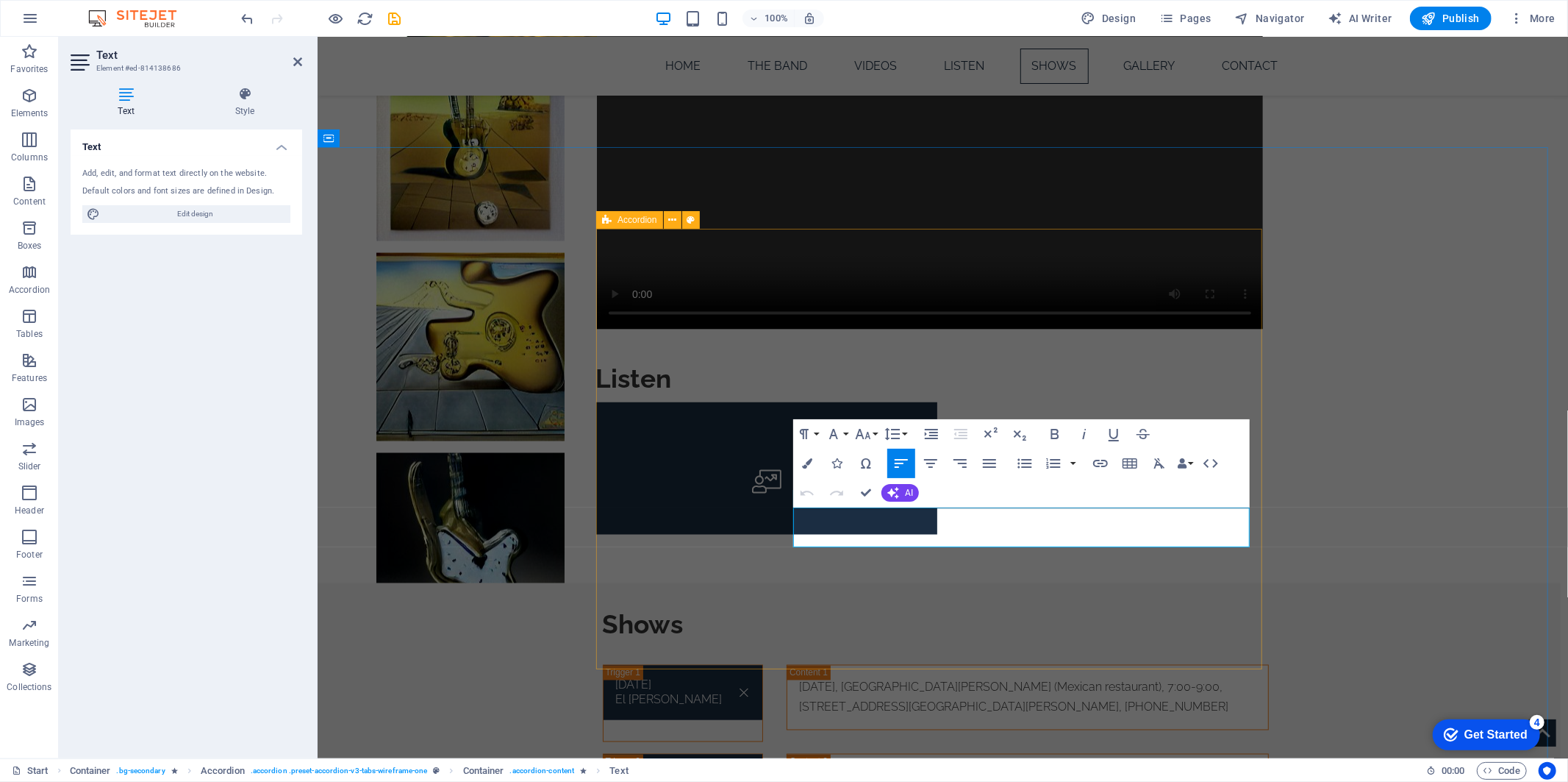
drag, startPoint x: 946, startPoint y: 493, endPoint x: 719, endPoint y: 490, distance: 227.0
drag, startPoint x: 1061, startPoint y: 515, endPoint x: 763, endPoint y: 508, distance: 298.1
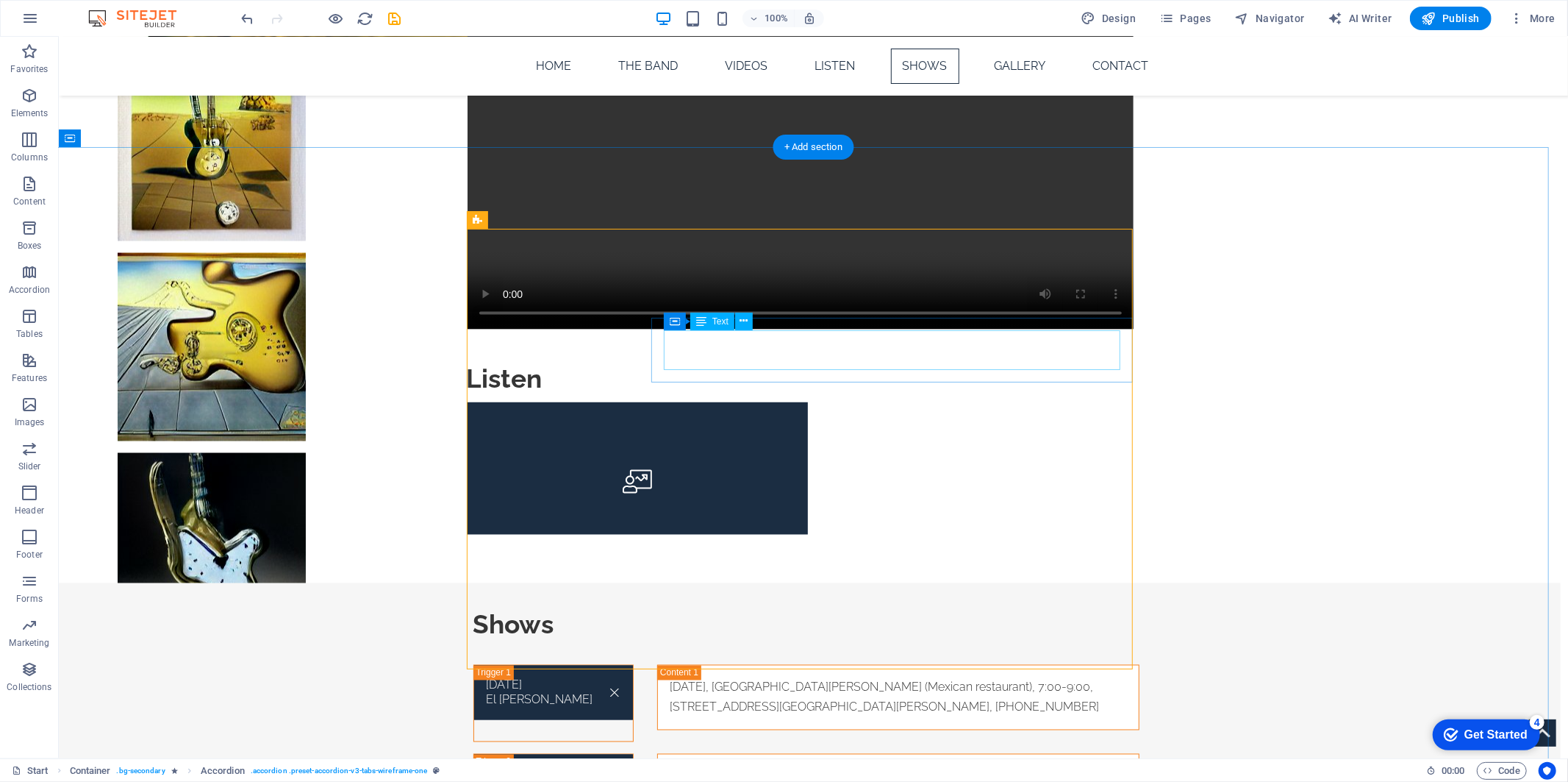
click at [897, 766] on div "[DATE]. [DATE] [DATE]/Earth Day. 2:00 - 3:00, [GEOGRAPHIC_DATA] (near the [PERS…" at bounding box center [898, 785] width 457 height 40
drag, startPoint x: 897, startPoint y: 339, endPoint x: 911, endPoint y: 352, distance: 19.1
click at [911, 766] on div "[DATE]. [DATE] [DATE]/Earth Day. 2:00 - 3:00, [GEOGRAPHIC_DATA] (near the [PERS…" at bounding box center [898, 785] width 457 height 40
click at [743, 324] on icon at bounding box center [743, 321] width 8 height 16
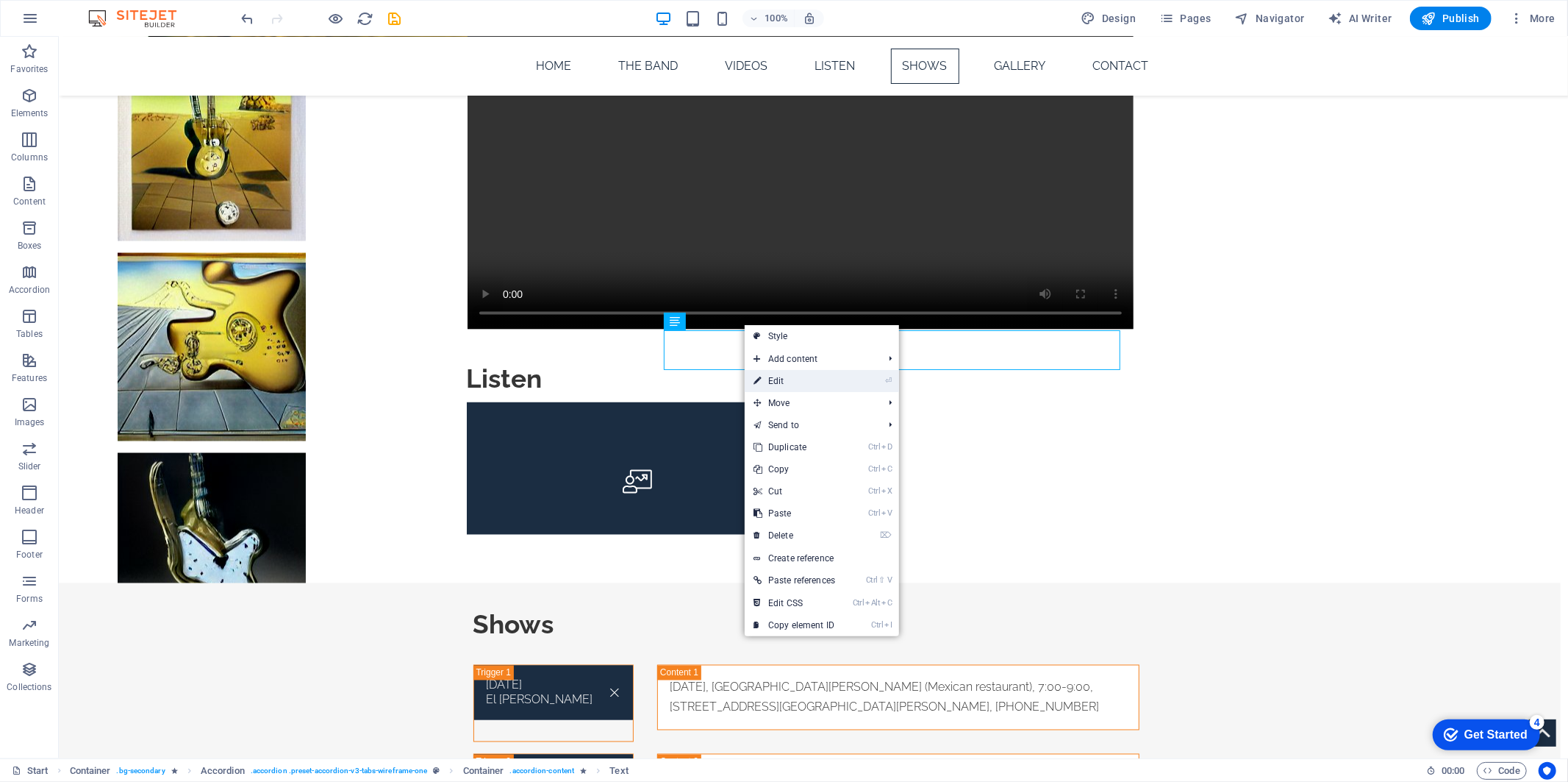
click at [779, 380] on link "⏎ Edit" at bounding box center [794, 380] width 100 height 22
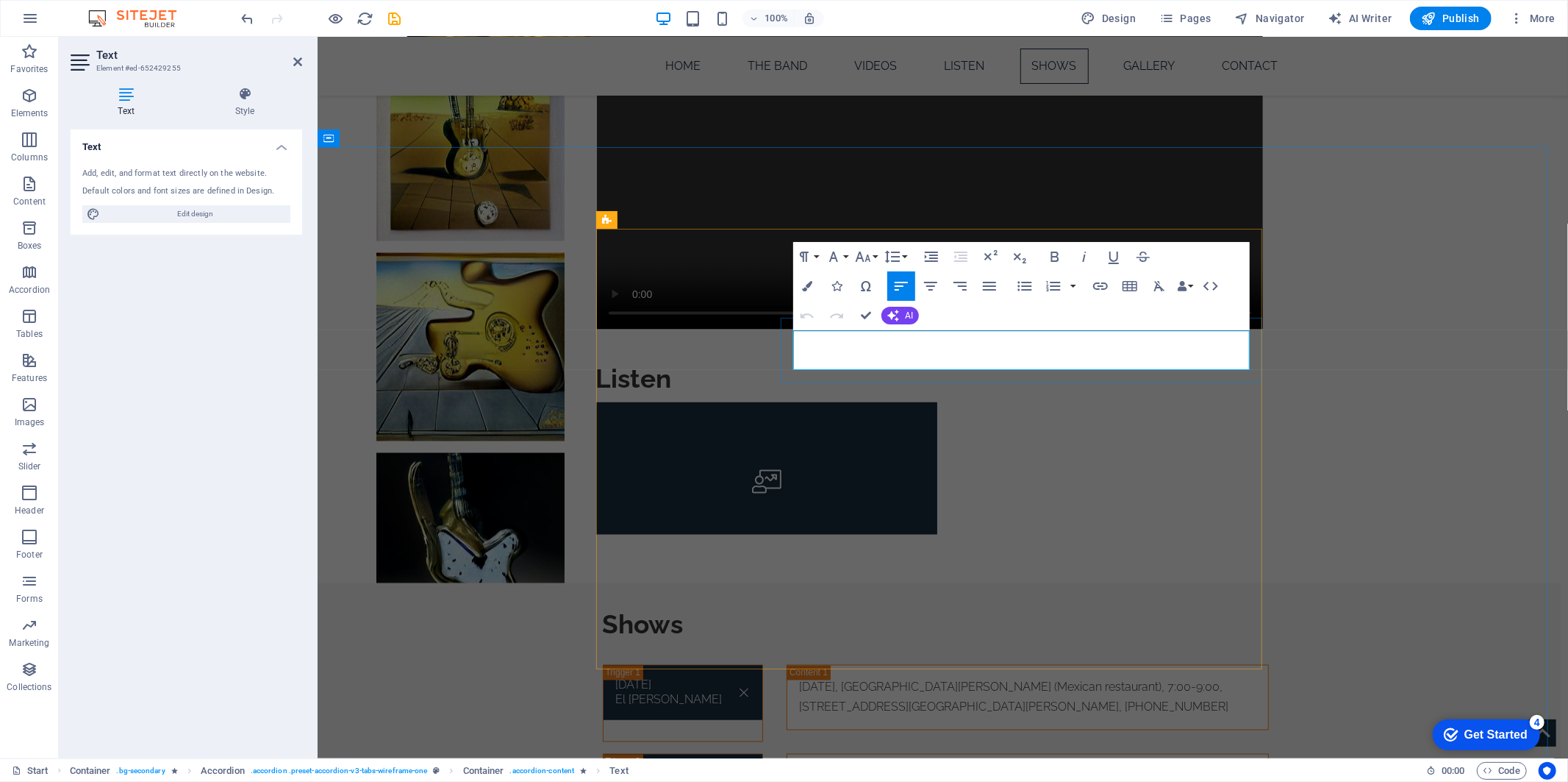
drag, startPoint x: 1026, startPoint y: 341, endPoint x: 1027, endPoint y: 354, distance: 13.0
click at [1027, 766] on p "[DATE]. [DATE] [DATE]/Earth Day. 2:00 - 3:00, [GEOGRAPHIC_DATA] (near the [PERS…" at bounding box center [1027, 785] width 457 height 40
copy p "2:00 - 3:00, [GEOGRAPHIC_DATA] (near the [PERSON_NAME][GEOGRAPHIC_DATA], downto…"
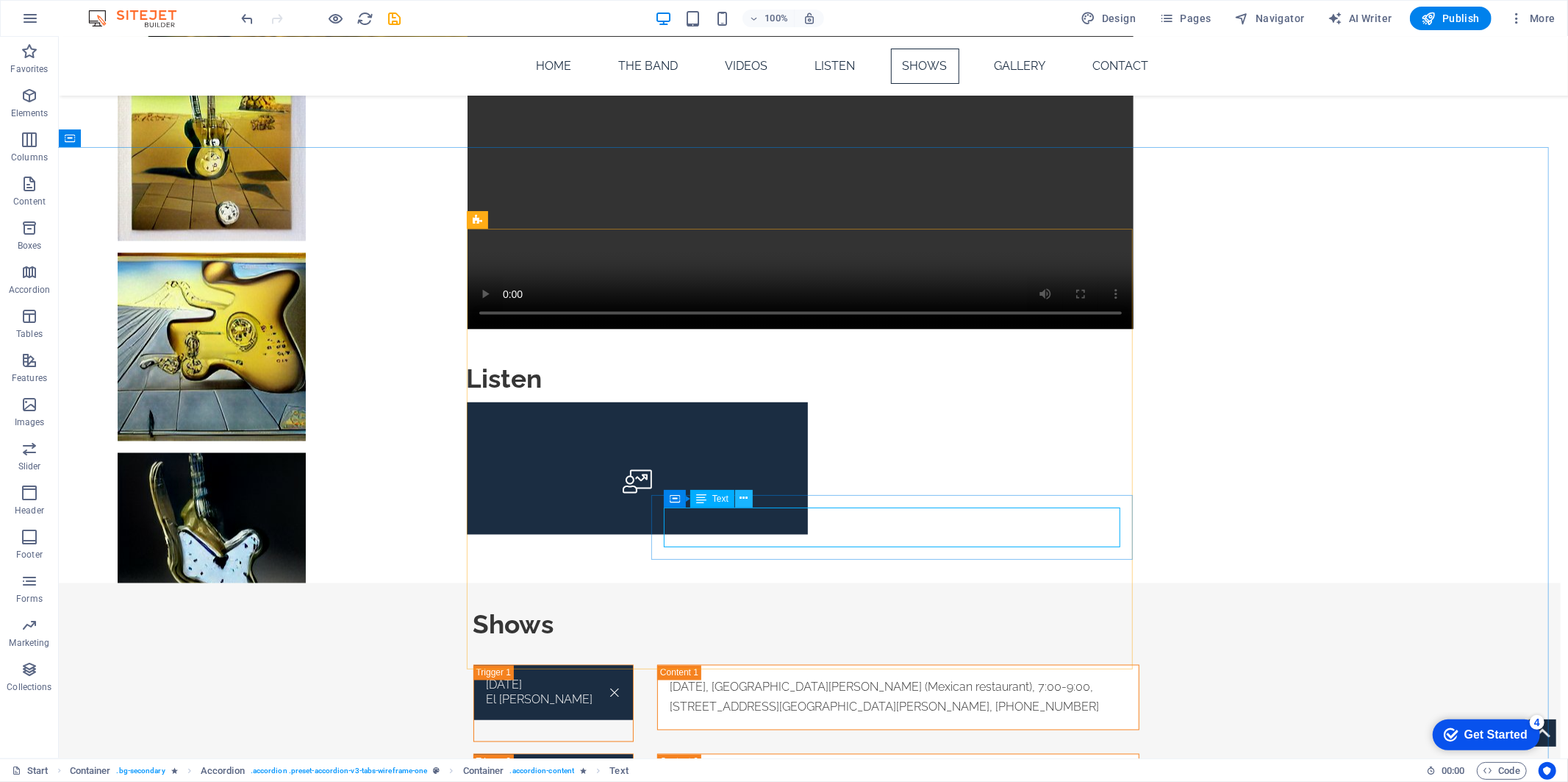
click at [741, 501] on icon at bounding box center [743, 498] width 8 height 16
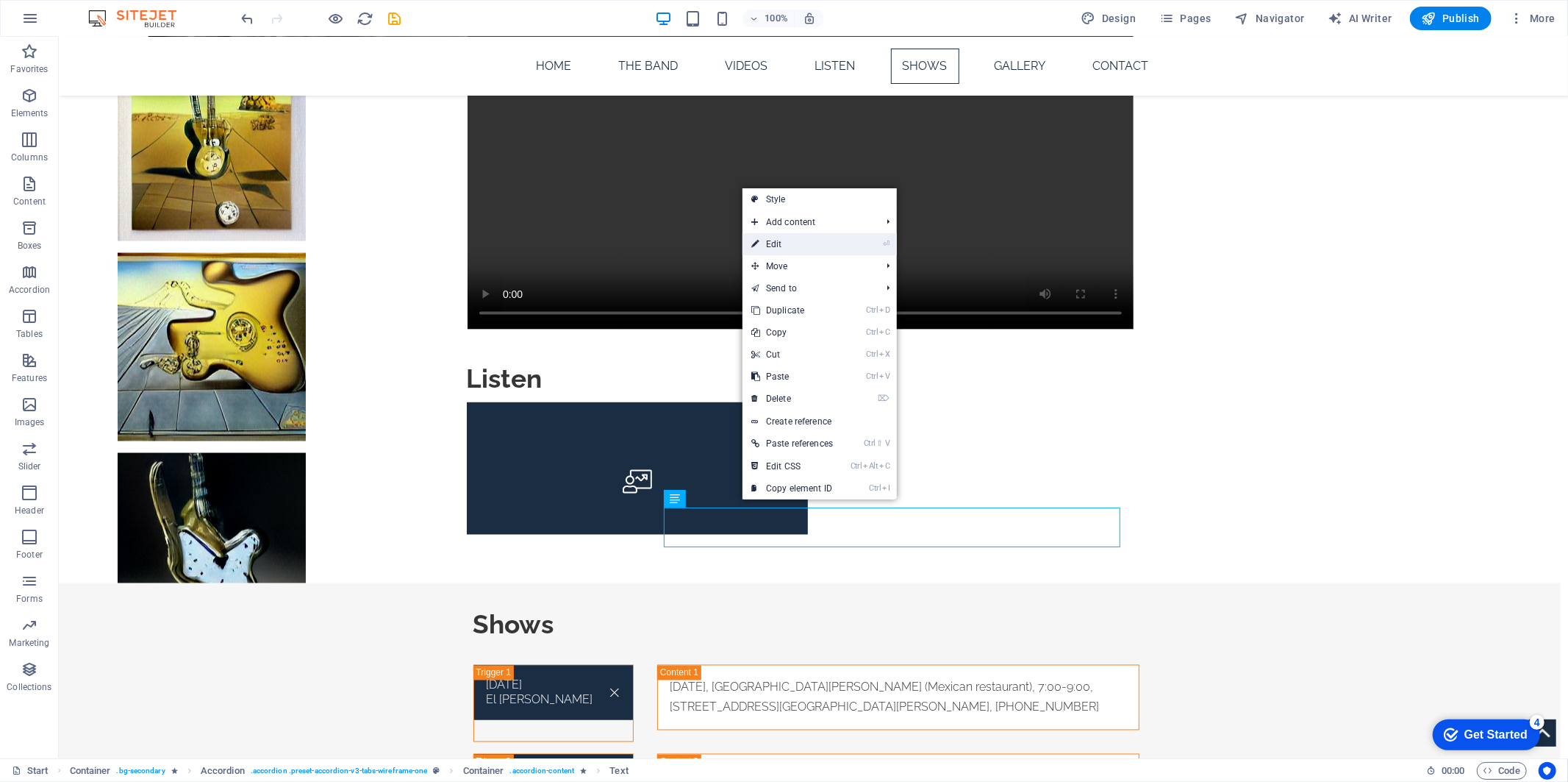
click at [824, 237] on link "⏎ Edit" at bounding box center [792, 243] width 100 height 22
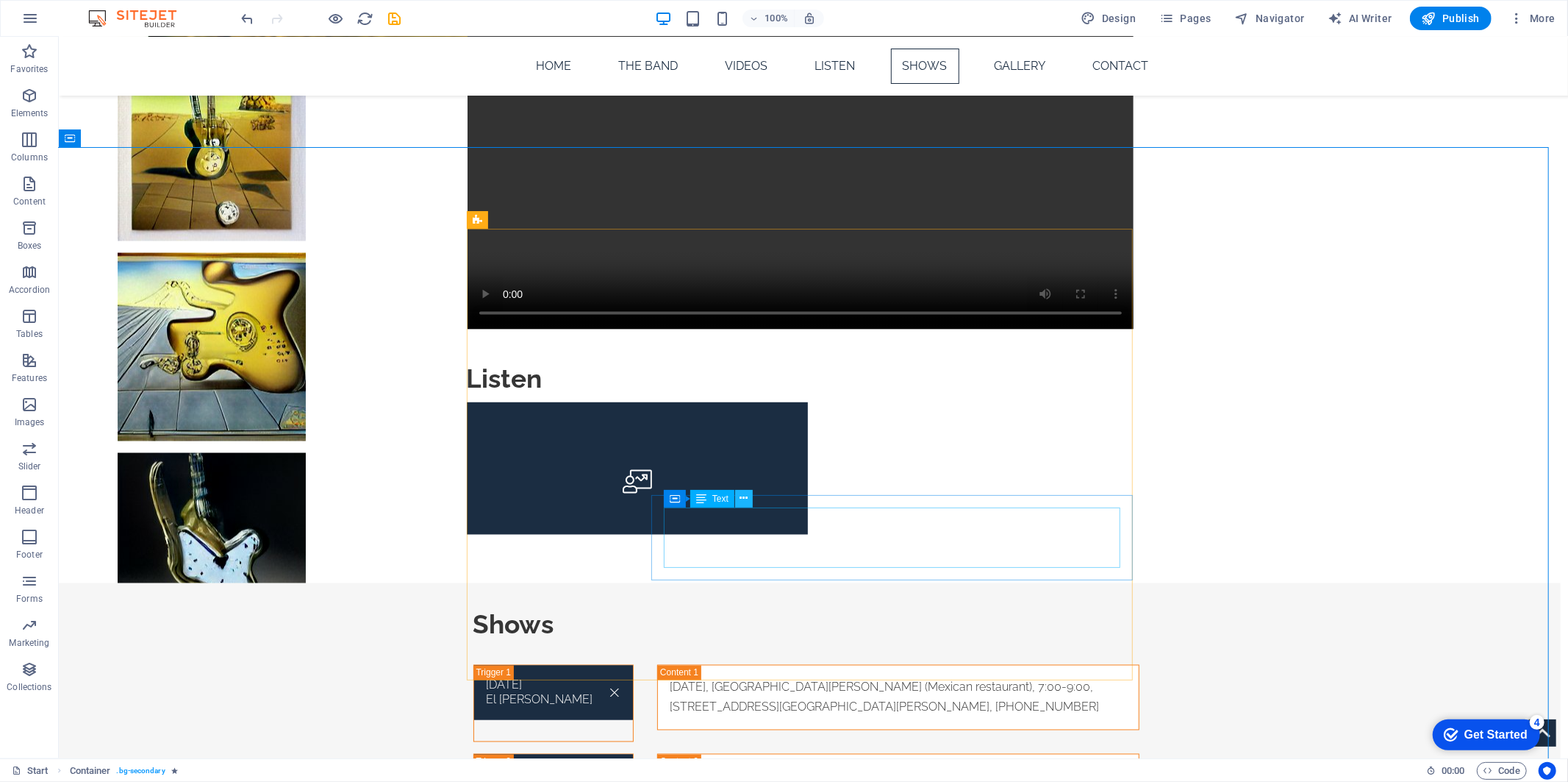
click at [743, 503] on icon at bounding box center [743, 498] width 8 height 16
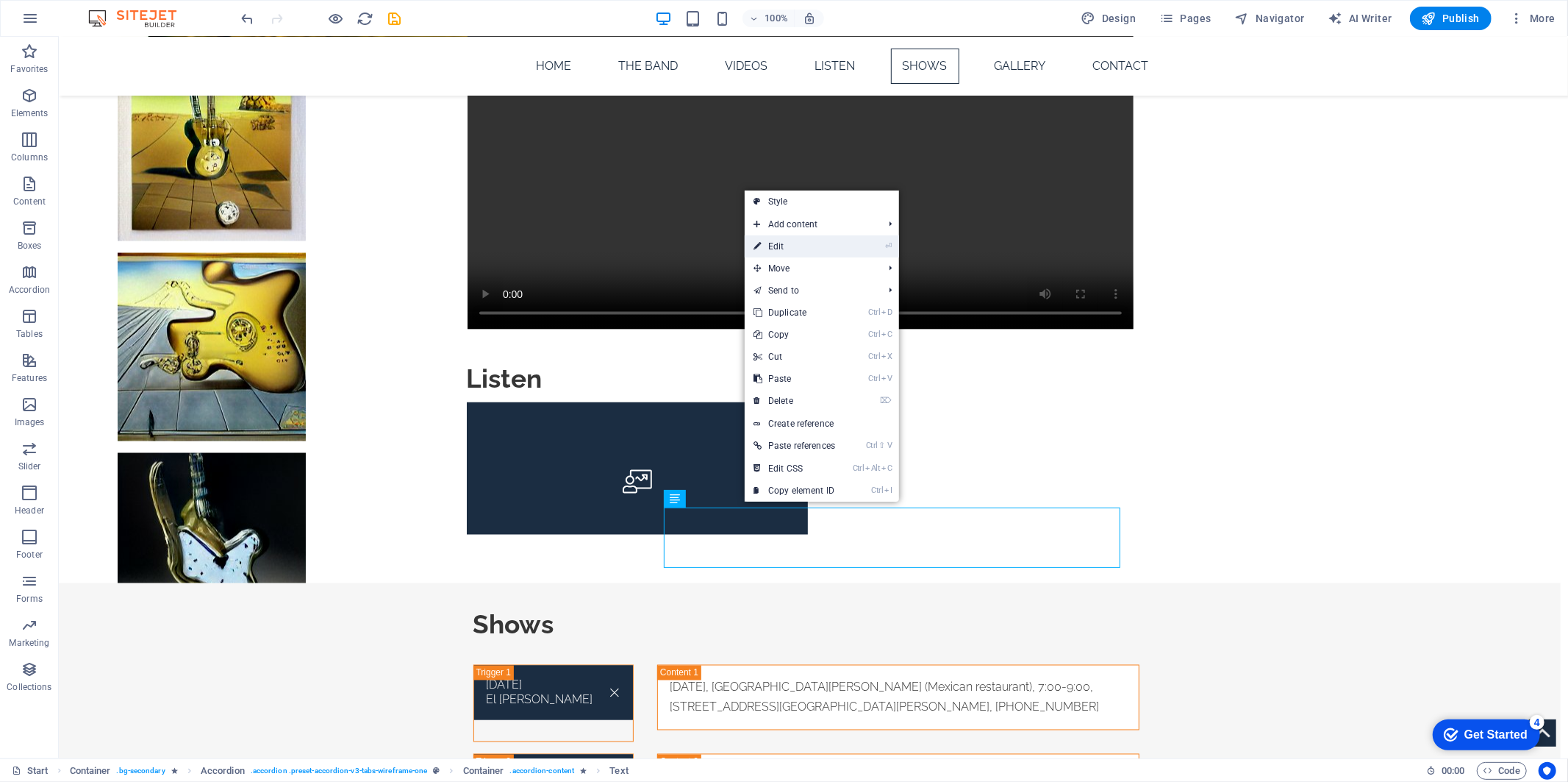
click at [812, 251] on link "⏎ Edit" at bounding box center [794, 246] width 100 height 22
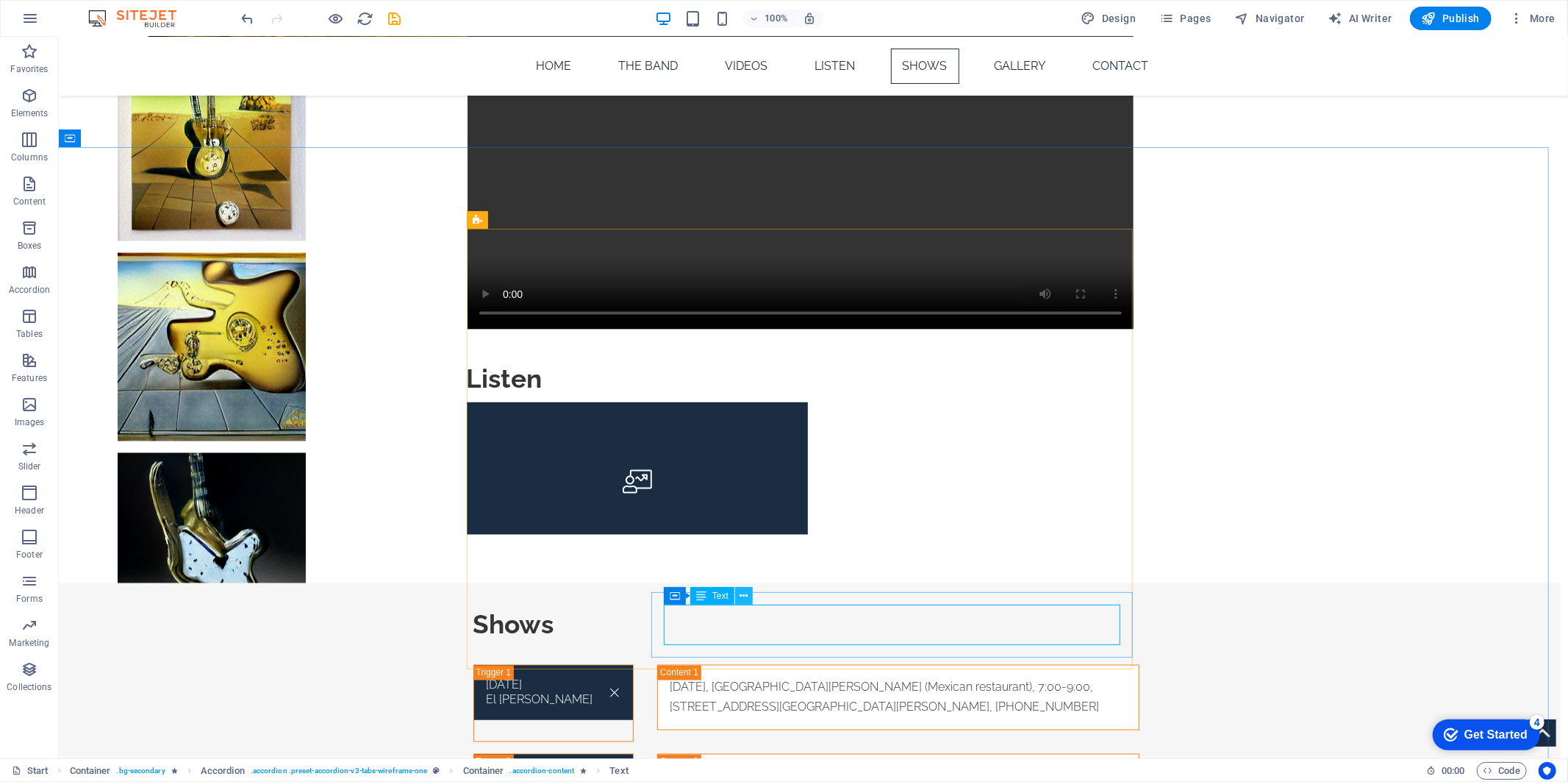
click at [741, 593] on icon at bounding box center [743, 596] width 8 height 16
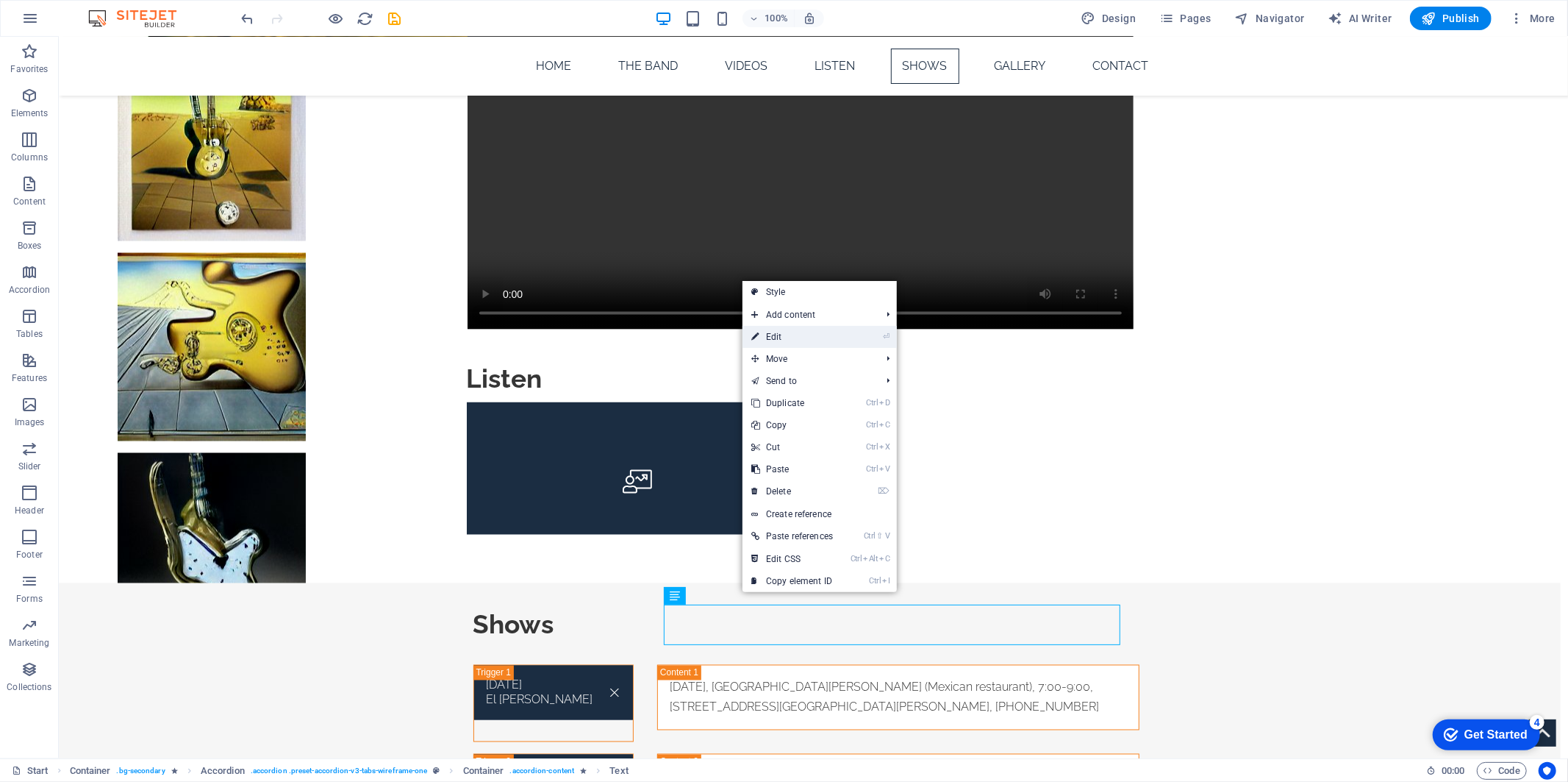
click at [810, 334] on link "⏎ Edit" at bounding box center [792, 336] width 100 height 22
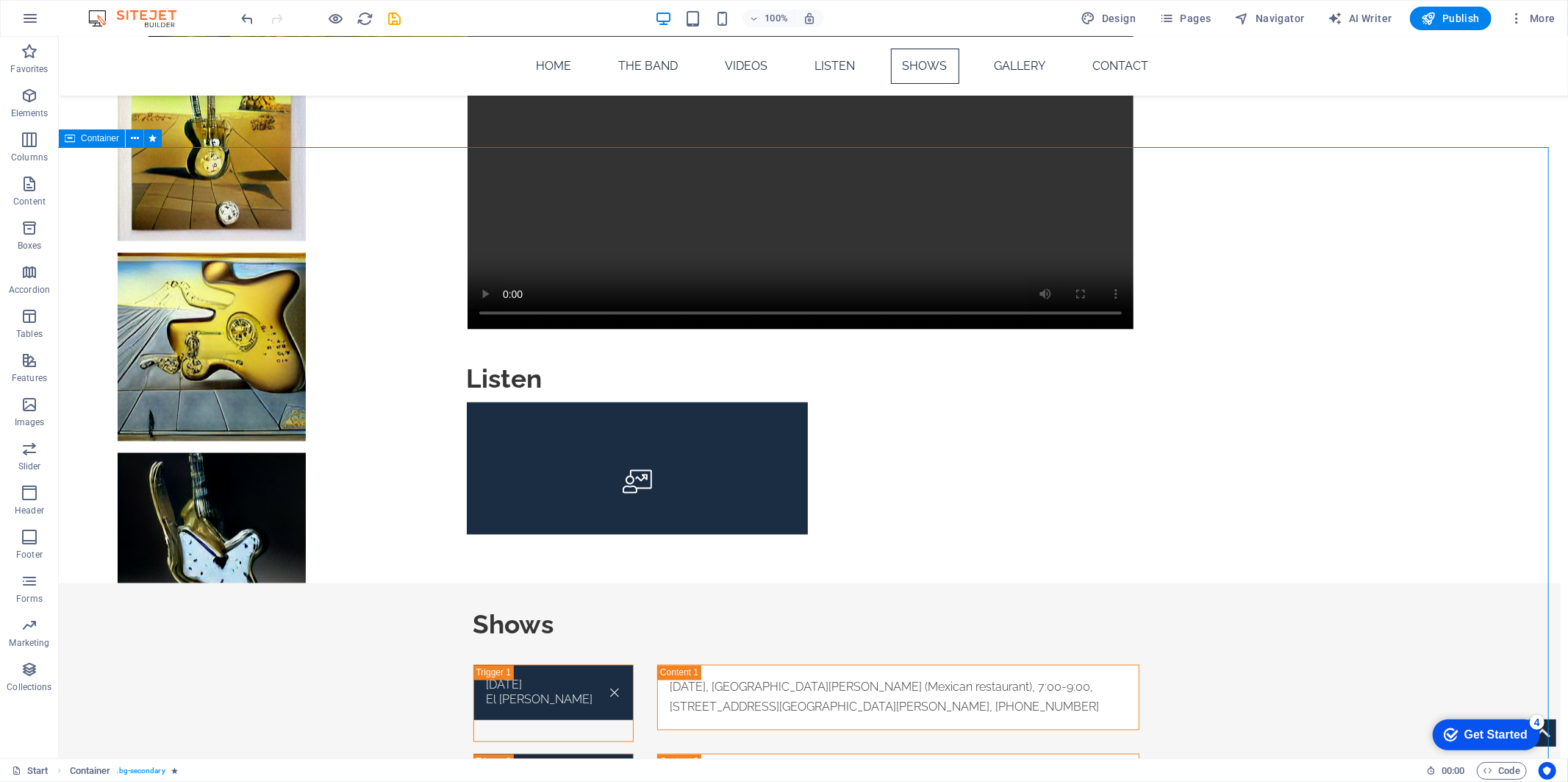
click at [124, 136] on div "Container" at bounding box center [92, 138] width 66 height 17
click at [127, 132] on button at bounding box center [134, 138] width 17 height 17
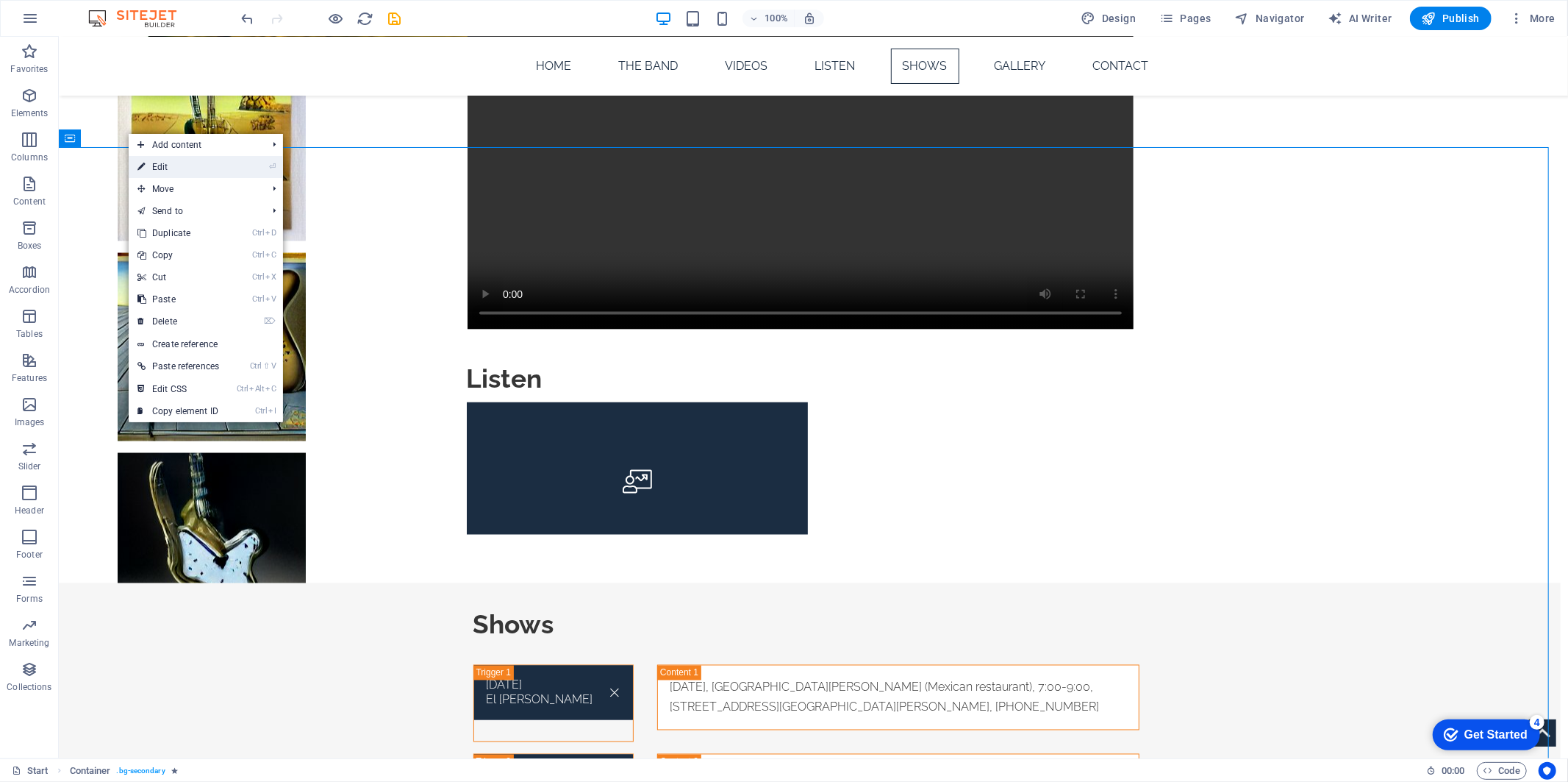
click at [144, 167] on icon at bounding box center [141, 166] width 7 height 22
select select "px"
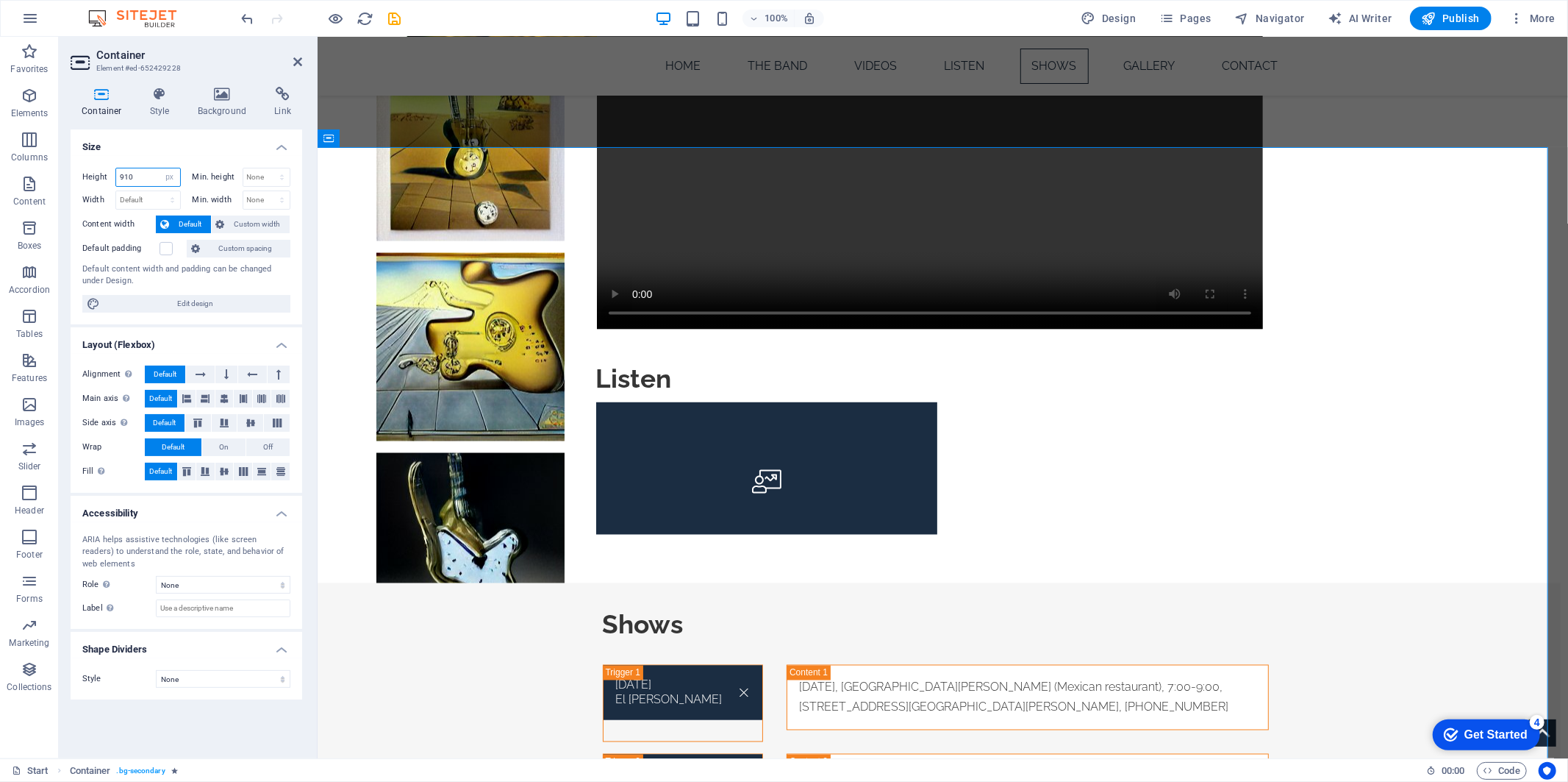
drag, startPoint x: 127, startPoint y: 173, endPoint x: 99, endPoint y: 170, distance: 28.2
click at [99, 170] on div "Height 910 Default px rem % vh vw" at bounding box center [132, 178] width 99 height 19
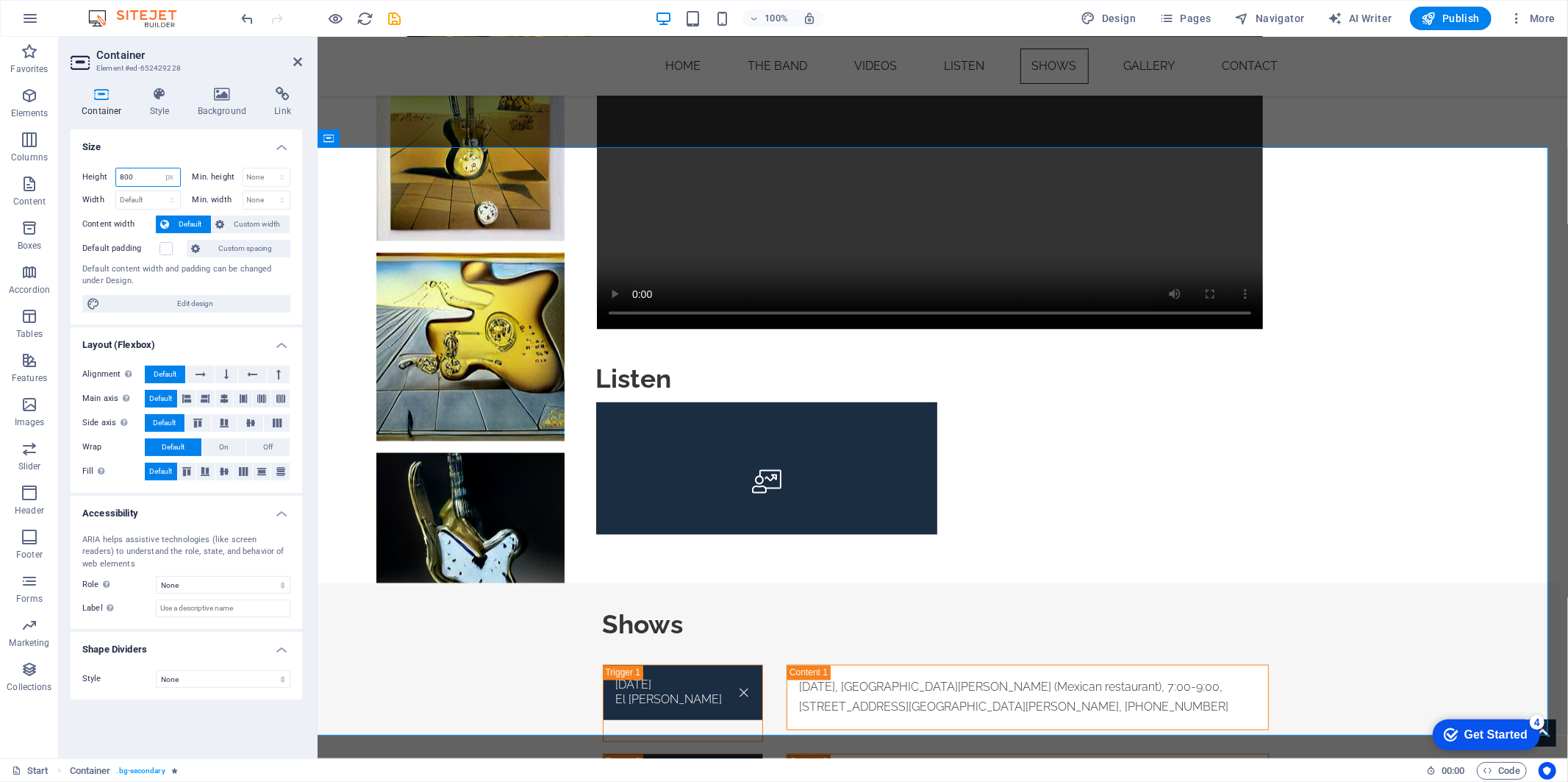
type input "800"
click at [290, 51] on h2 "Container" at bounding box center [199, 55] width 206 height 13
click at [297, 61] on icon at bounding box center [298, 62] width 9 height 12
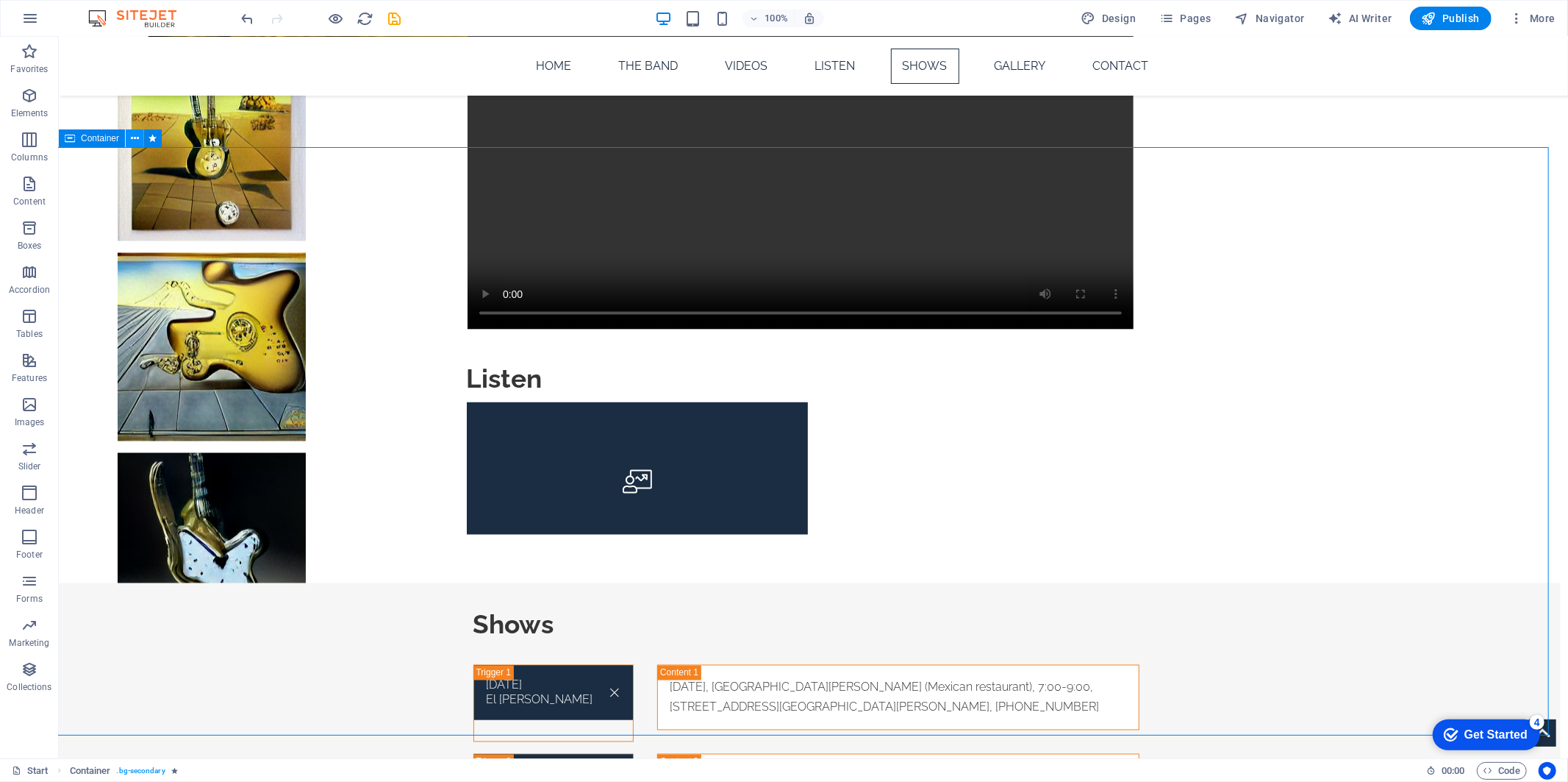
click at [136, 134] on icon at bounding box center [134, 139] width 8 height 16
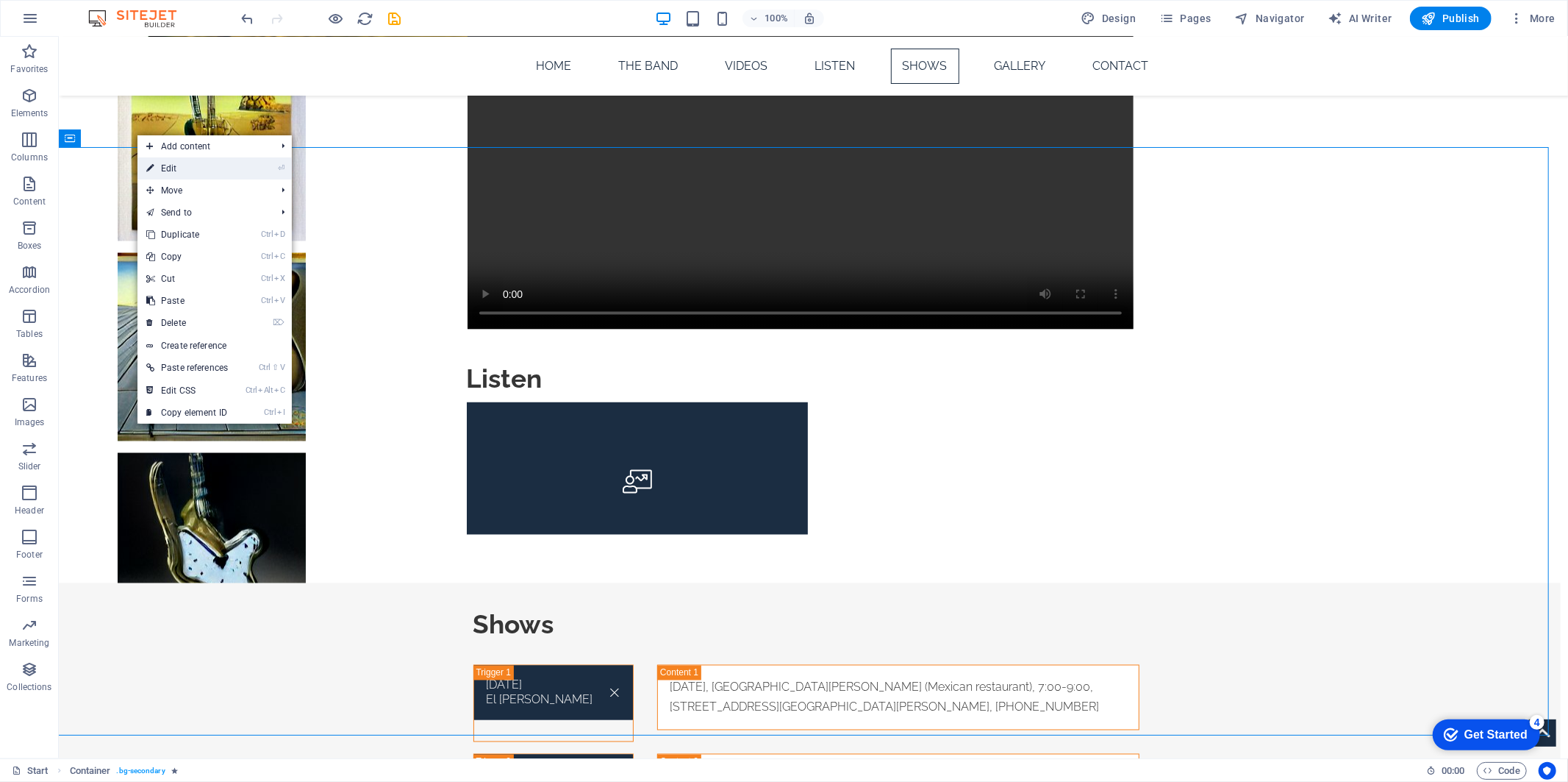
click at [156, 168] on link "⏎ Edit" at bounding box center [187, 168] width 100 height 22
select select "px"
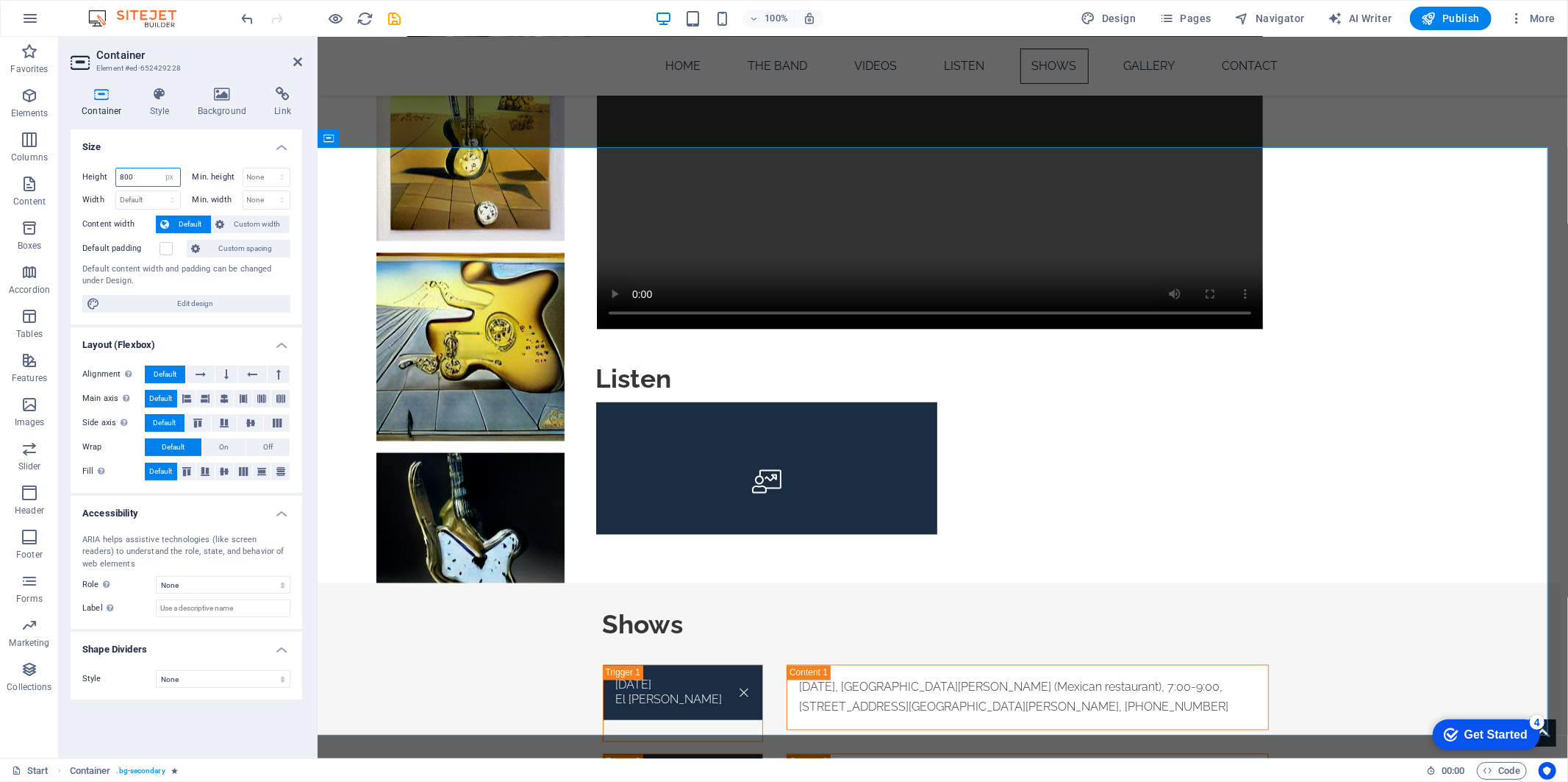
drag, startPoint x: 128, startPoint y: 172, endPoint x: 96, endPoint y: 166, distance: 32.6
click at [96, 168] on div "Height 800 Default px rem % vh vw" at bounding box center [132, 178] width 99 height 19
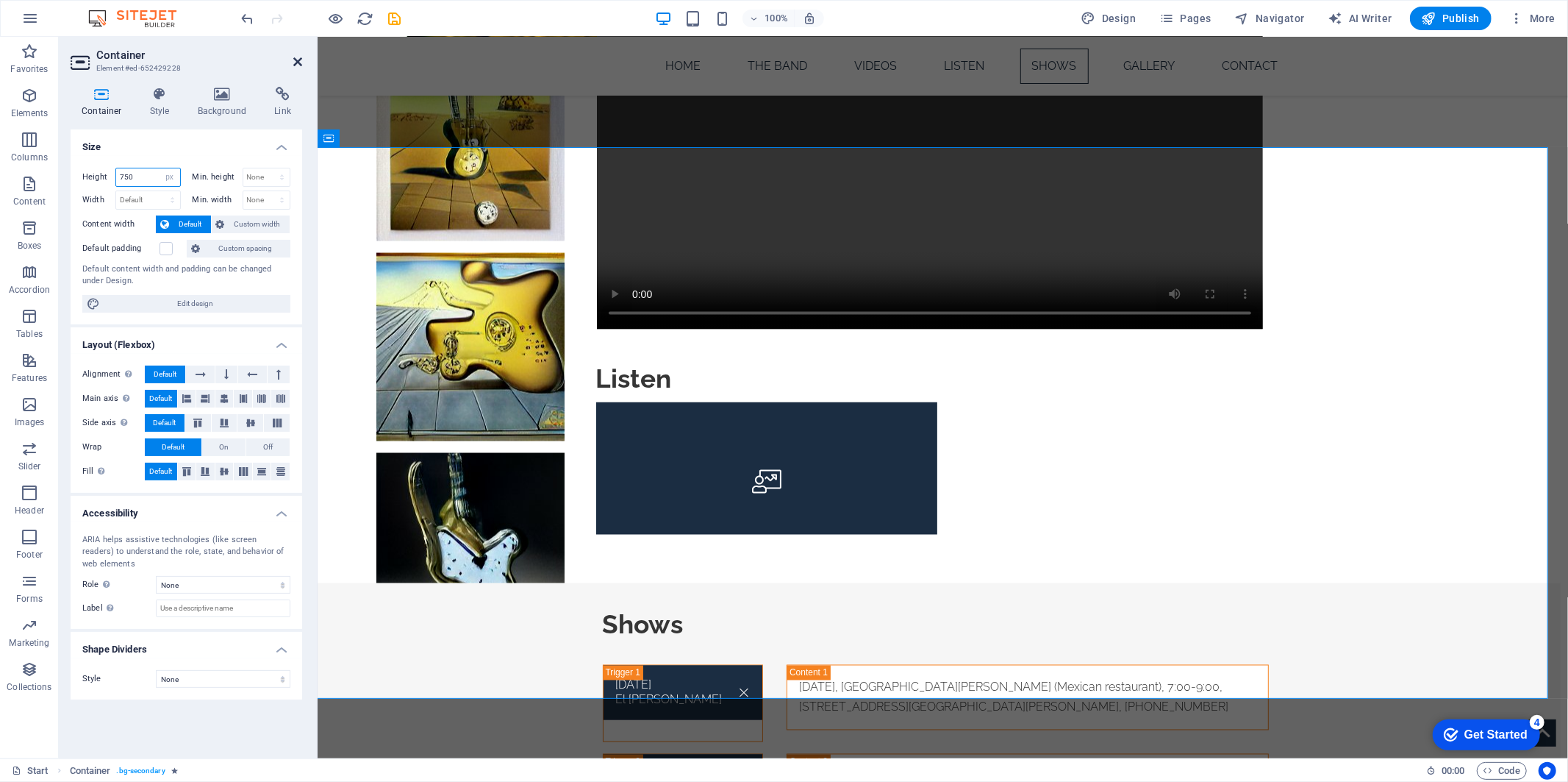
type input "750"
click at [297, 61] on icon at bounding box center [298, 62] width 9 height 12
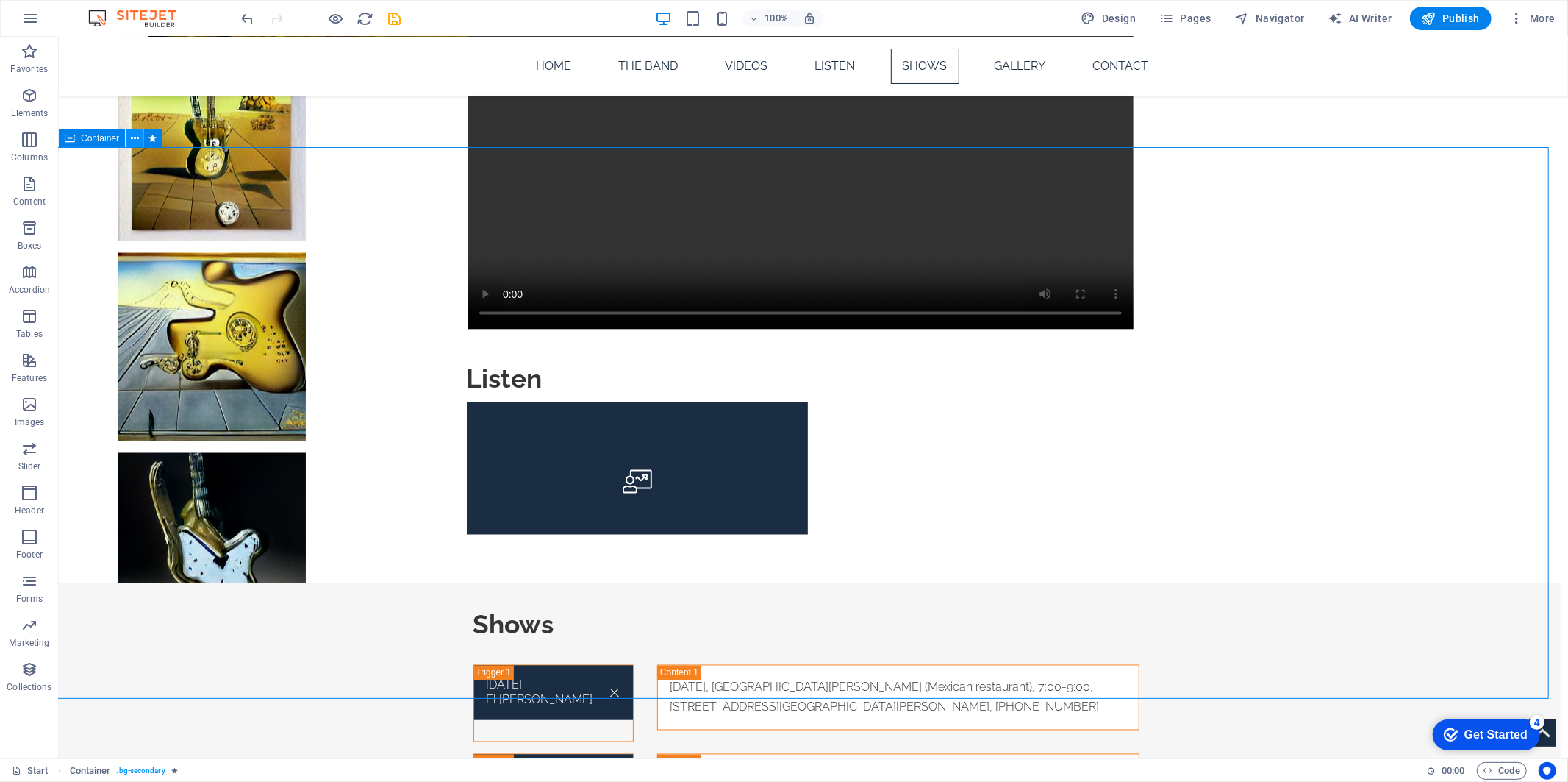
click at [133, 131] on icon at bounding box center [134, 139] width 8 height 16
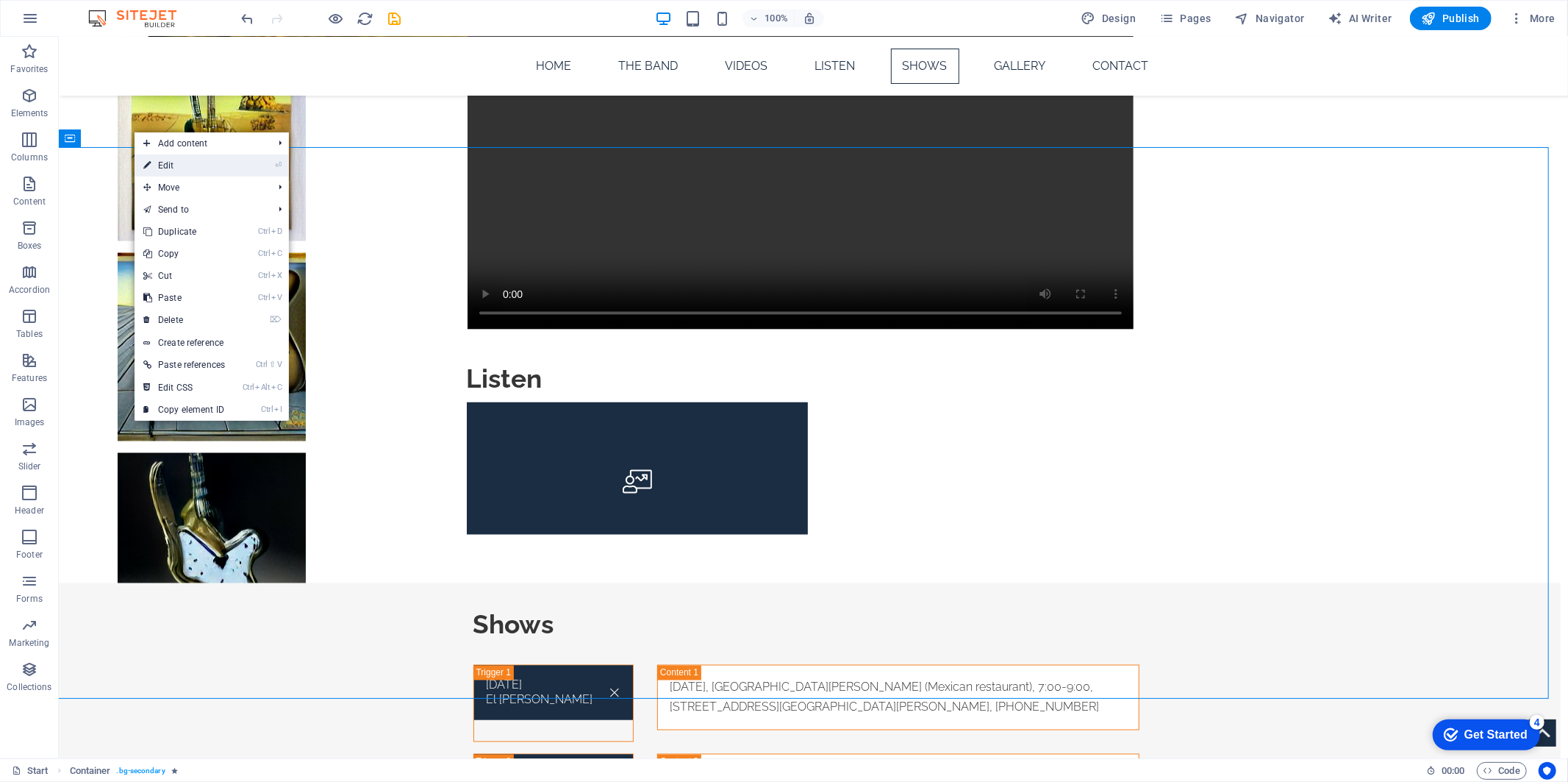
click at [175, 166] on link "⏎ Edit" at bounding box center [184, 165] width 100 height 22
select select "px"
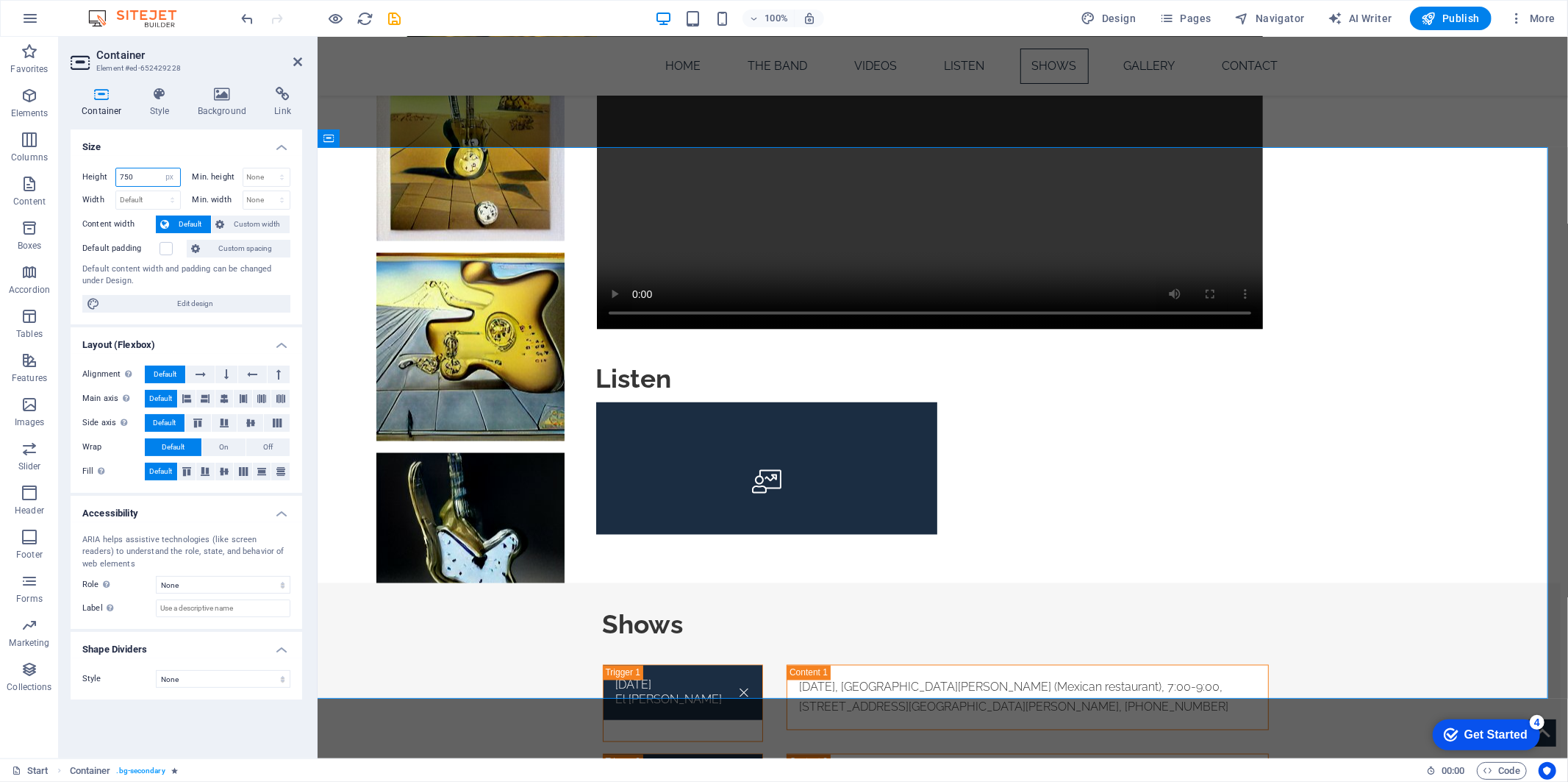
click at [129, 171] on input "750" at bounding box center [148, 177] width 64 height 17
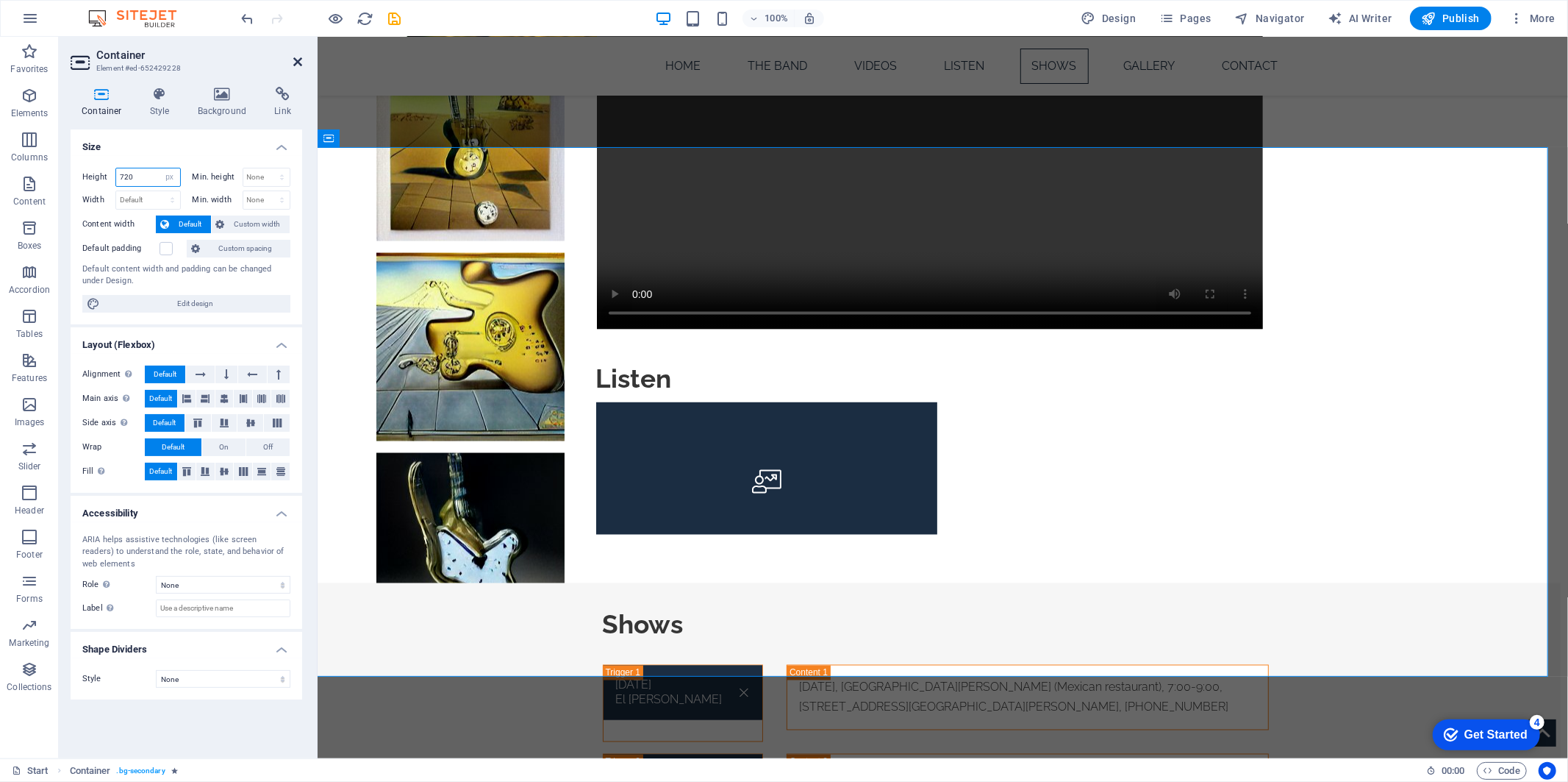
type input "720"
click at [297, 61] on icon at bounding box center [298, 62] width 9 height 12
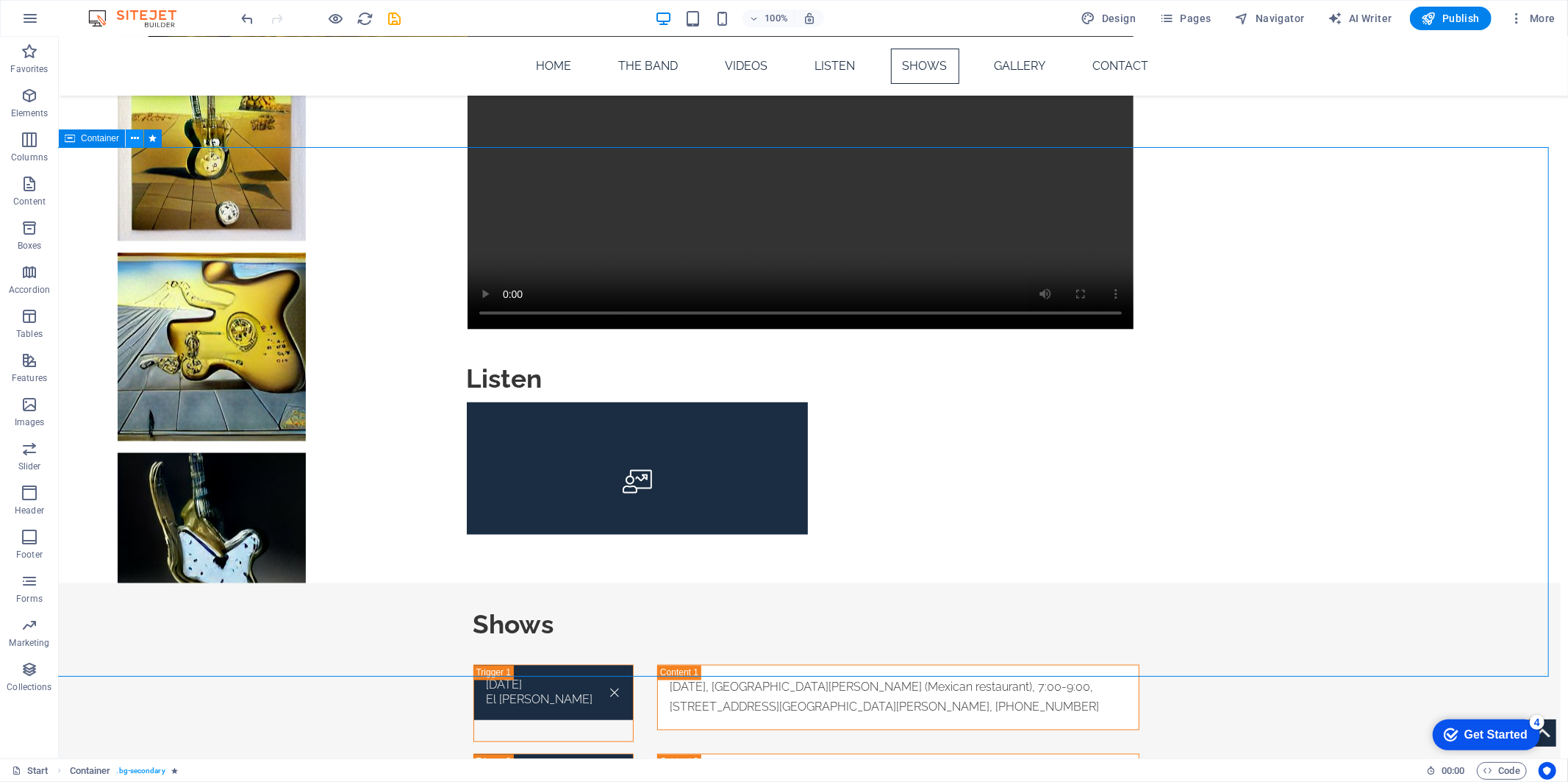
click at [137, 139] on icon at bounding box center [134, 139] width 8 height 16
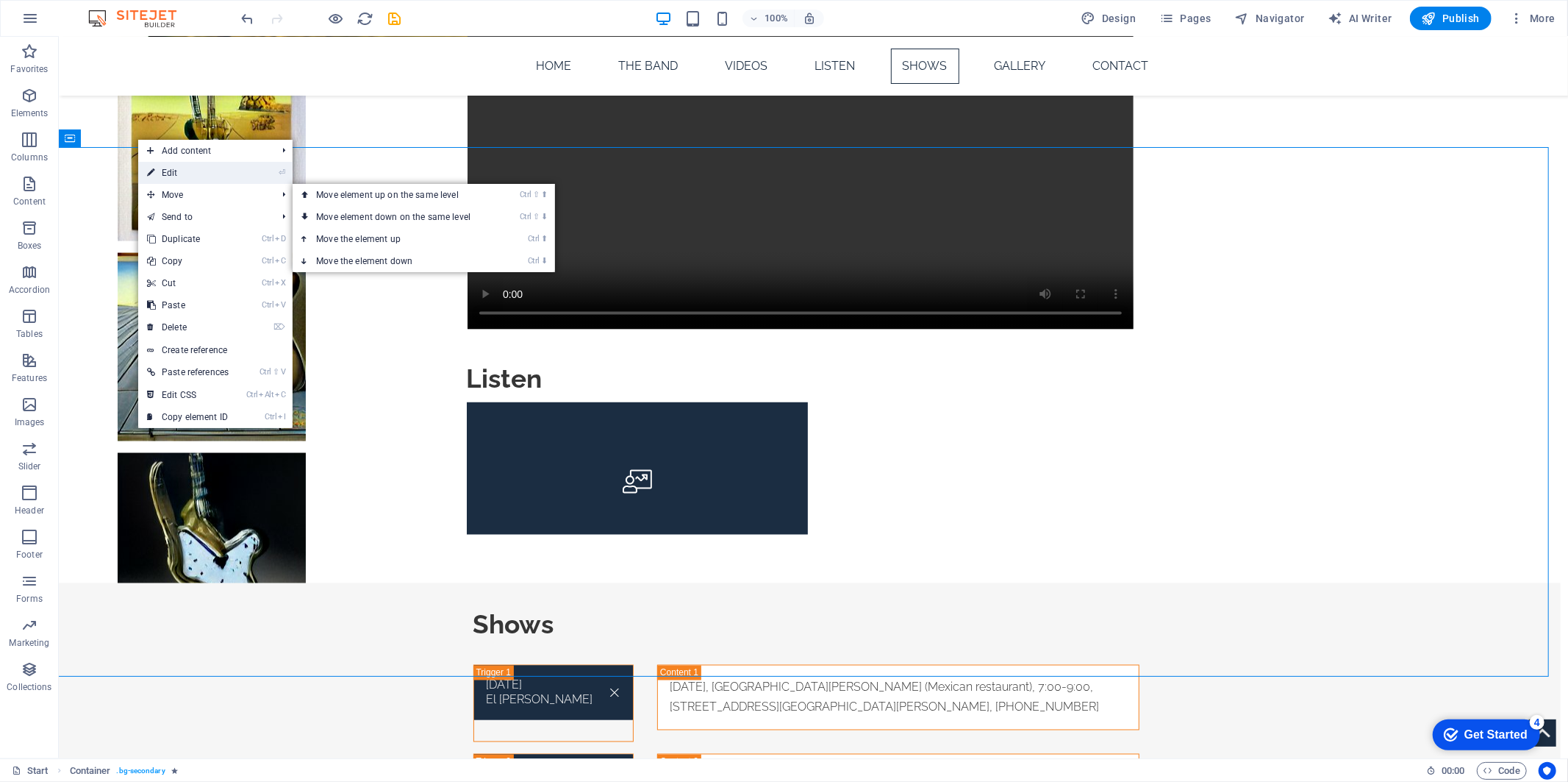
click at [158, 173] on link "⏎ Edit" at bounding box center [188, 172] width 100 height 22
select select "px"
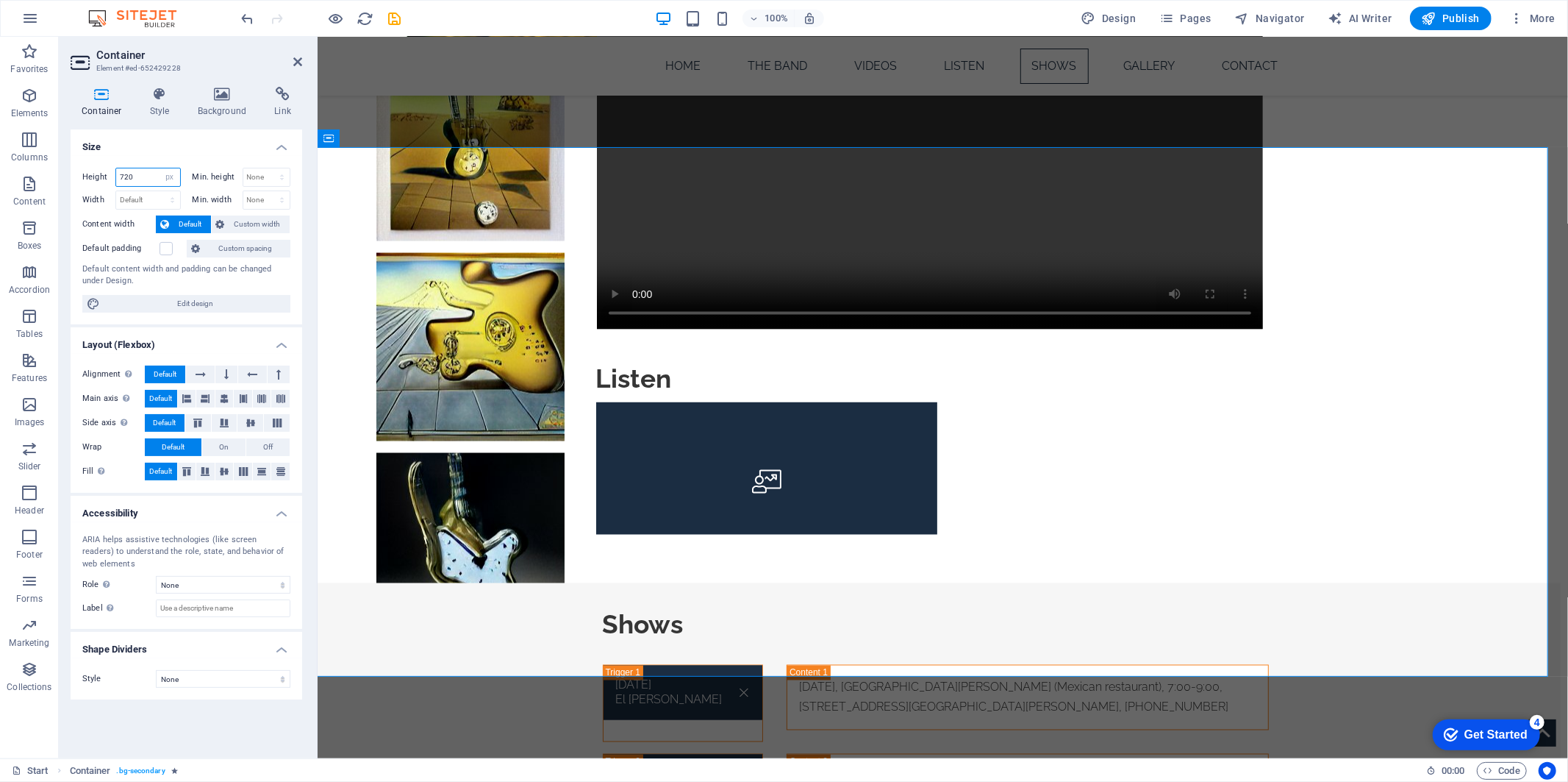
click at [129, 171] on input "720" at bounding box center [148, 177] width 64 height 17
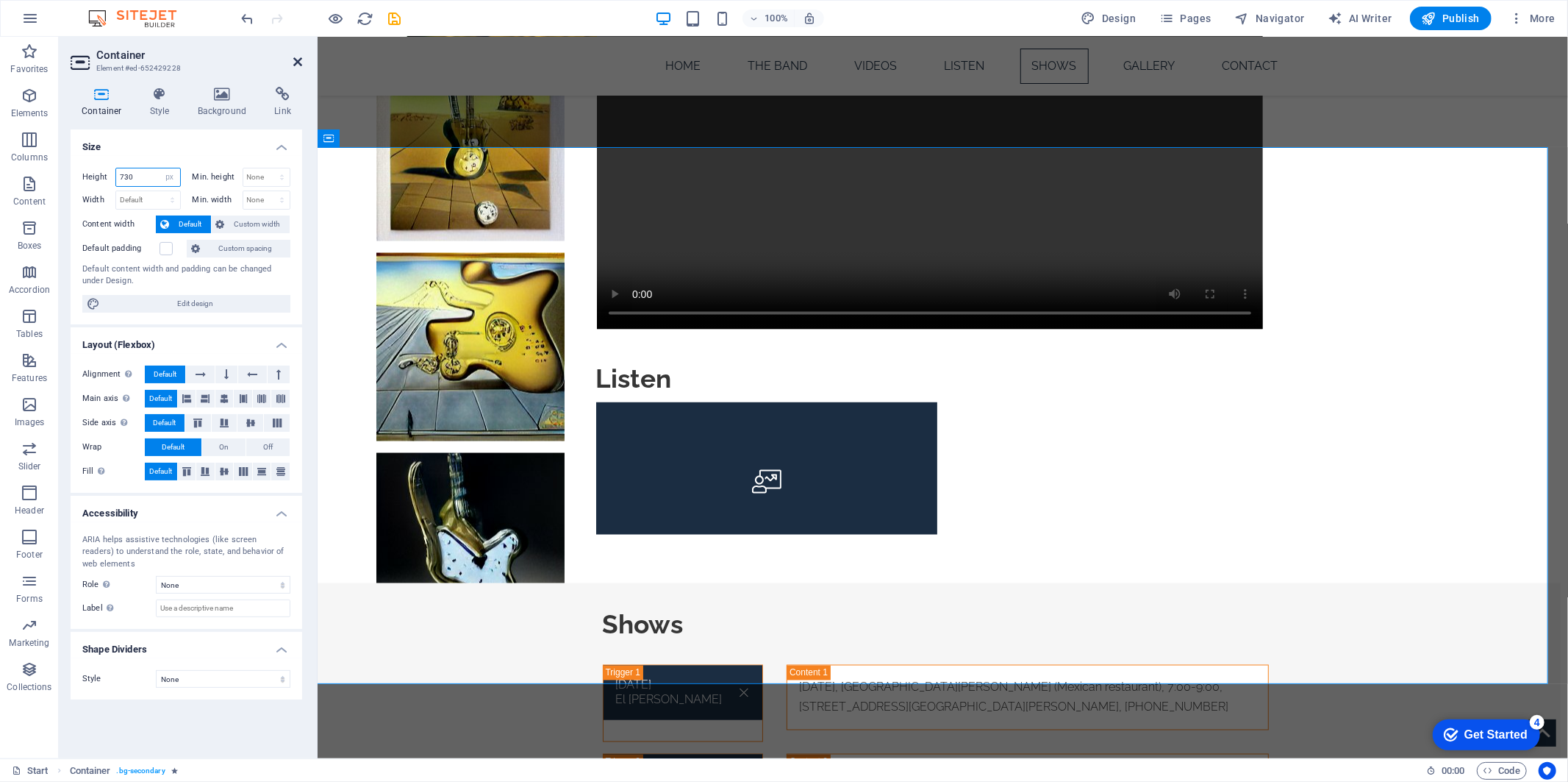
type input "730"
click at [299, 56] on icon at bounding box center [298, 62] width 9 height 12
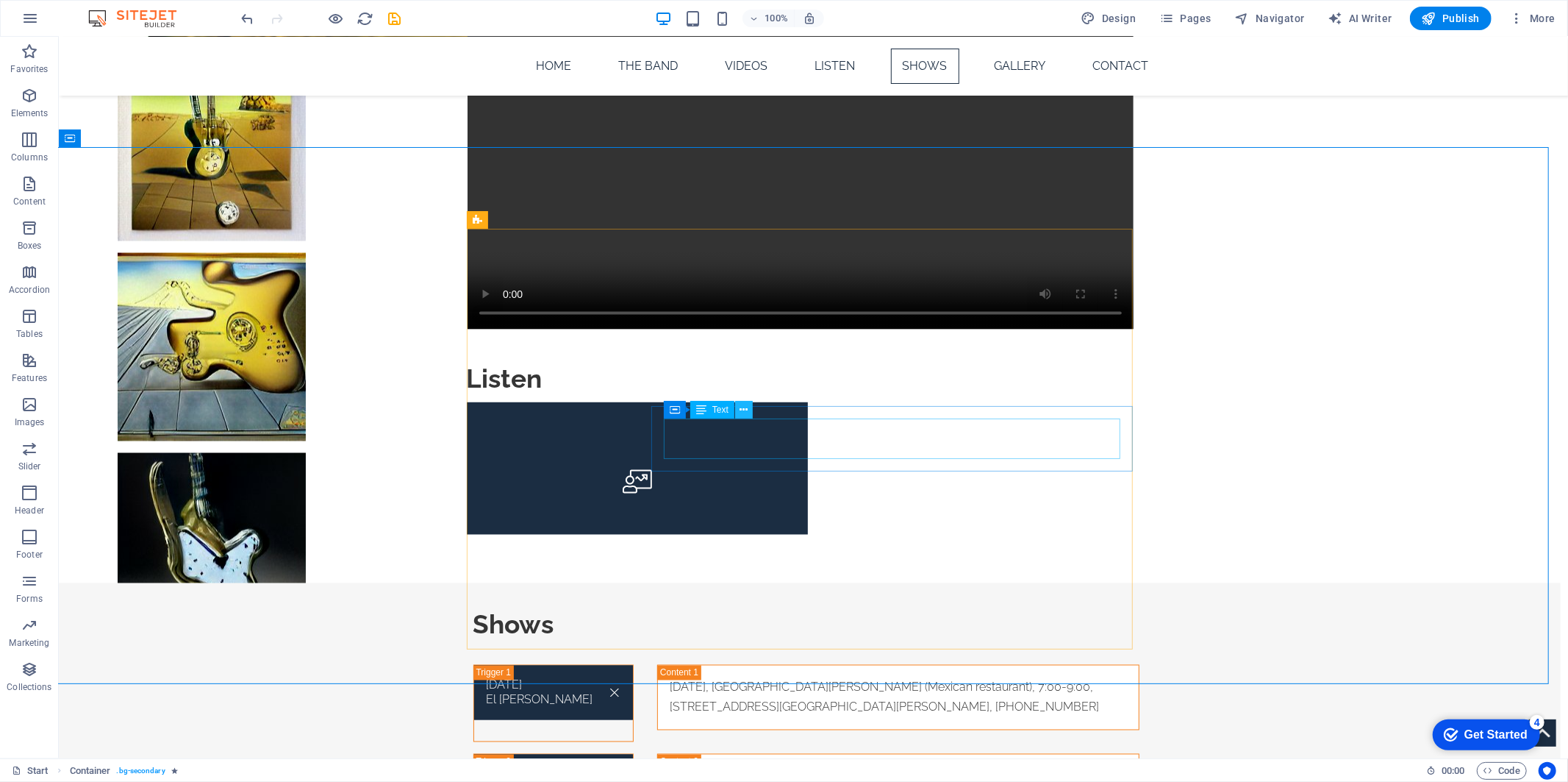
click at [743, 406] on icon at bounding box center [743, 410] width 8 height 16
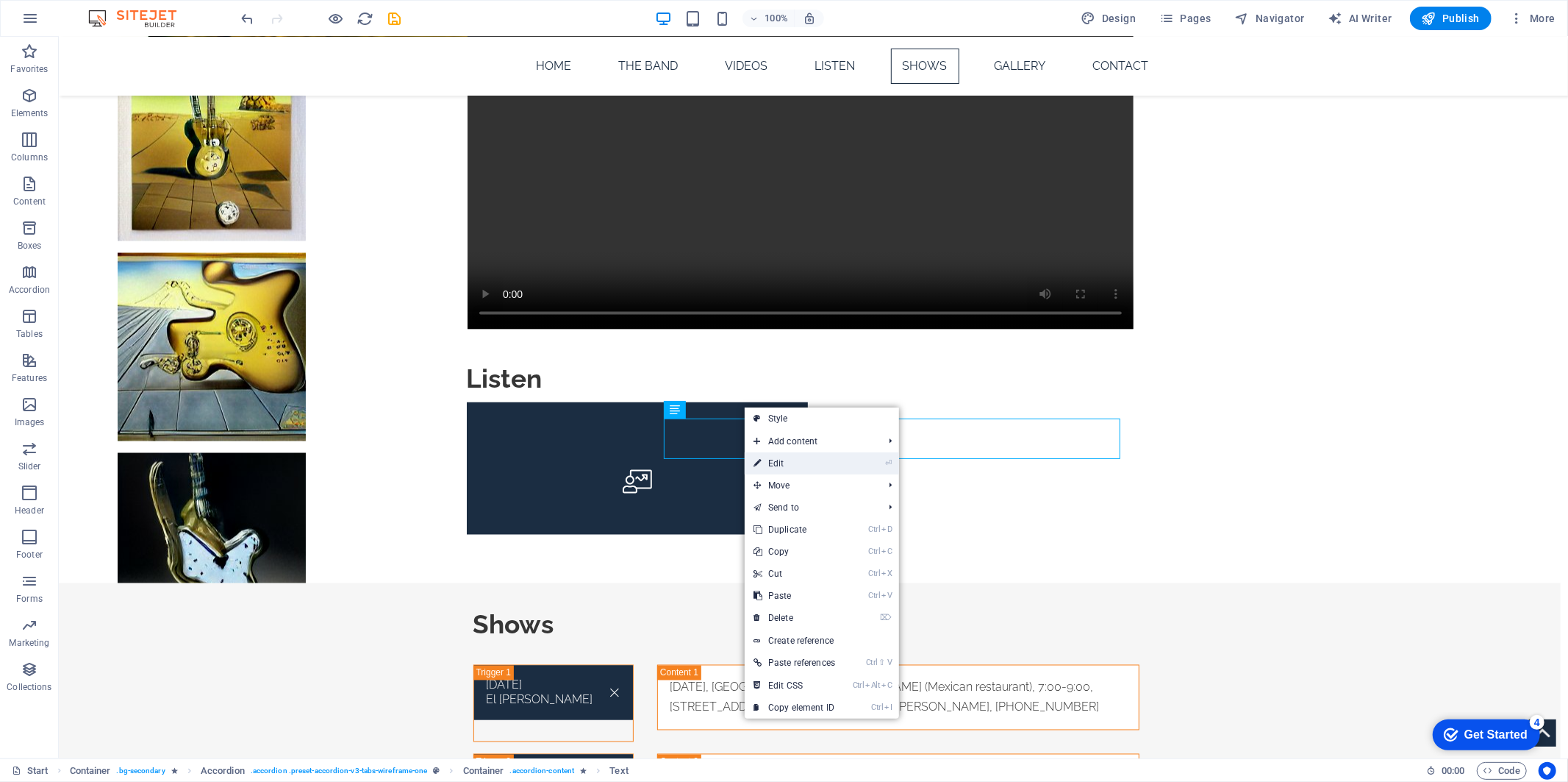
click at [765, 463] on link "⏎ Edit" at bounding box center [794, 462] width 100 height 22
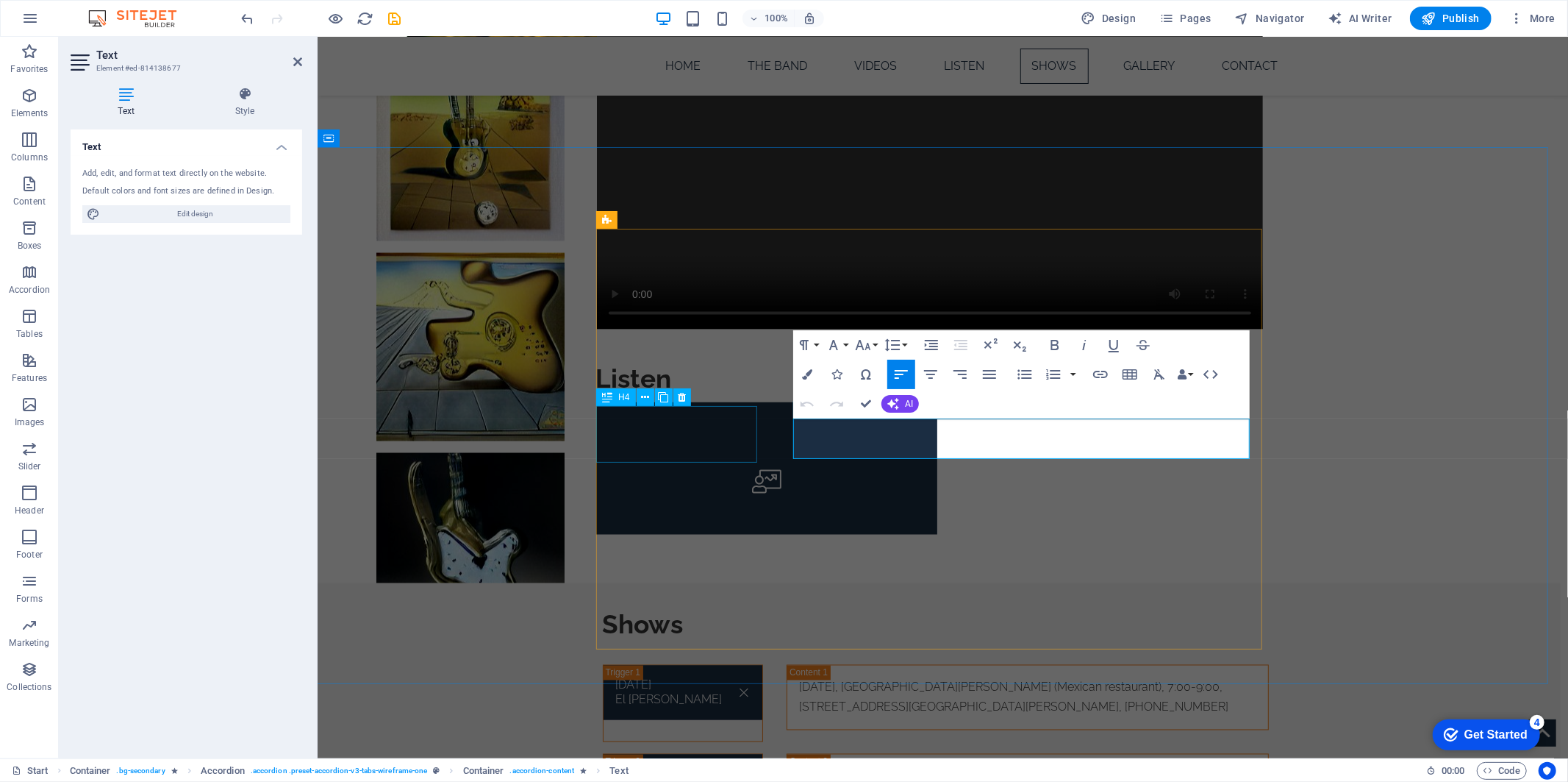
drag, startPoint x: 875, startPoint y: 450, endPoint x: 738, endPoint y: 423, distance: 139.6
copy p "[DATE], [GEOGRAPHIC_DATA], 8:00-11:00, [STREET_ADDRESS][PERSON_NAME], [PHONE_NU…"
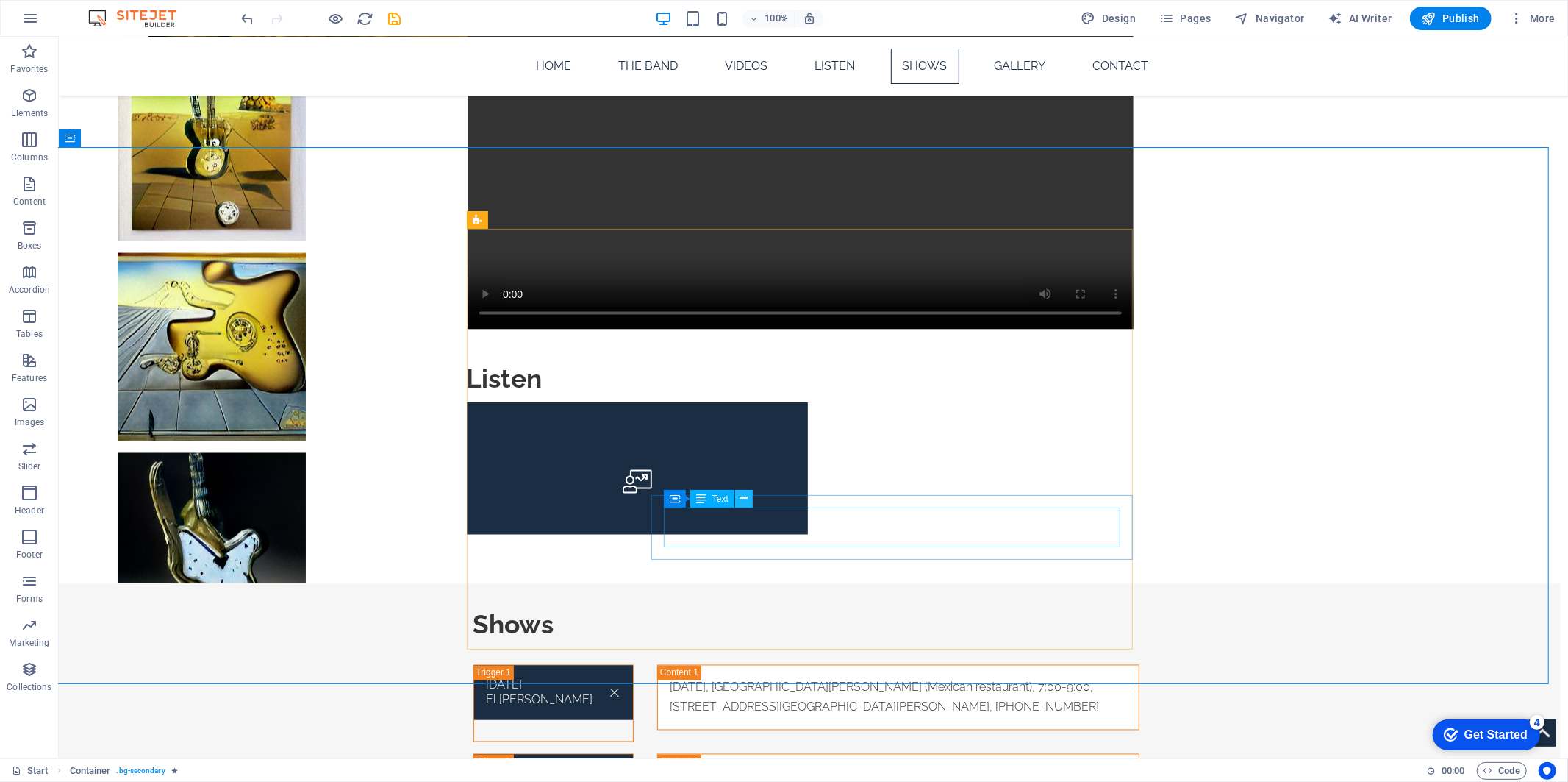
click at [744, 501] on icon at bounding box center [743, 498] width 8 height 16
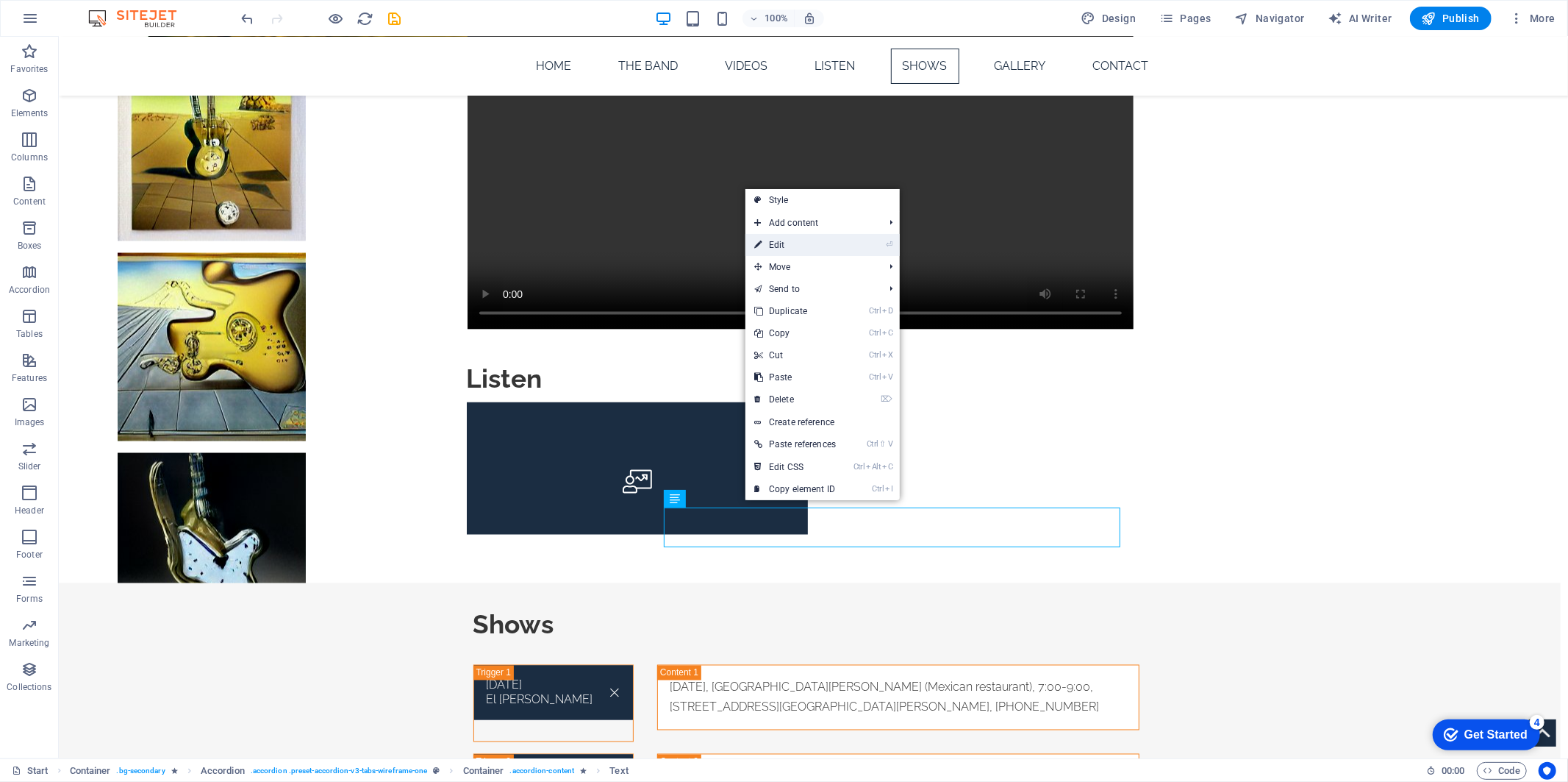
click at [772, 242] on link "⏎ Edit" at bounding box center [795, 244] width 100 height 22
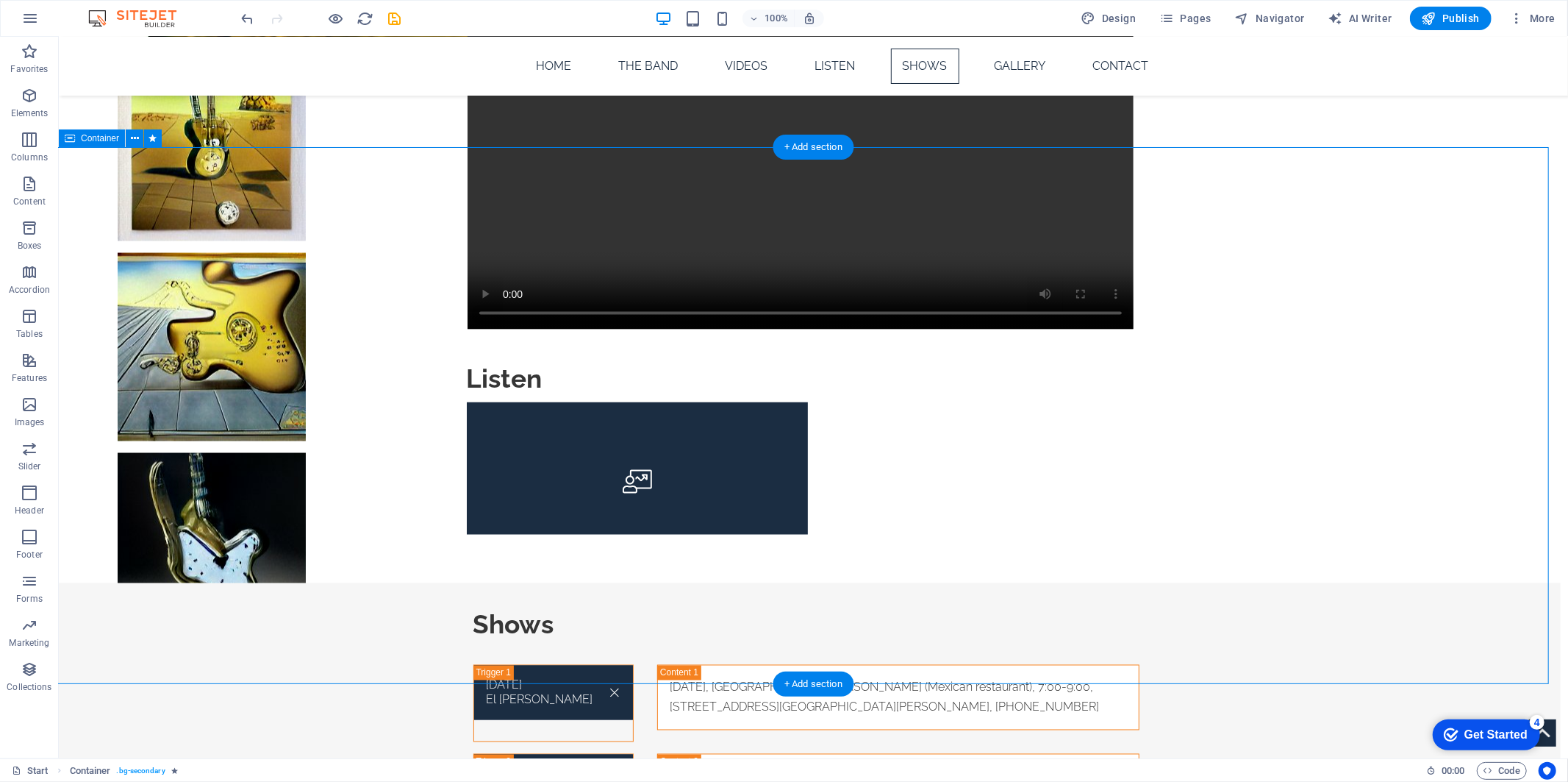
click at [1464, 12] on span "Publish" at bounding box center [1450, 18] width 58 height 15
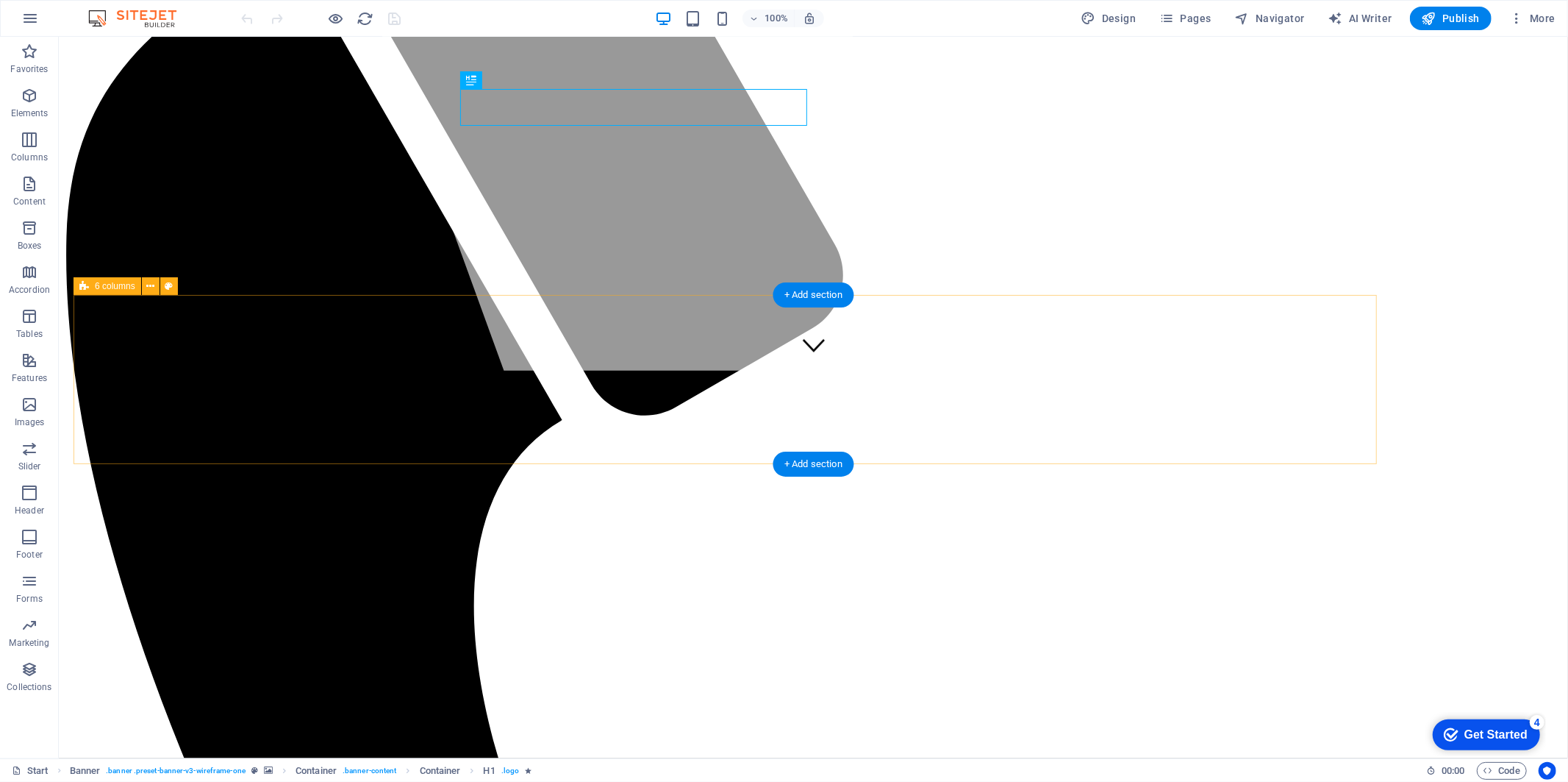
scroll to position [572, 0]
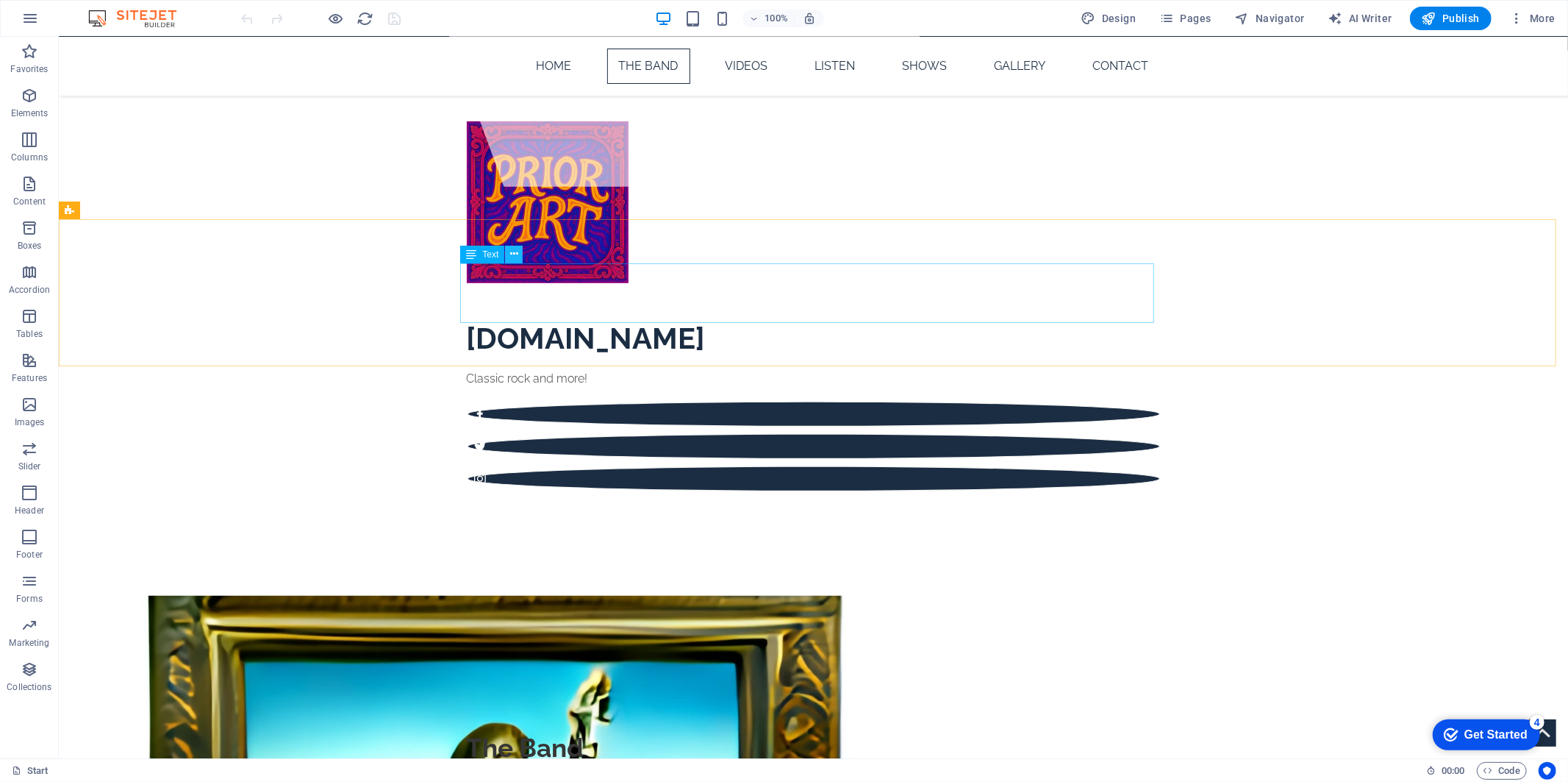
click at [514, 253] on icon at bounding box center [513, 254] width 8 height 16
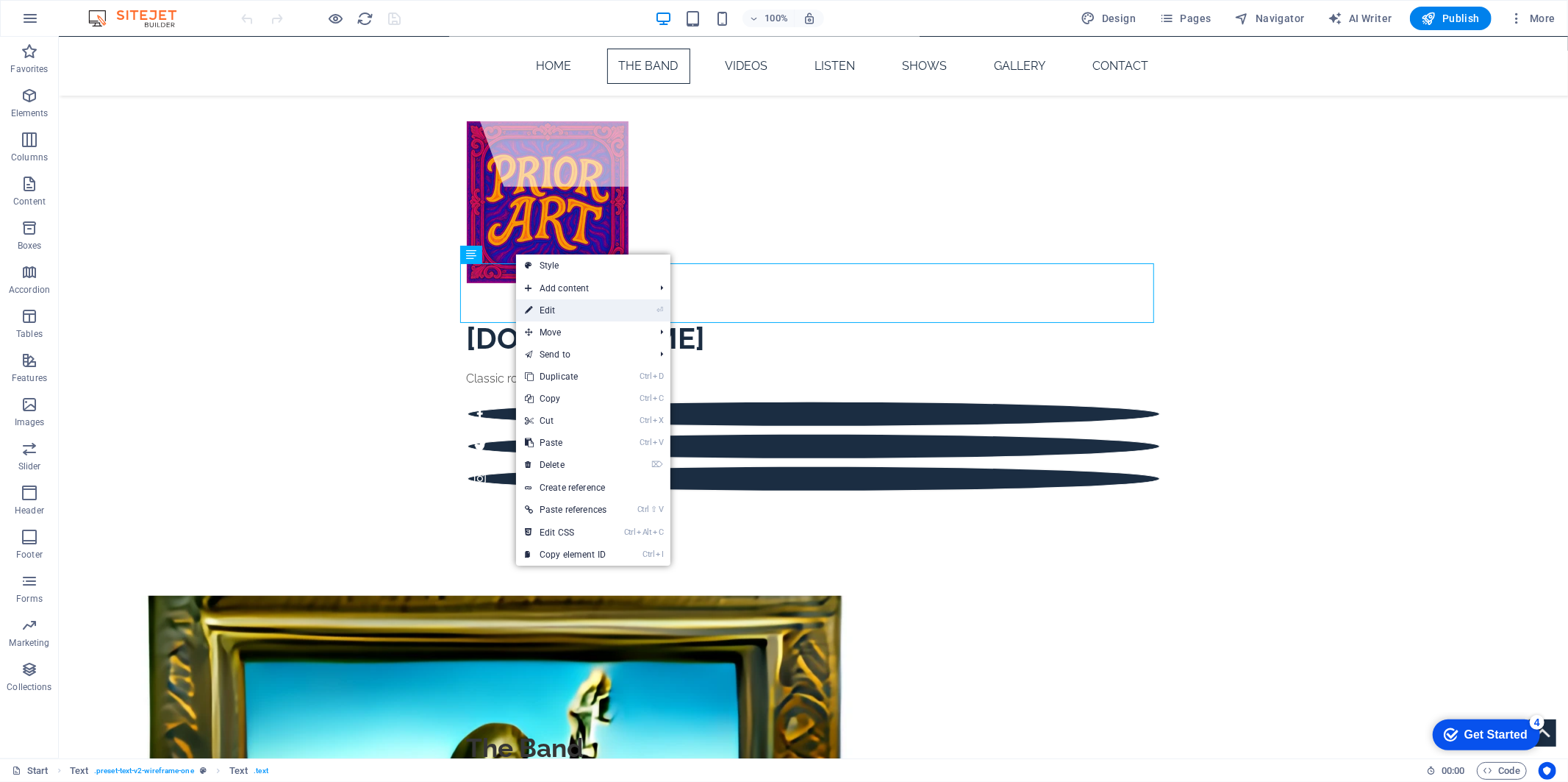
click at [545, 313] on link "⏎ Edit" at bounding box center [565, 310] width 100 height 22
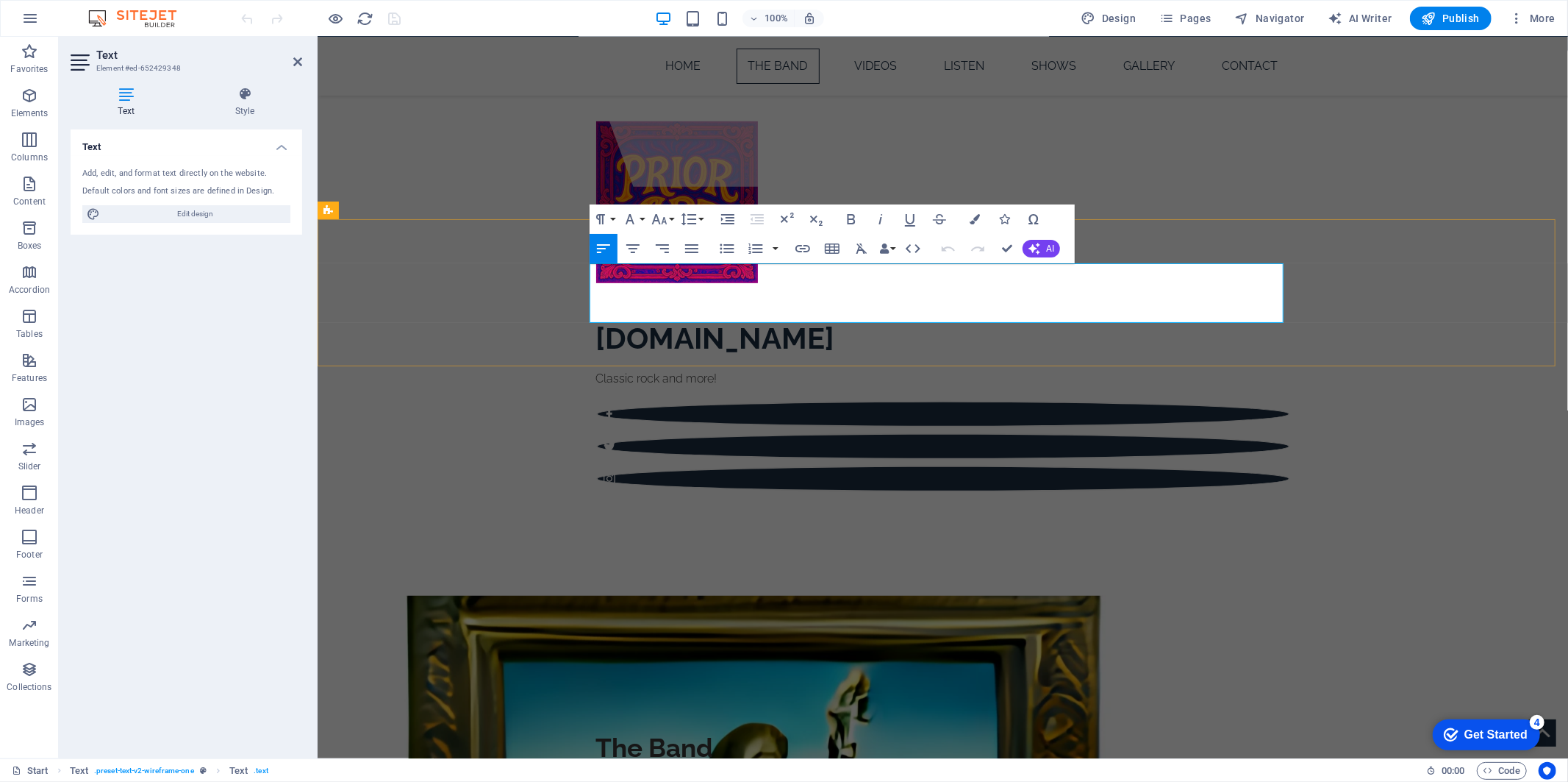
drag, startPoint x: 1002, startPoint y: 290, endPoint x: 914, endPoint y: 289, distance: 88.0
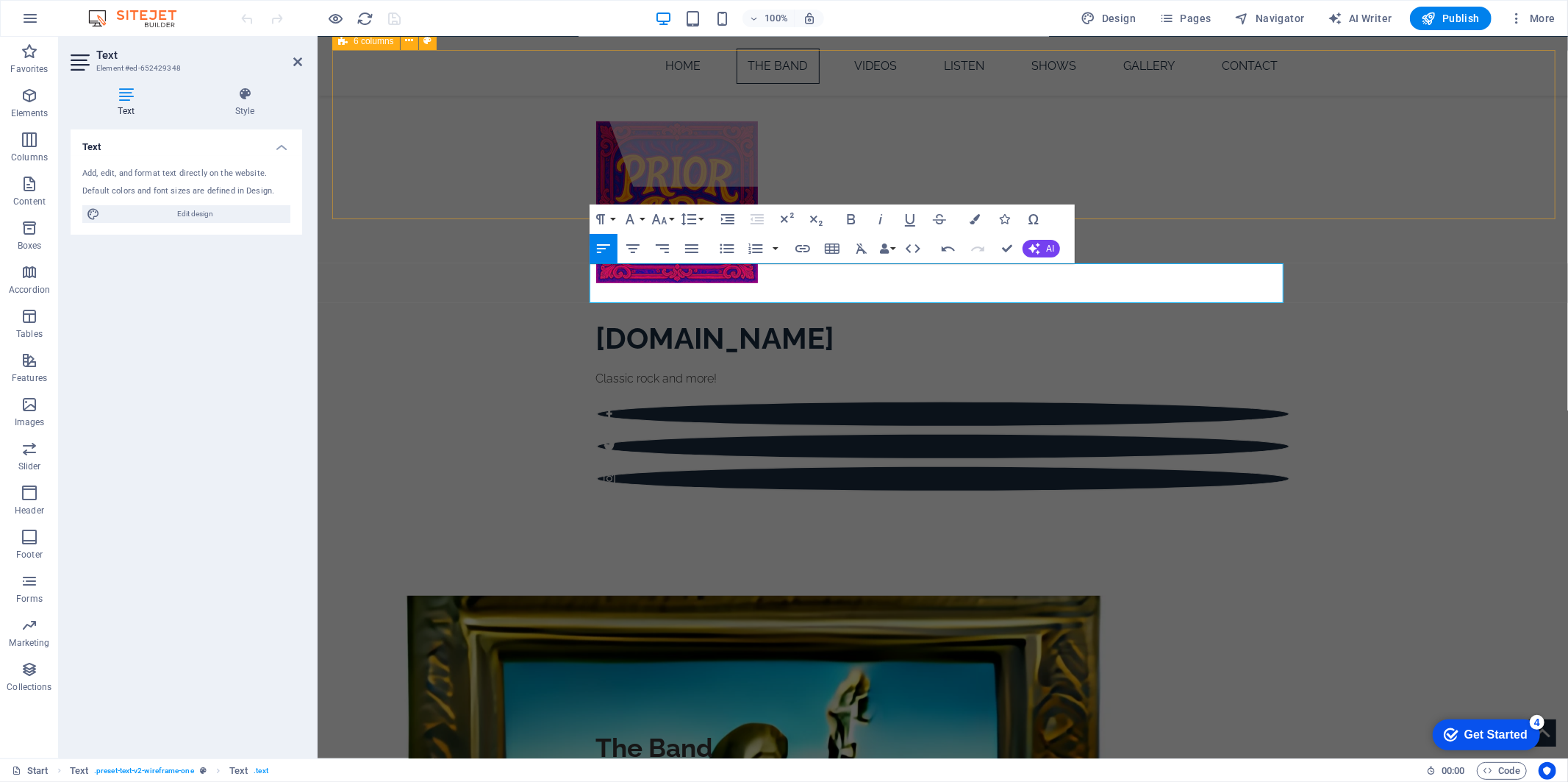
click at [1409, 562] on div at bounding box center [949, 646] width 1236 height 169
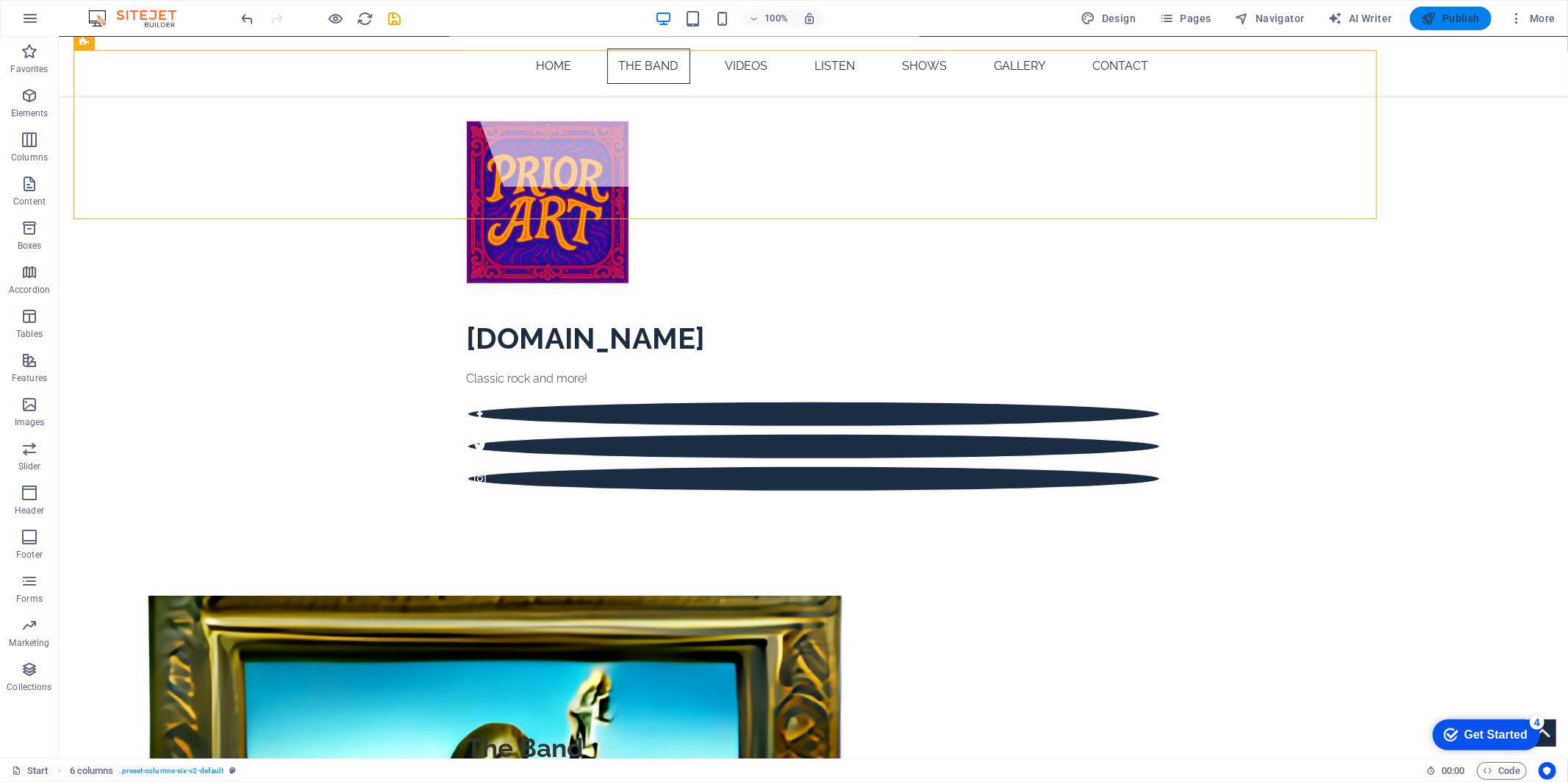
click at [1440, 15] on span "Publish" at bounding box center [1450, 18] width 58 height 15
